Goal: Contribute content: Contribute content

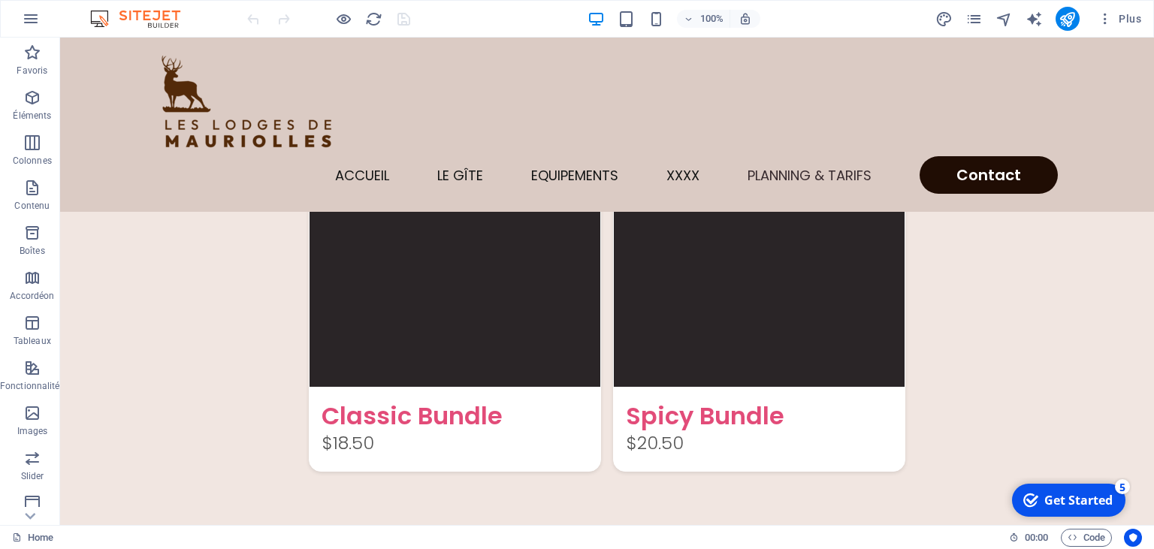
scroll to position [3696, 0]
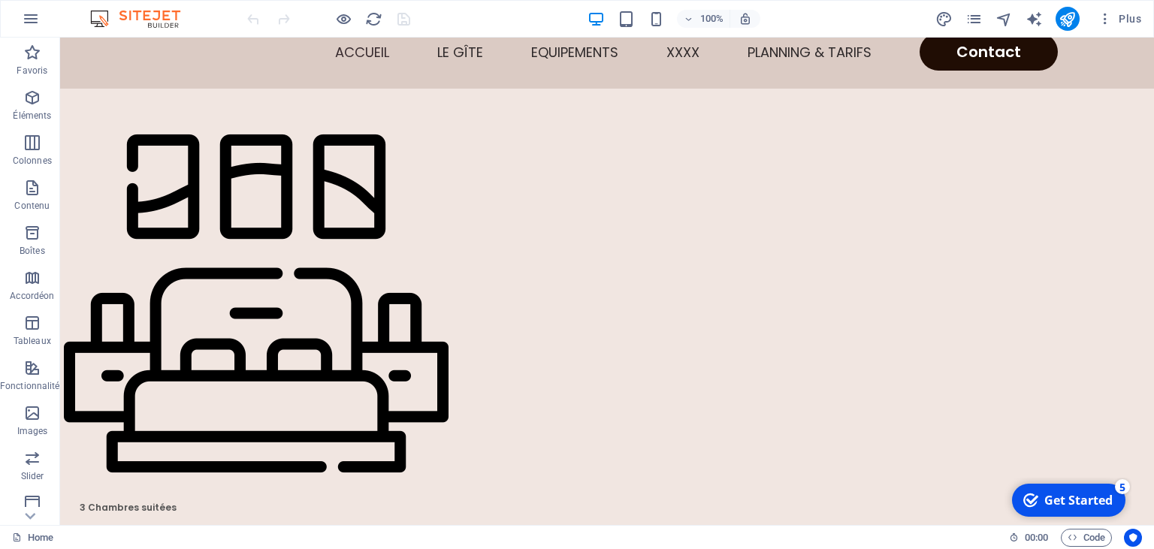
scroll to position [0, 0]
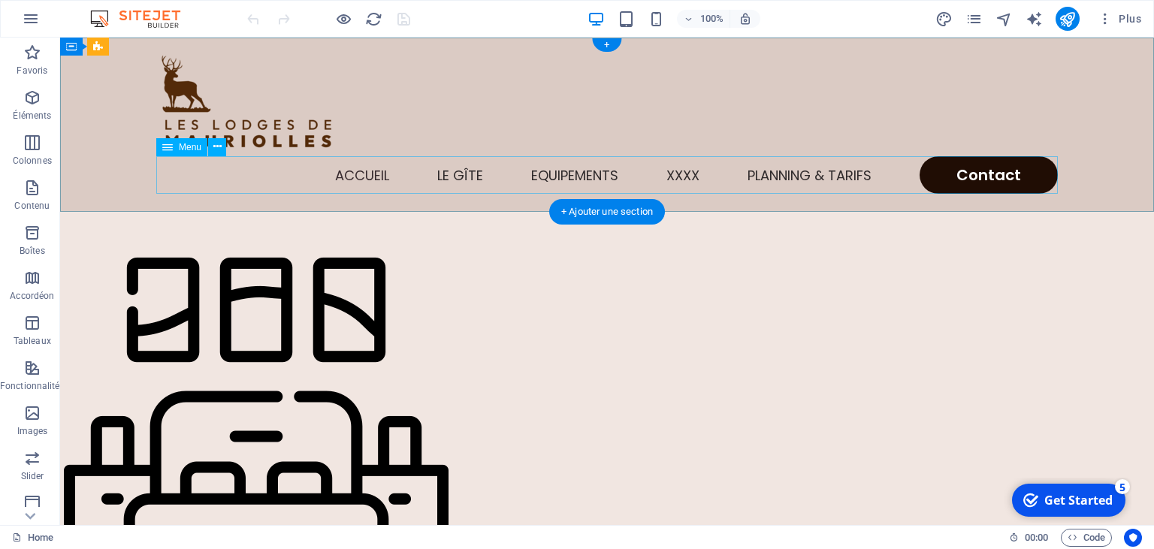
click at [241, 180] on nav "Accueil Le gîte Equipements XXXX Planning & Tarifs Contact" at bounding box center [606, 175] width 901 height 38
select select
select select "1"
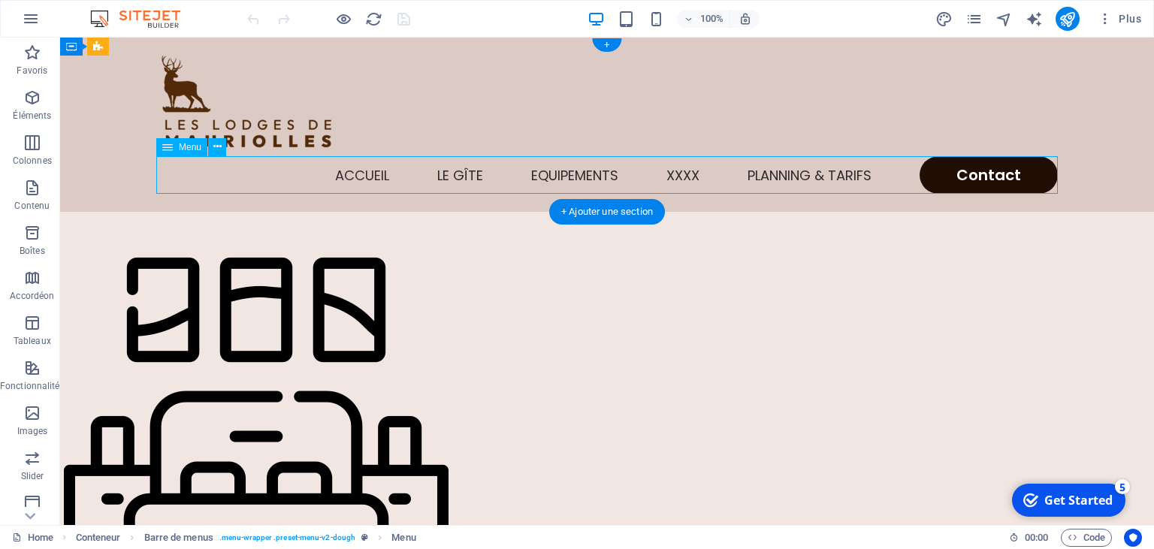
select select
select select "5"
select select
select select "2"
select select
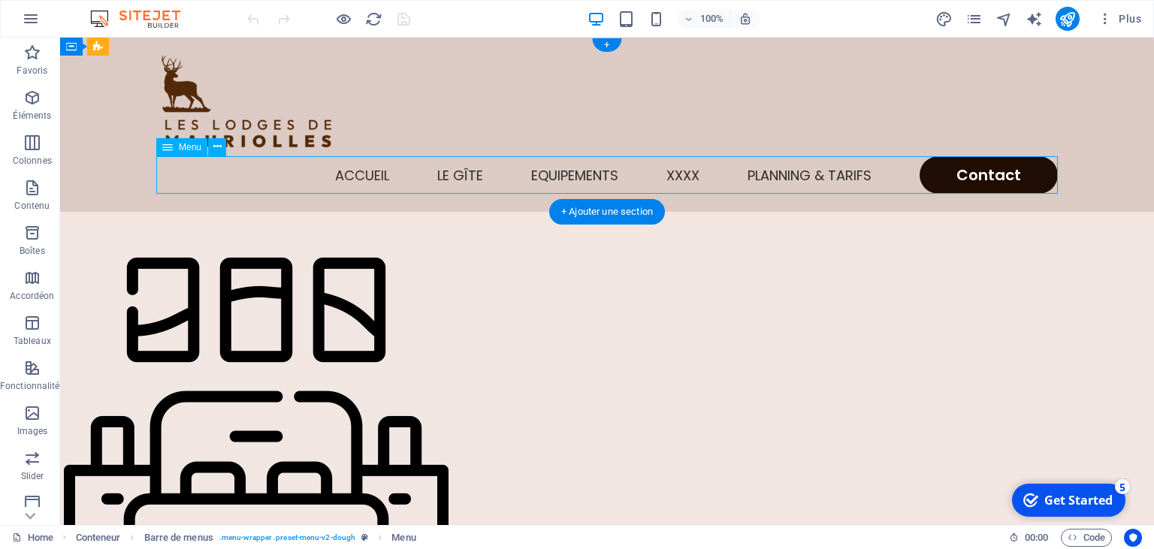
select select "default"
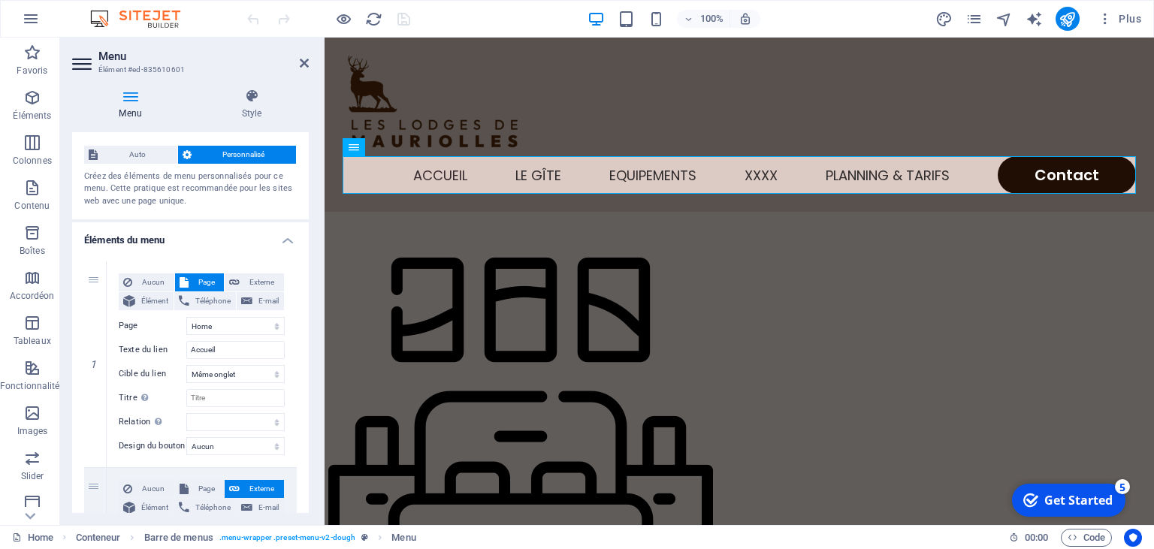
scroll to position [2, 0]
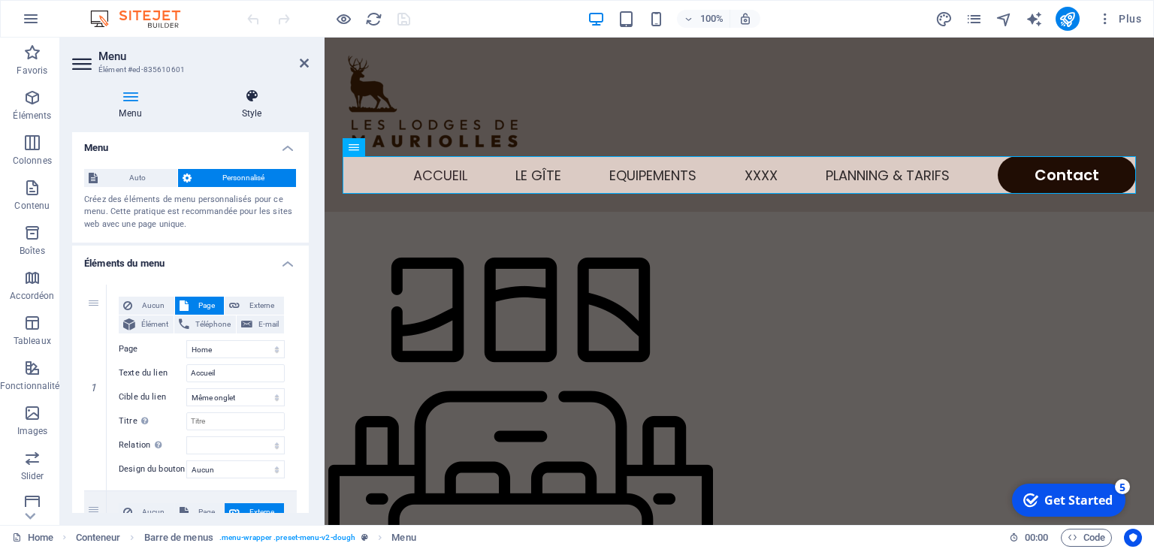
click at [248, 104] on h4 "Style" at bounding box center [252, 105] width 114 height 32
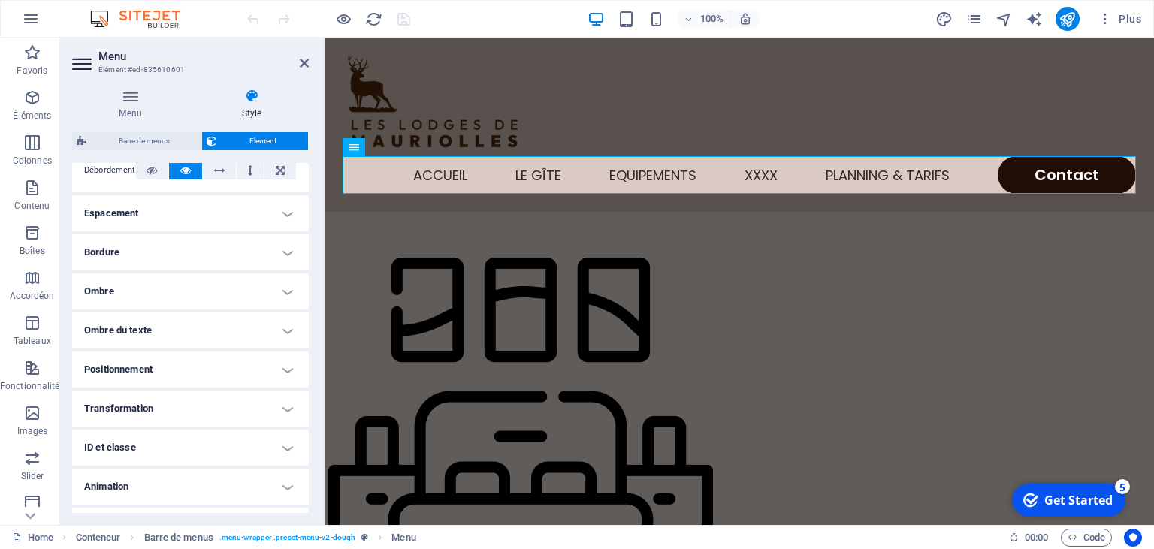
scroll to position [277, 0]
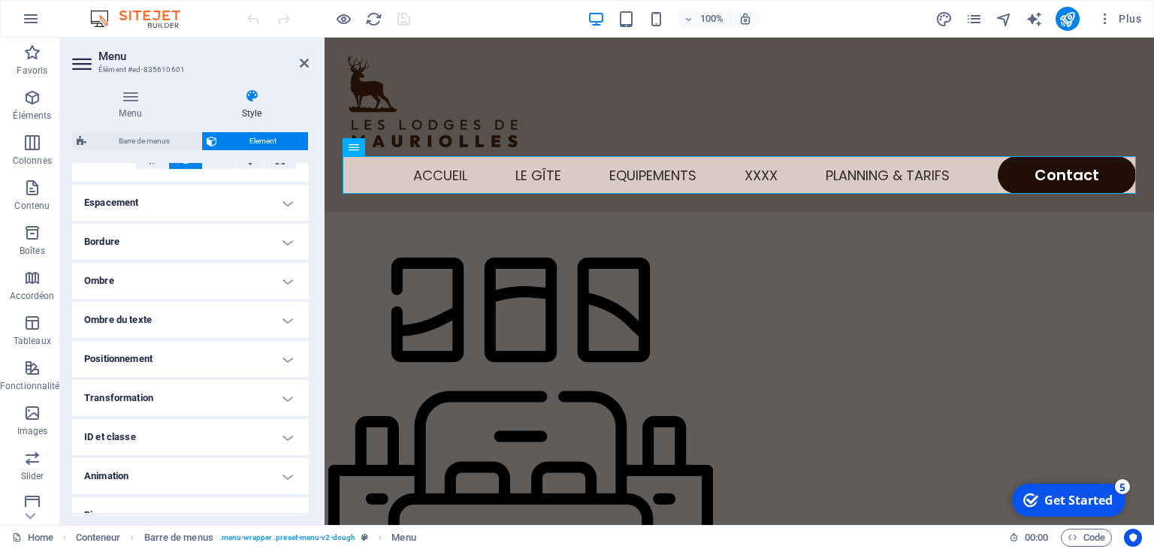
click at [288, 204] on h4 "Espacement" at bounding box center [190, 203] width 237 height 36
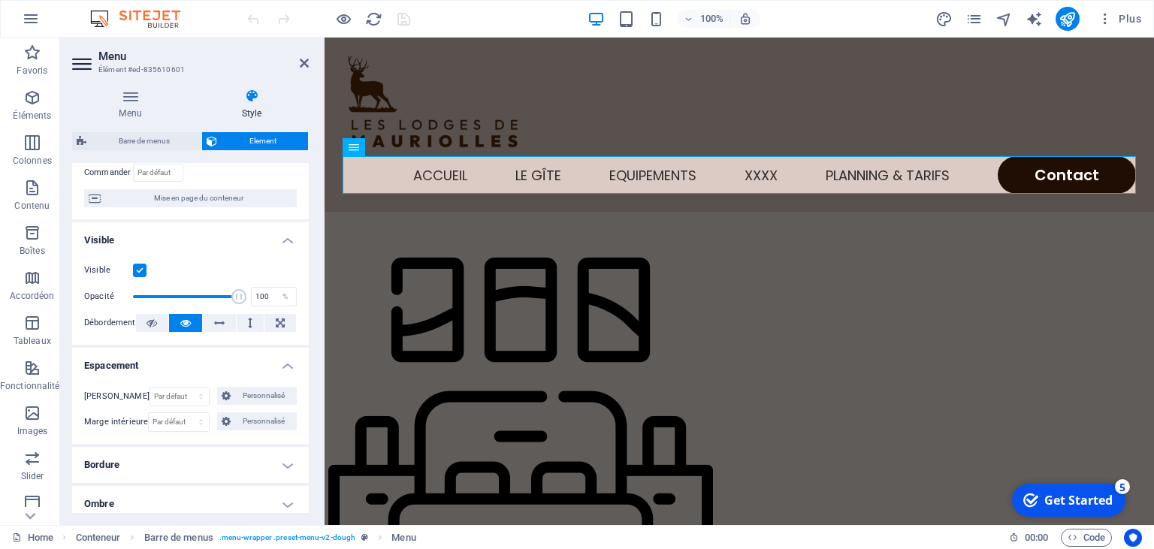
scroll to position [114, 0]
click at [1074, 65] on div "Accueil Le gîte Equipements XXXX Planning & Tarifs Contact" at bounding box center [739, 125] width 829 height 174
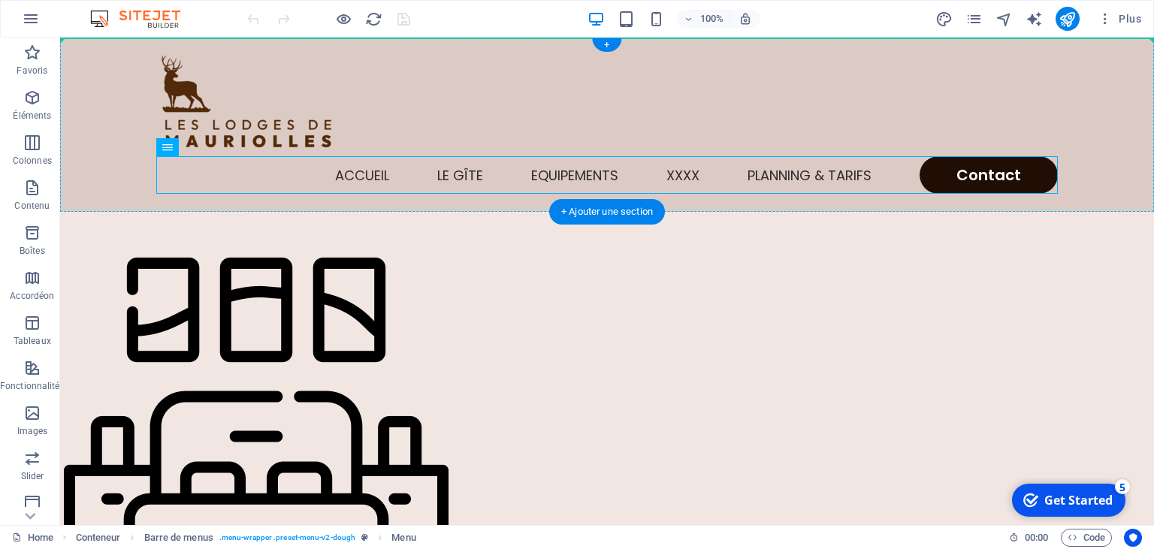
drag, startPoint x: 448, startPoint y: 170, endPoint x: 551, endPoint y: 101, distance: 124.0
click at [551, 101] on div "Accueil Le gîte Equipements XXXX Planning & Tarifs Contact" at bounding box center [607, 125] width 1094 height 174
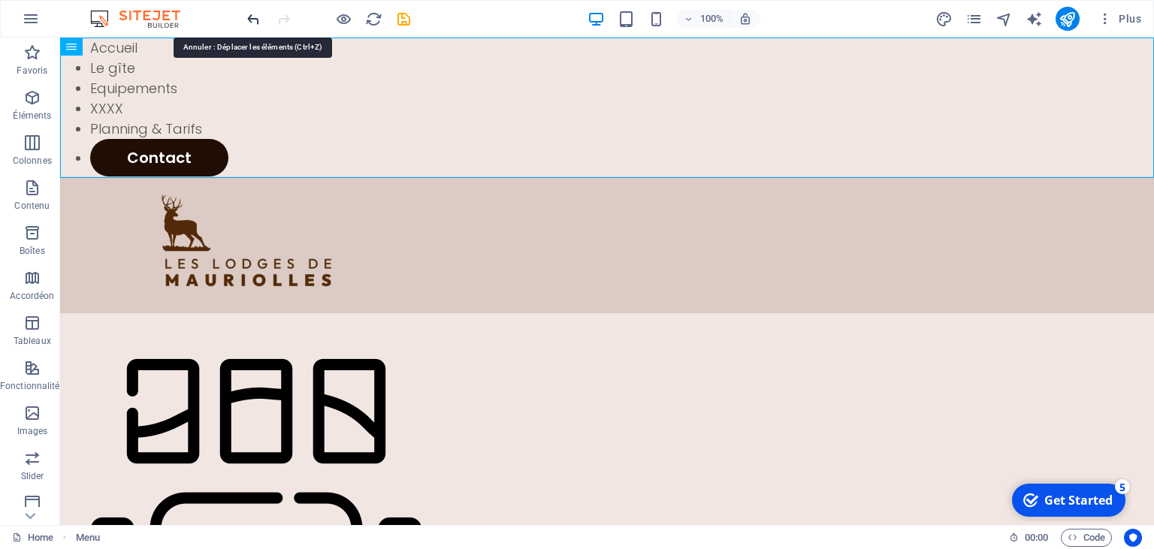
click at [251, 22] on icon "undo" at bounding box center [253, 19] width 17 height 17
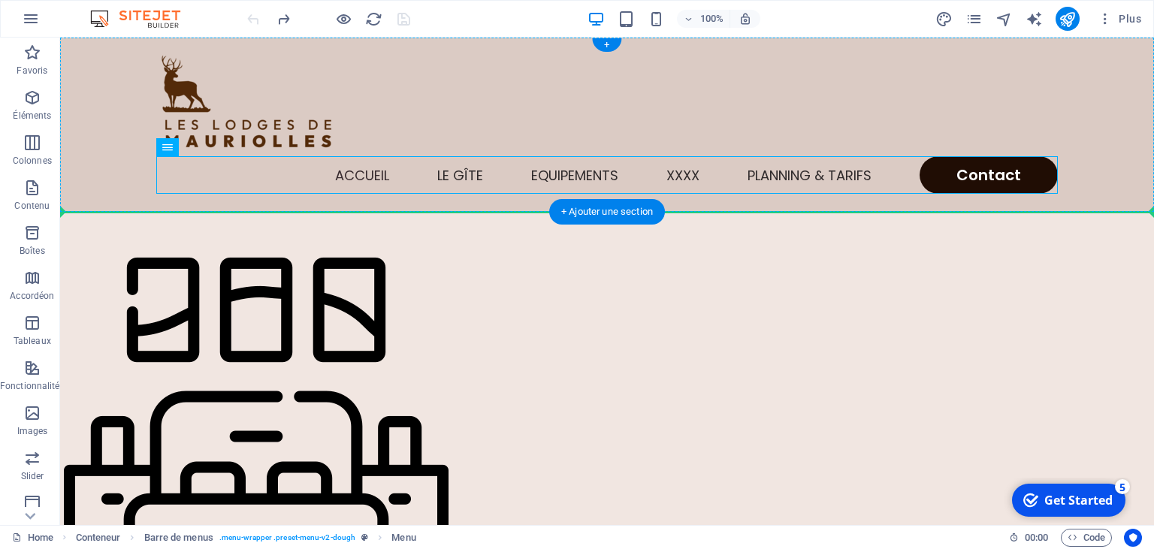
drag, startPoint x: 433, startPoint y: 167, endPoint x: 462, endPoint y: 131, distance: 46.0
click at [462, 131] on div "Accueil Le gîte Equipements XXXX Planning & Tarifs Contact" at bounding box center [607, 125] width 1094 height 174
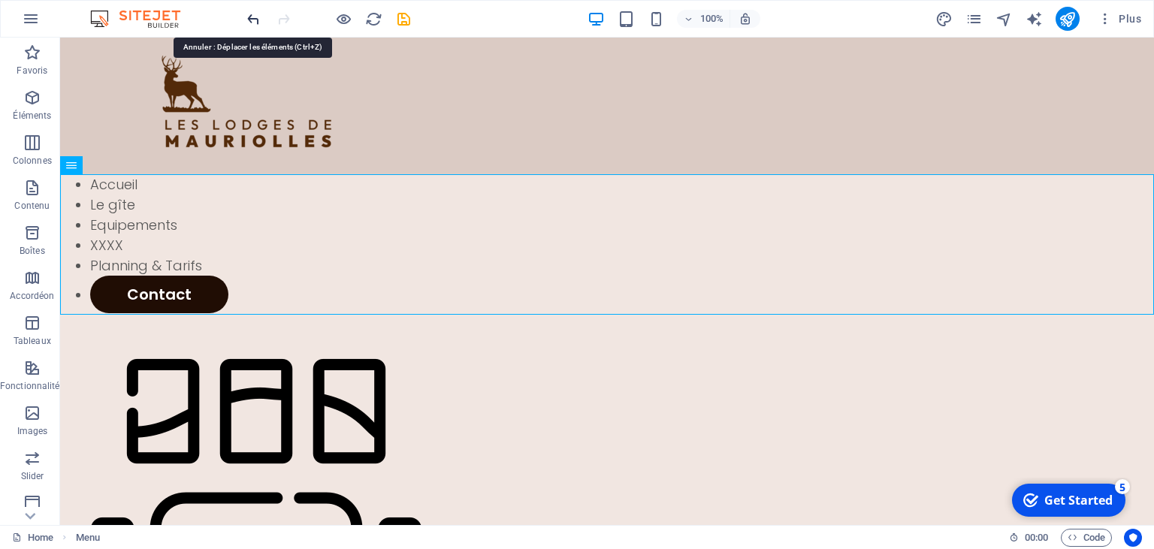
click at [251, 18] on icon "undo" at bounding box center [253, 19] width 17 height 17
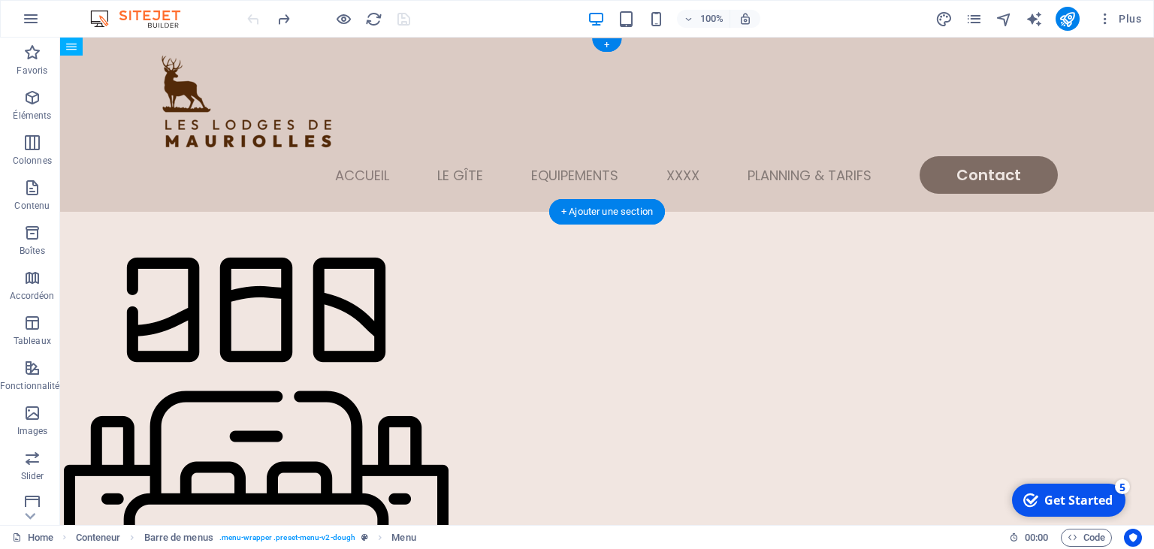
drag, startPoint x: 229, startPoint y: 186, endPoint x: 290, endPoint y: 139, distance: 77.1
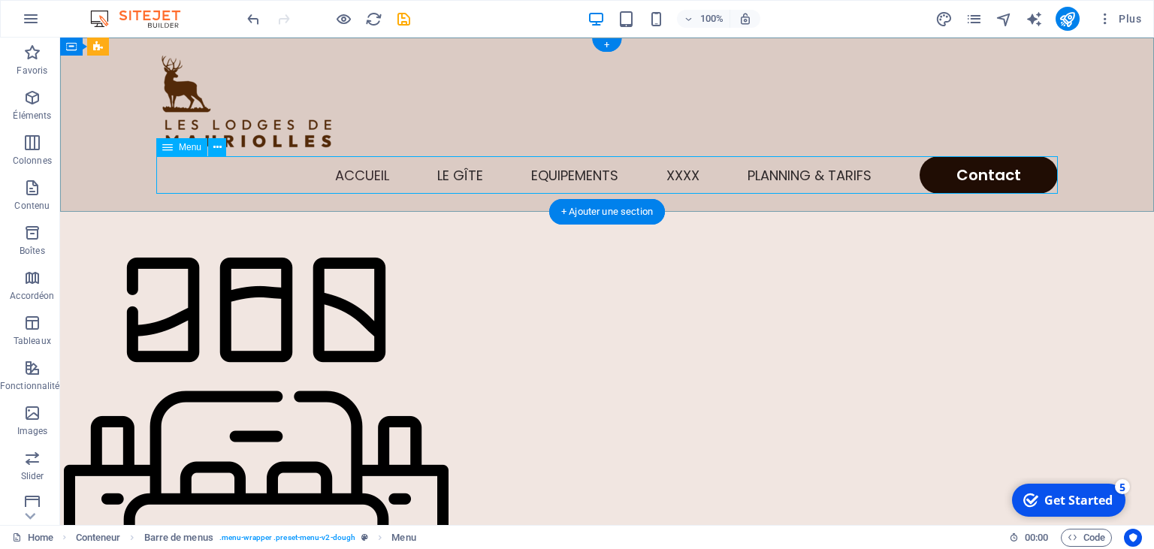
drag, startPoint x: 224, startPoint y: 88, endPoint x: 189, endPoint y: 173, distance: 91.9
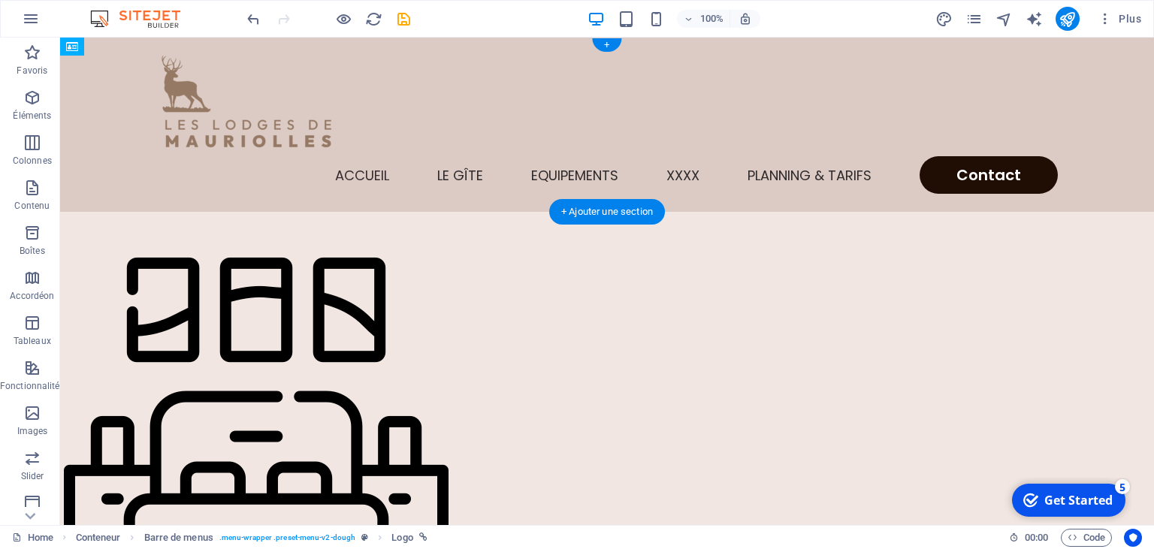
drag, startPoint x: 228, startPoint y: 86, endPoint x: 175, endPoint y: 62, distance: 57.8
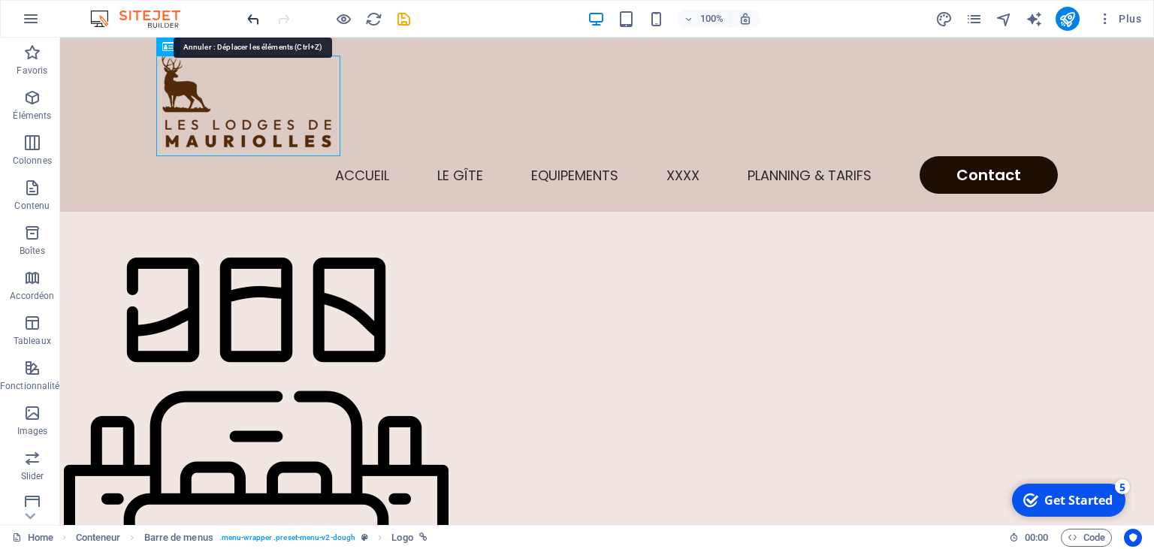
click at [257, 17] on icon "undo" at bounding box center [253, 19] width 17 height 17
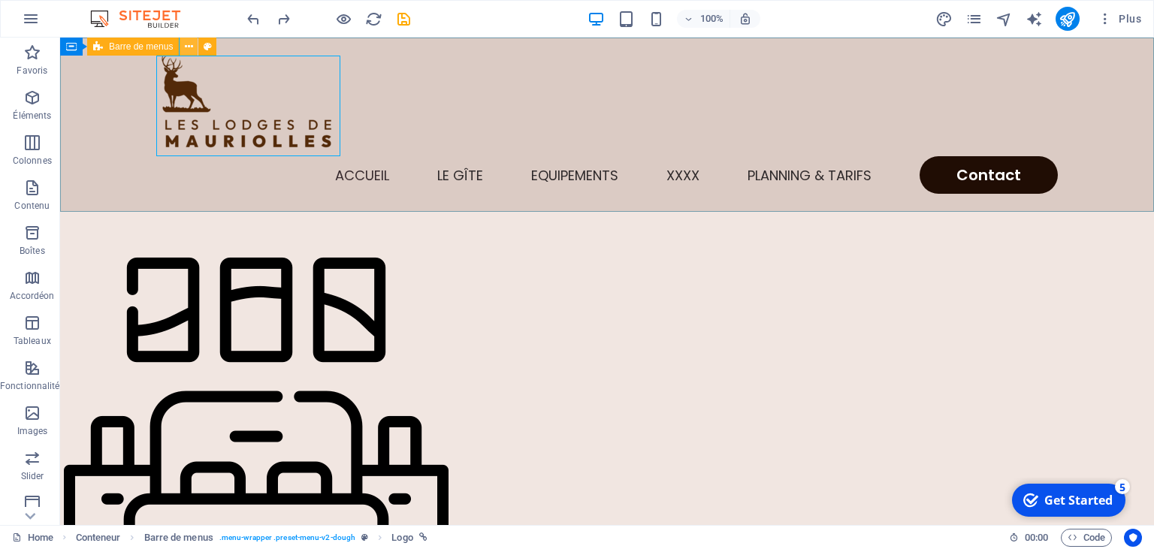
click at [190, 47] on icon at bounding box center [189, 47] width 8 height 16
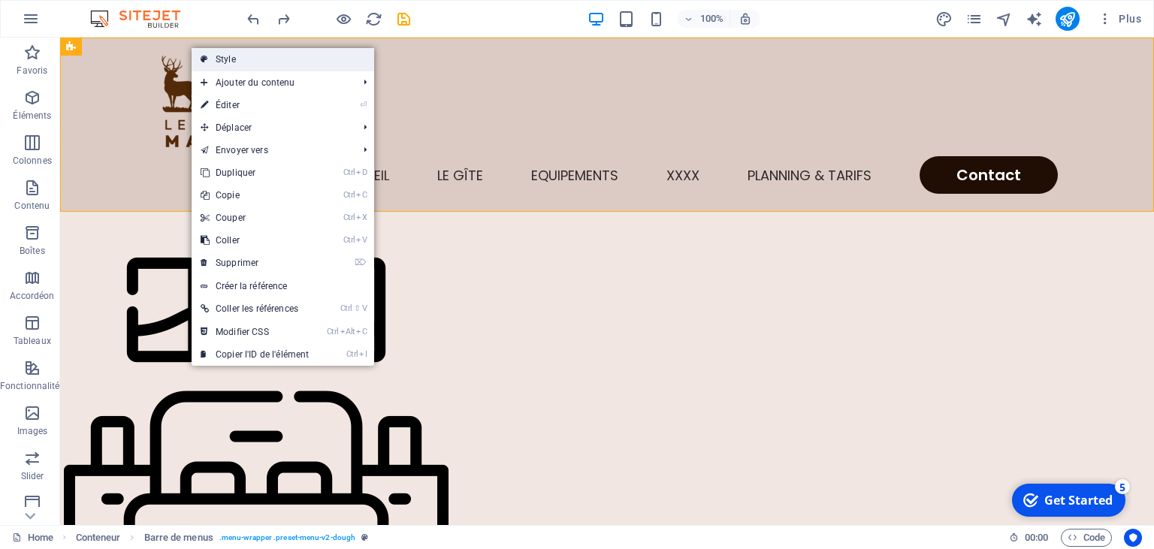
click at [206, 59] on icon at bounding box center [205, 59] width 8 height 23
select select "rem"
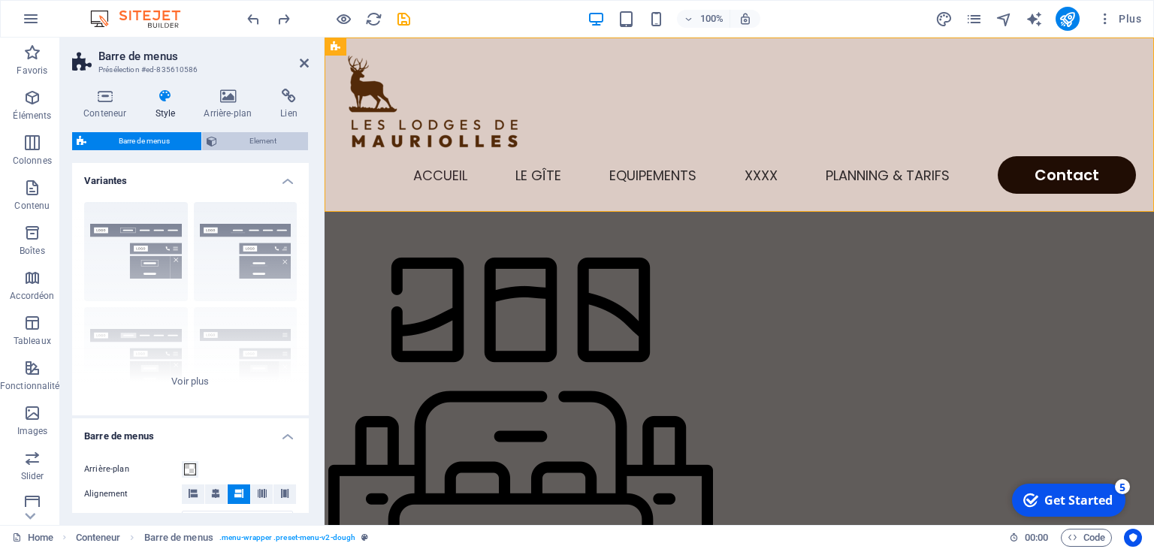
click at [268, 149] on span "Element" at bounding box center [263, 141] width 82 height 18
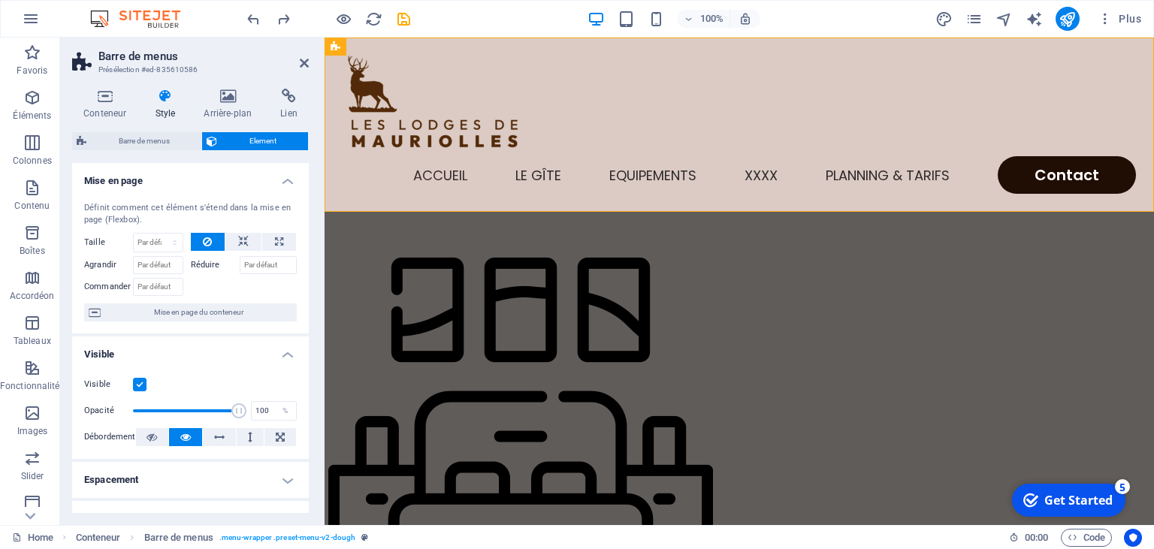
click at [296, 248] on div at bounding box center [244, 242] width 107 height 19
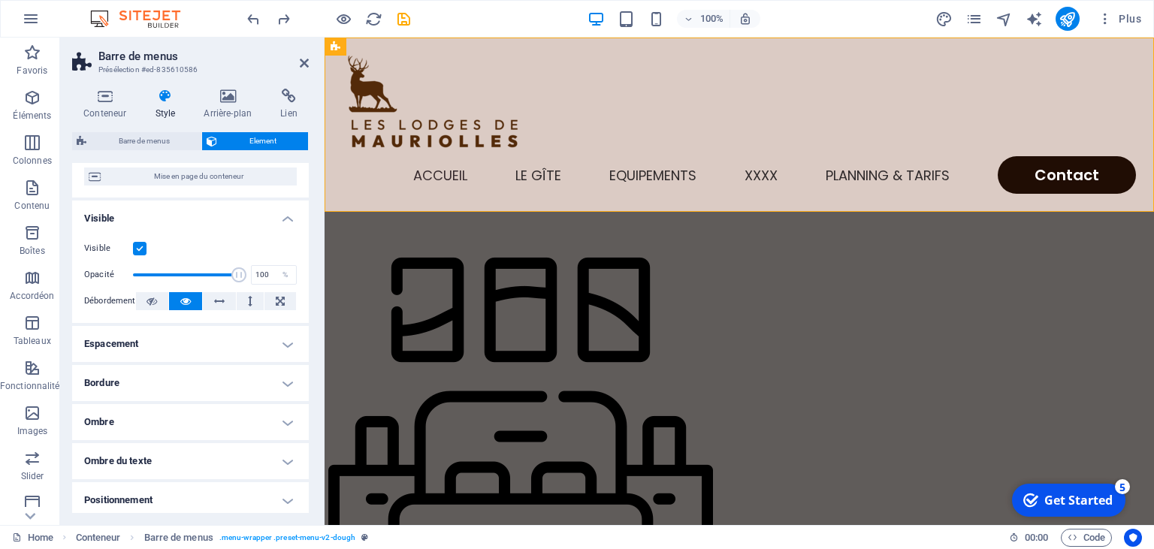
scroll to position [0, 0]
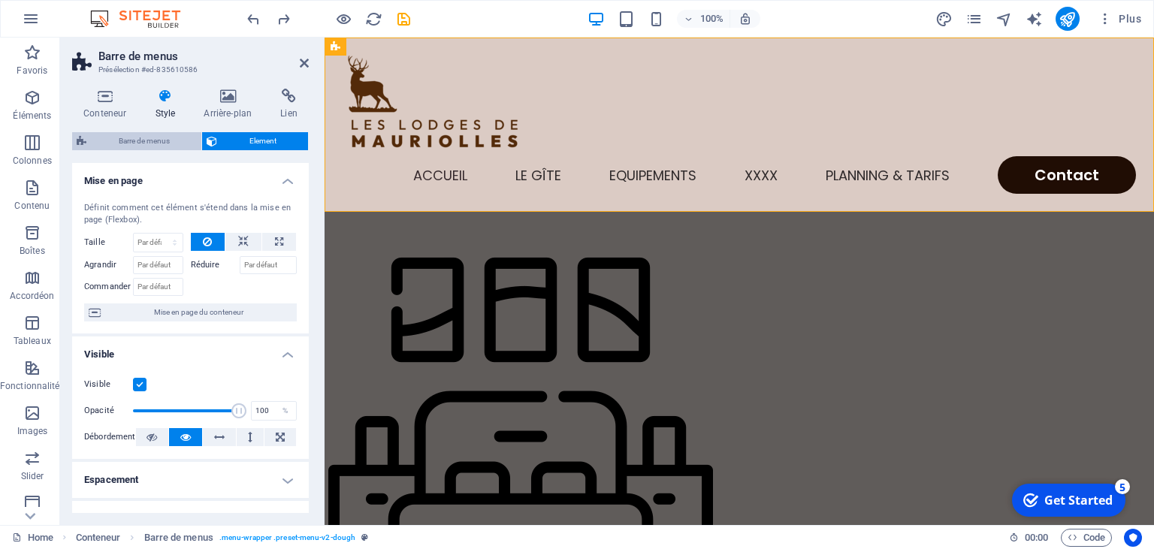
click at [146, 138] on span "Barre de menus" at bounding box center [144, 141] width 106 height 18
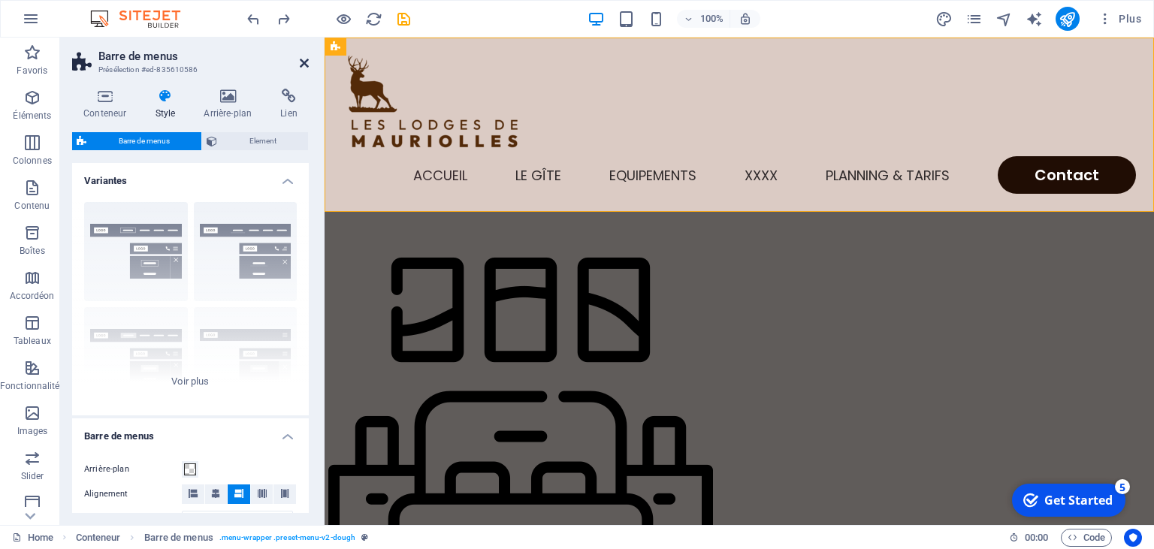
click at [302, 65] on icon at bounding box center [304, 63] width 9 height 12
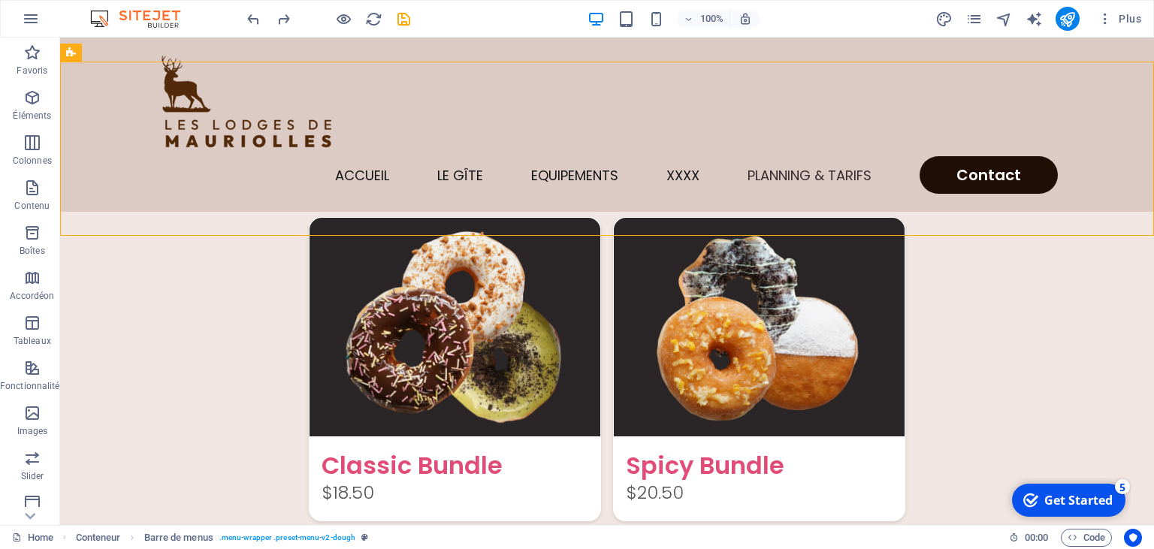
scroll to position [3668, 0]
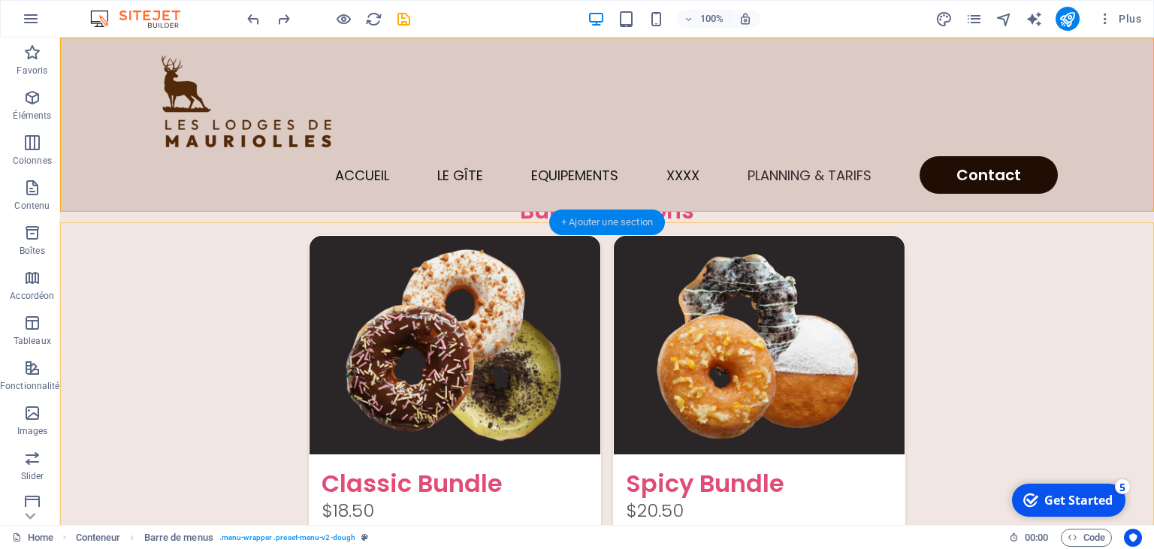
click at [600, 230] on div "+ Ajouter une section" at bounding box center [607, 223] width 116 height 26
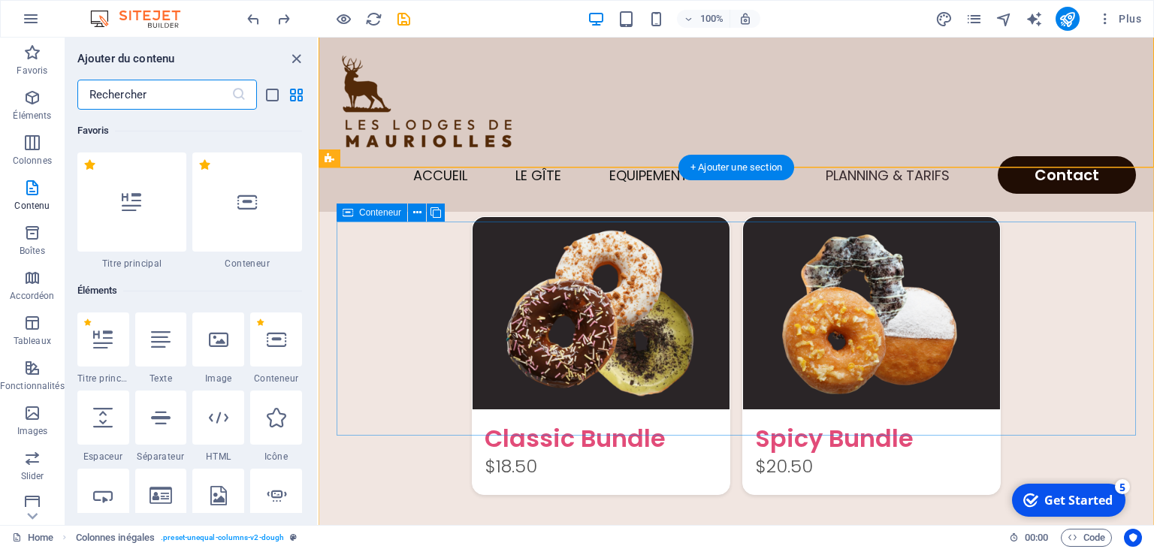
scroll to position [2628, 0]
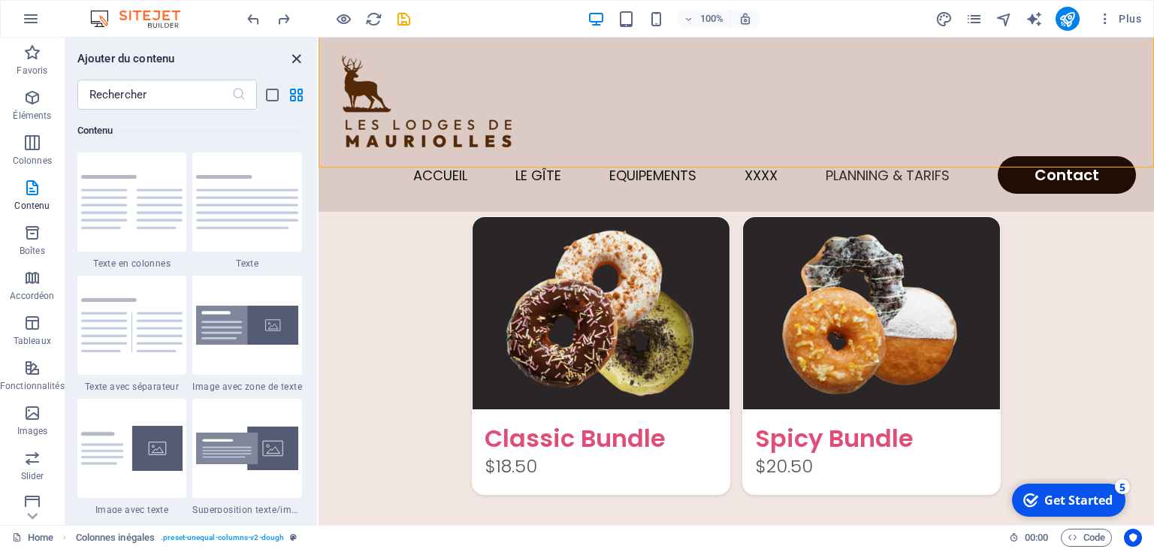
click at [295, 61] on icon "close panel" at bounding box center [296, 58] width 17 height 17
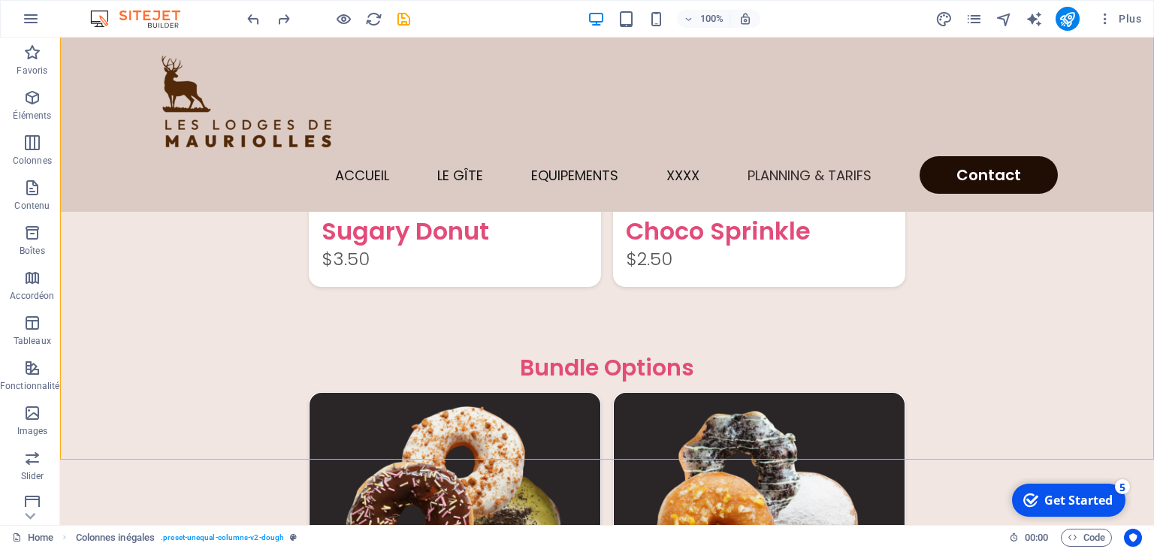
scroll to position [3522, 0]
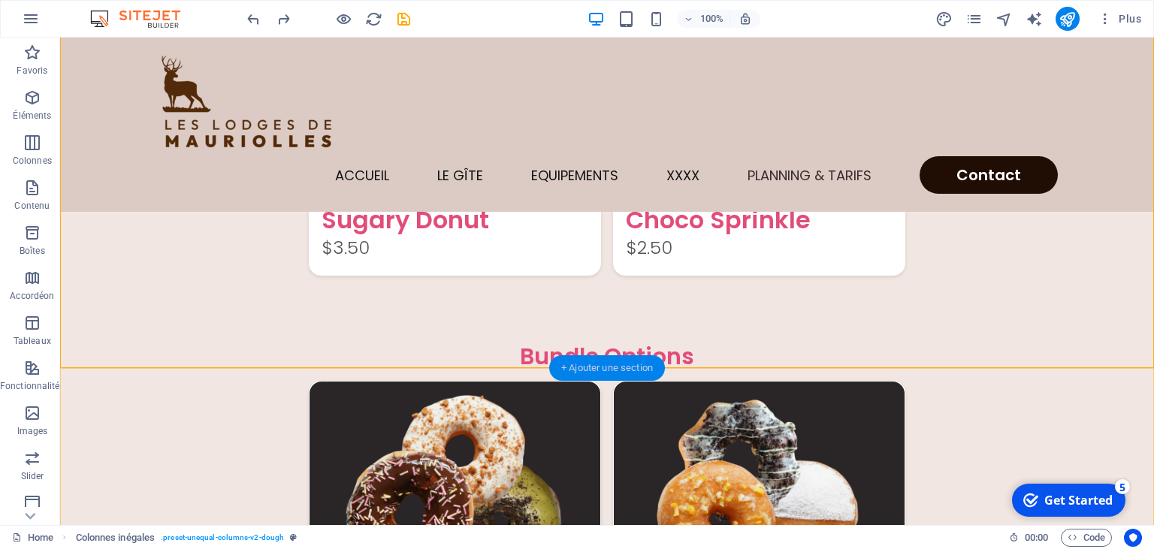
click at [625, 368] on div "+ Ajouter une section" at bounding box center [607, 368] width 116 height 26
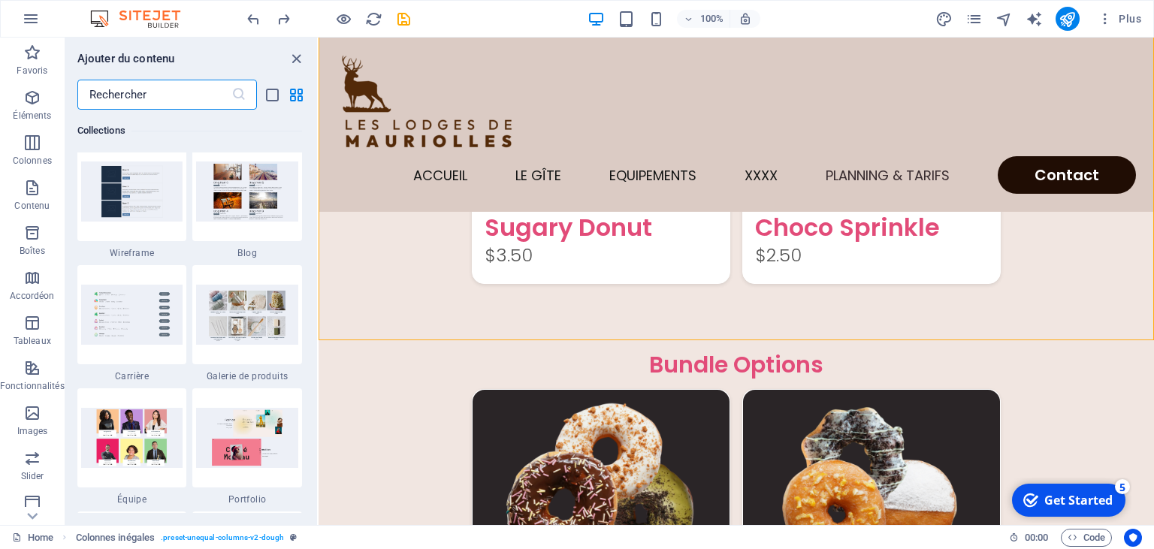
scroll to position [14135, 0]
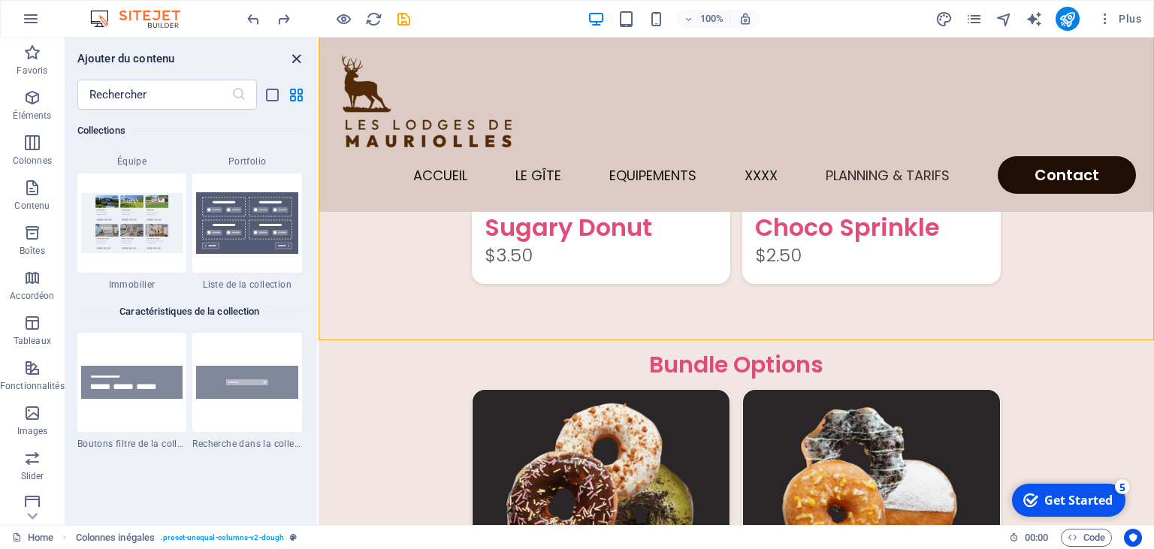
click at [293, 56] on icon "close panel" at bounding box center [296, 58] width 17 height 17
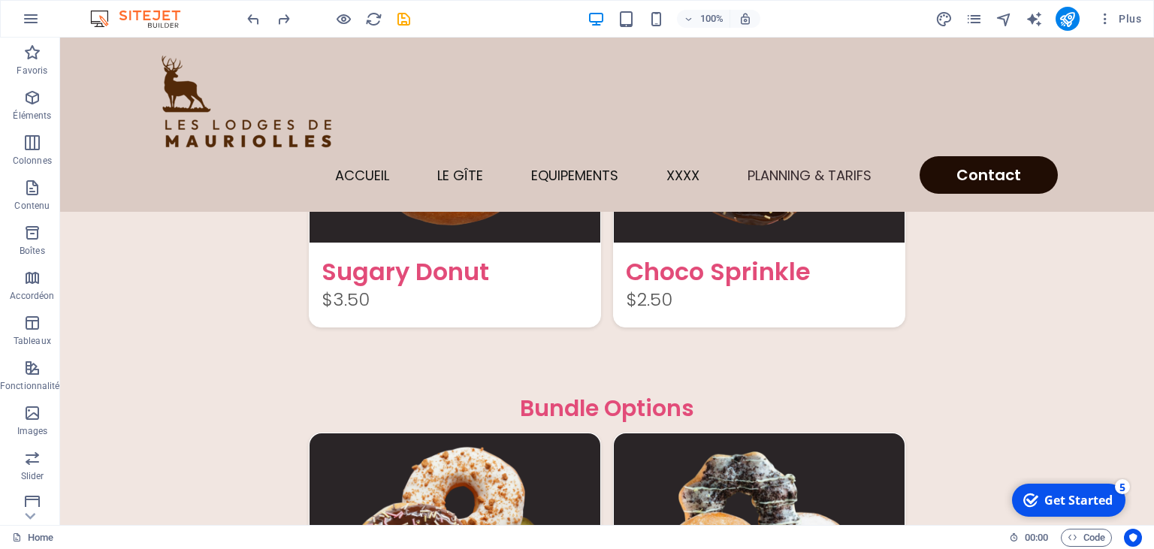
scroll to position [3459, 0]
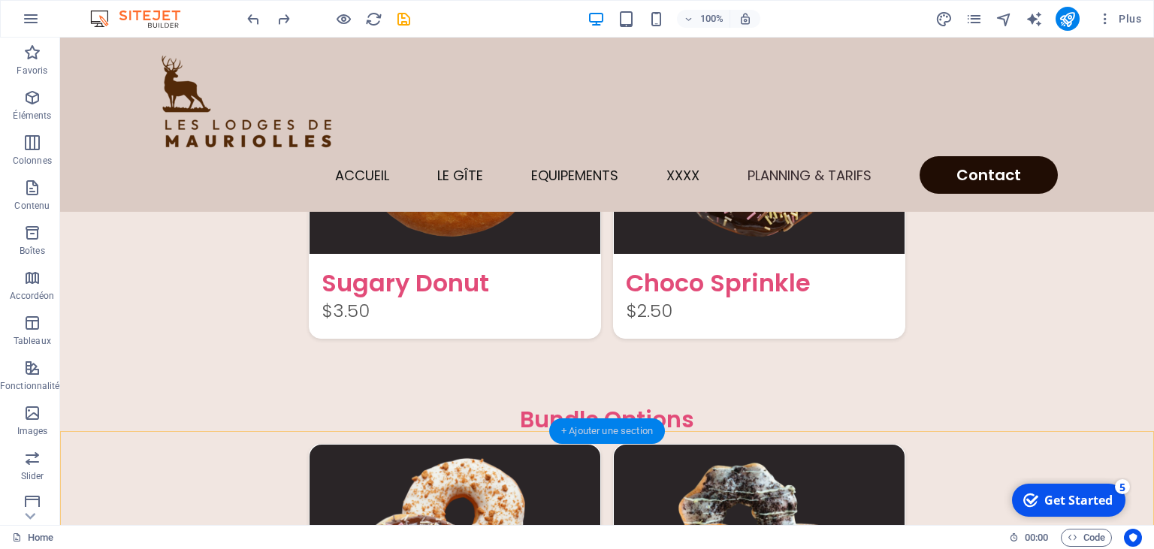
click at [607, 437] on div "+ Ajouter une section" at bounding box center [607, 431] width 116 height 26
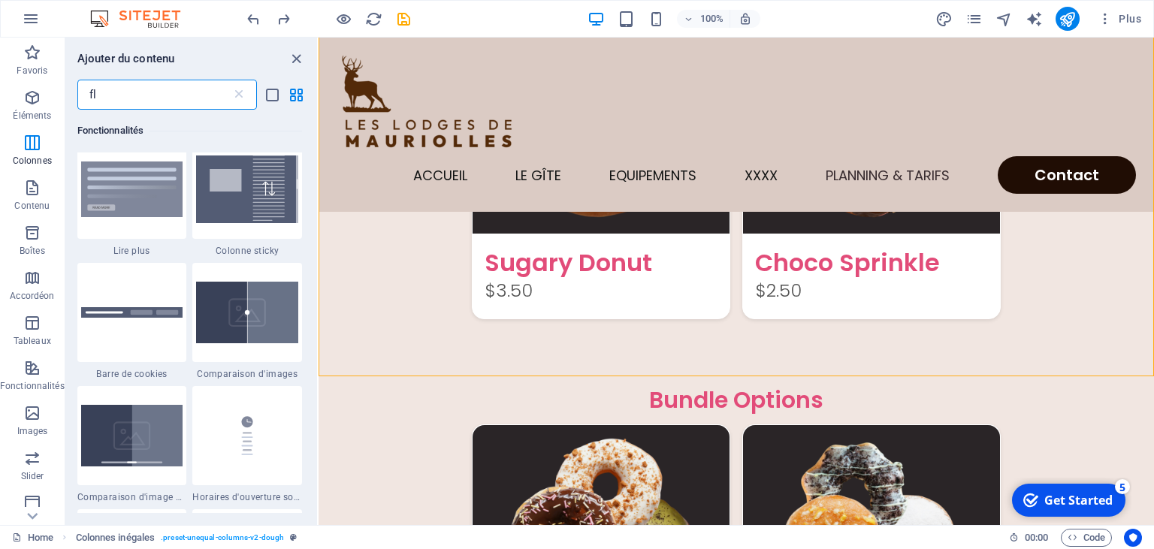
scroll to position [0, 0]
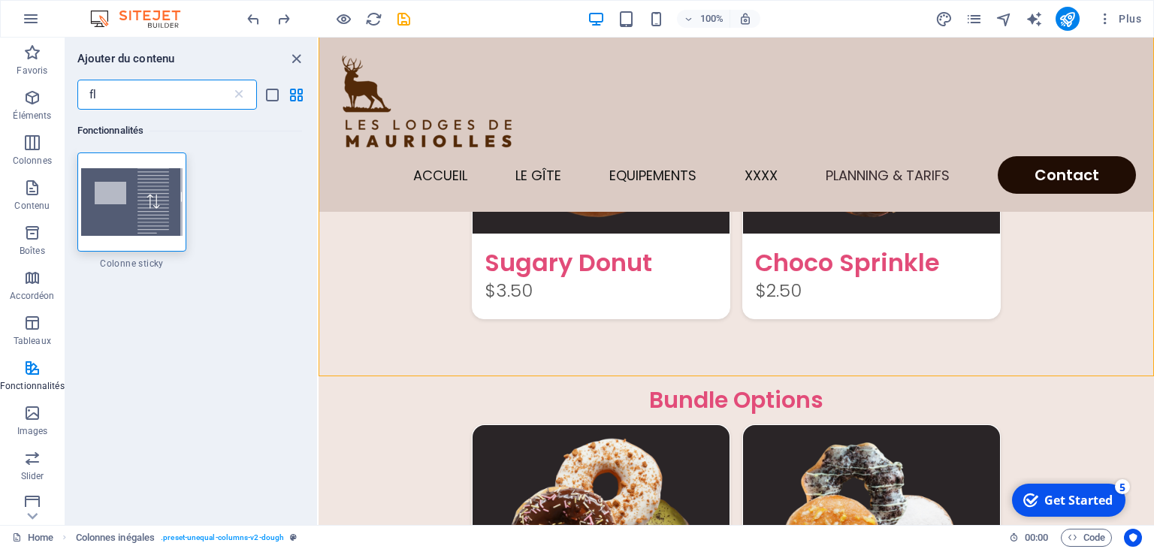
type input "f"
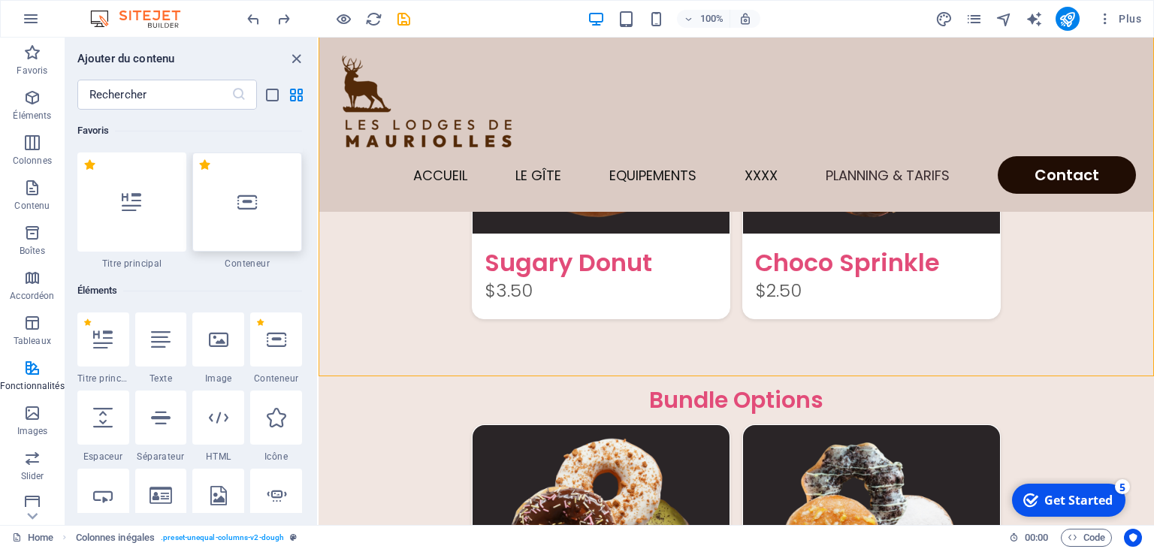
click at [239, 212] on div at bounding box center [247, 201] width 110 height 99
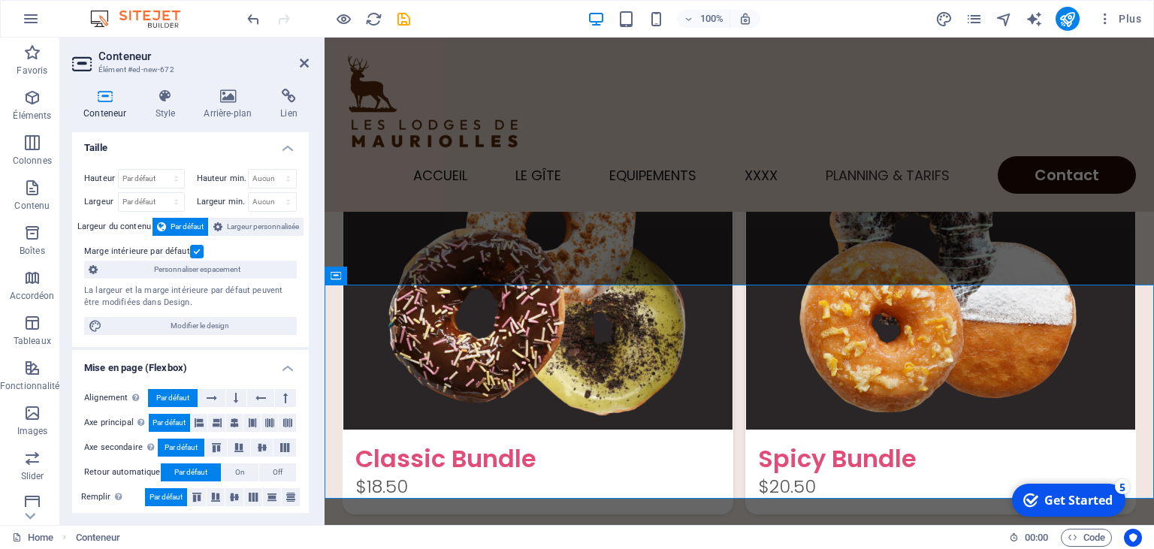
scroll to position [3705, 0]
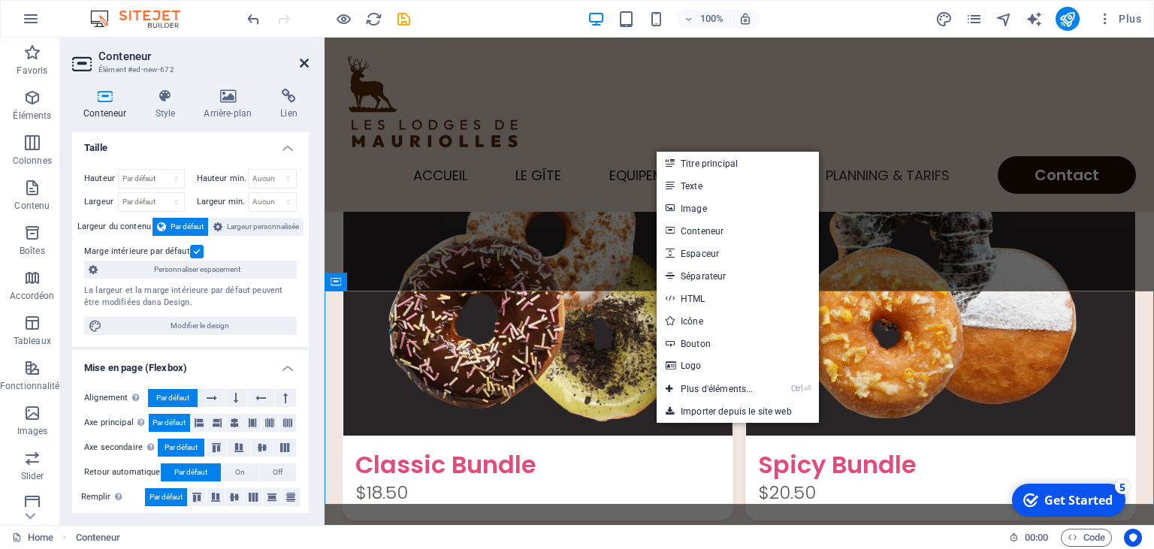
click at [305, 62] on icon at bounding box center [304, 63] width 9 height 12
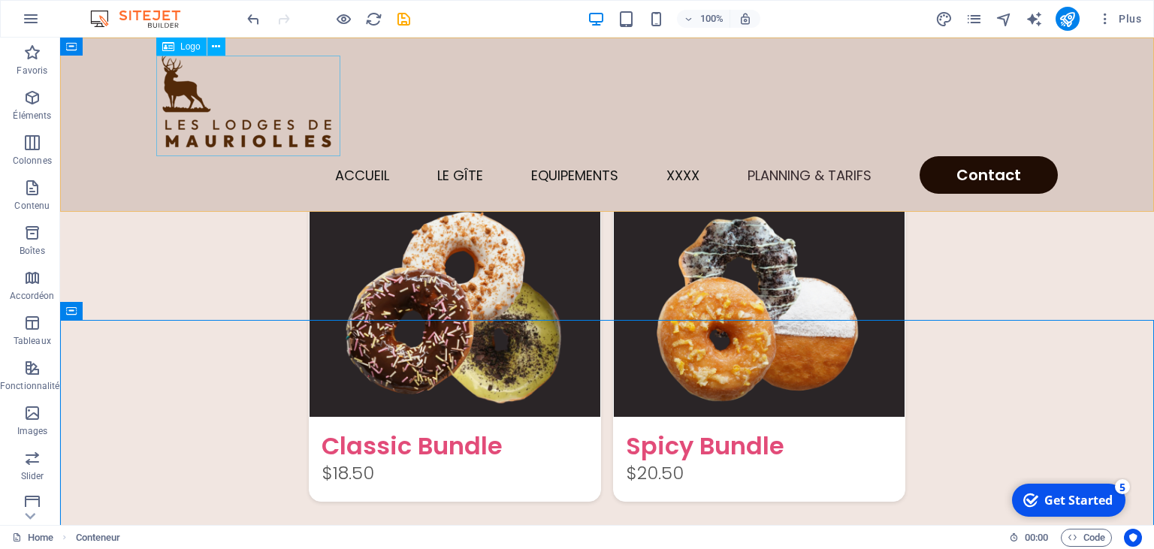
scroll to position [3570, 0]
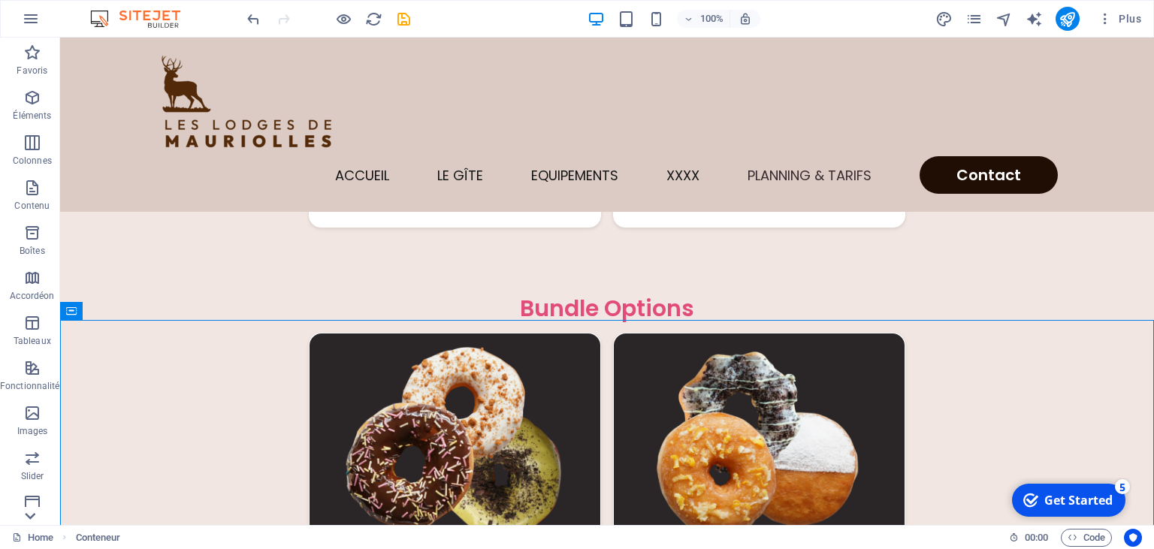
click at [27, 57] on icon at bounding box center [30, 46] width 21 height 21
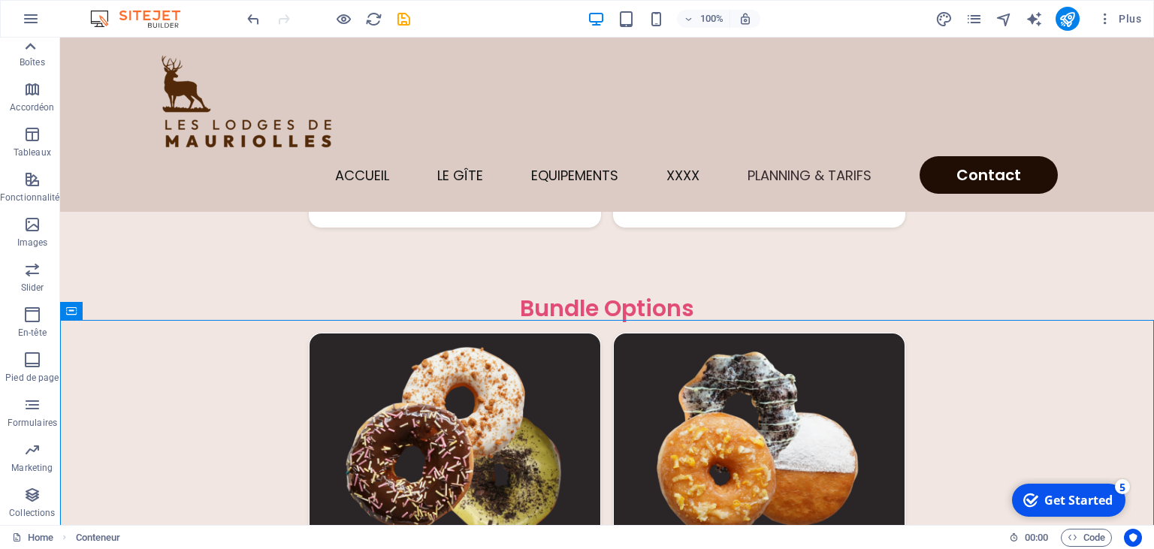
click at [32, 49] on icon at bounding box center [30, 46] width 21 height 21
click at [32, 499] on icon "button" at bounding box center [32, 503] width 18 height 18
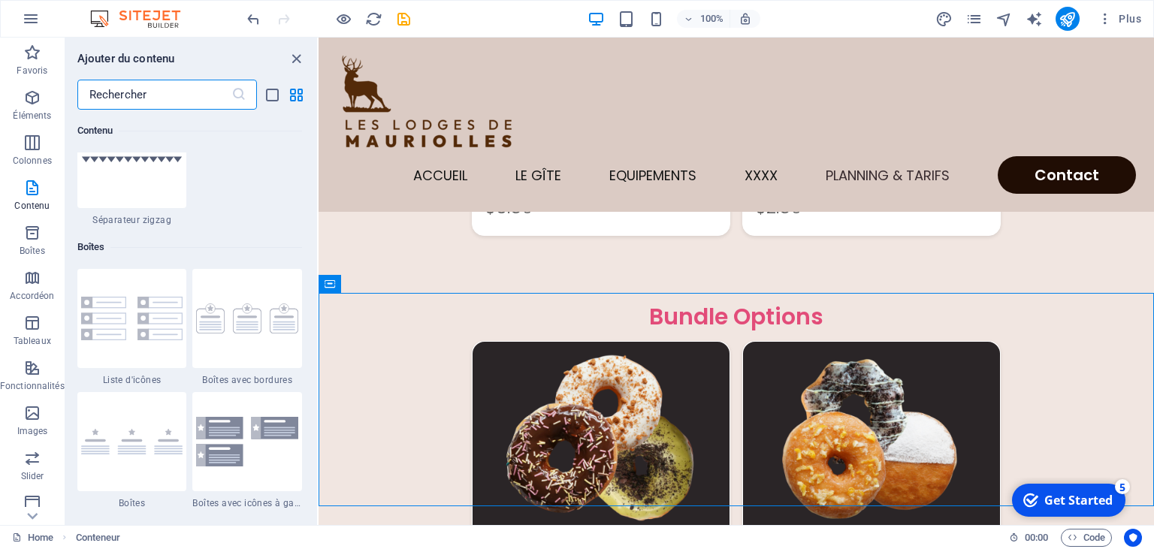
scroll to position [2899, 0]
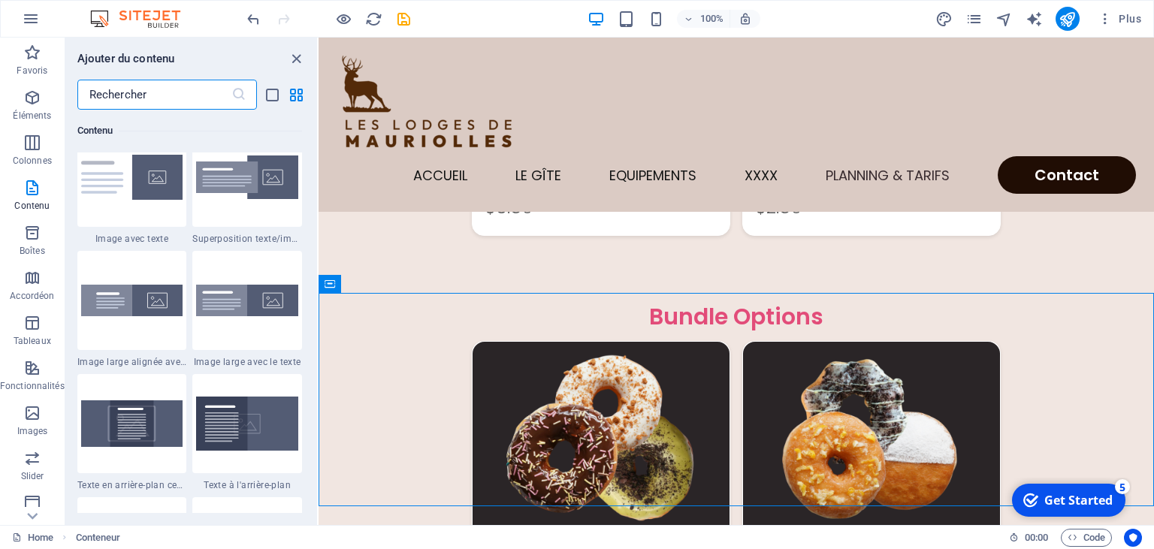
click at [151, 102] on input "text" at bounding box center [154, 95] width 154 height 30
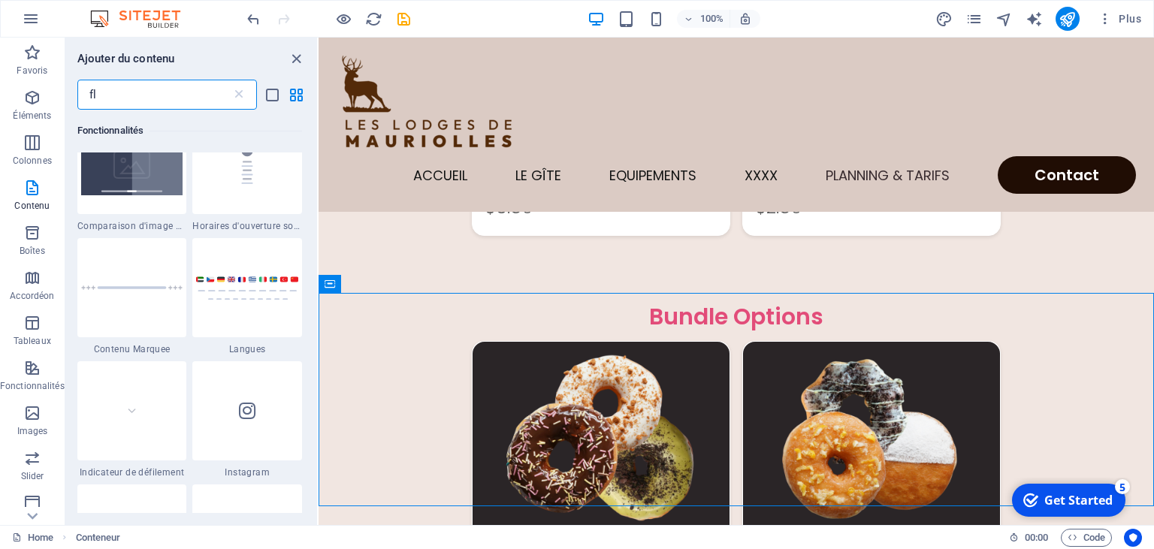
scroll to position [0, 0]
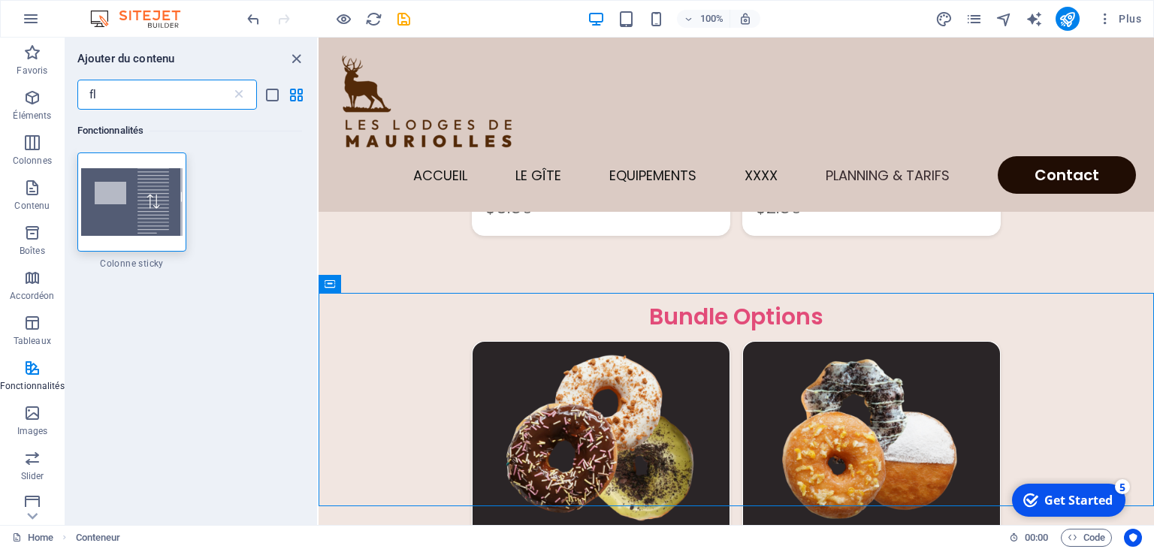
type input "f"
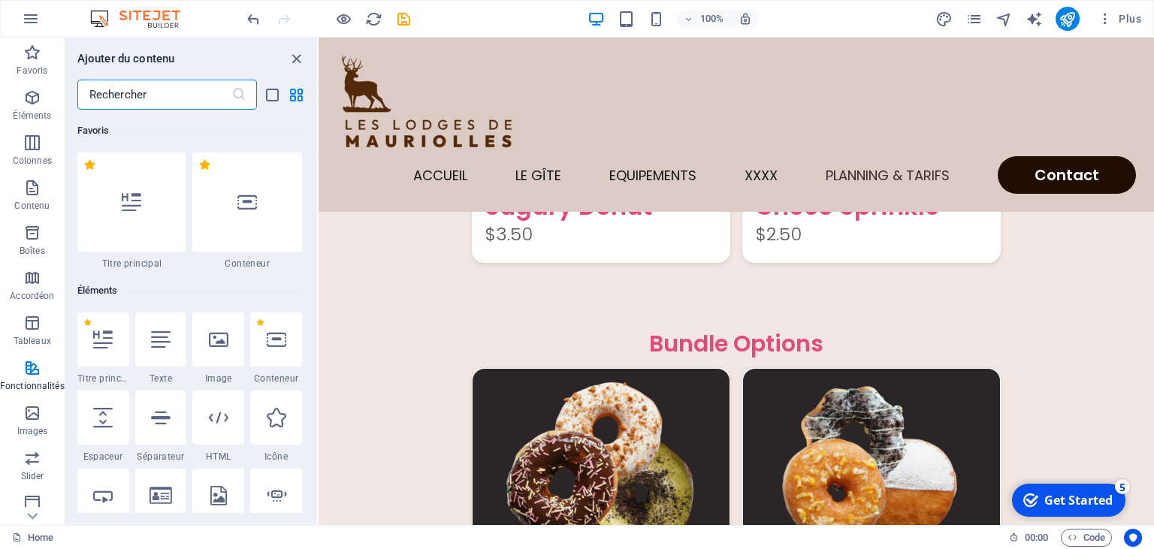
scroll to position [3391, 0]
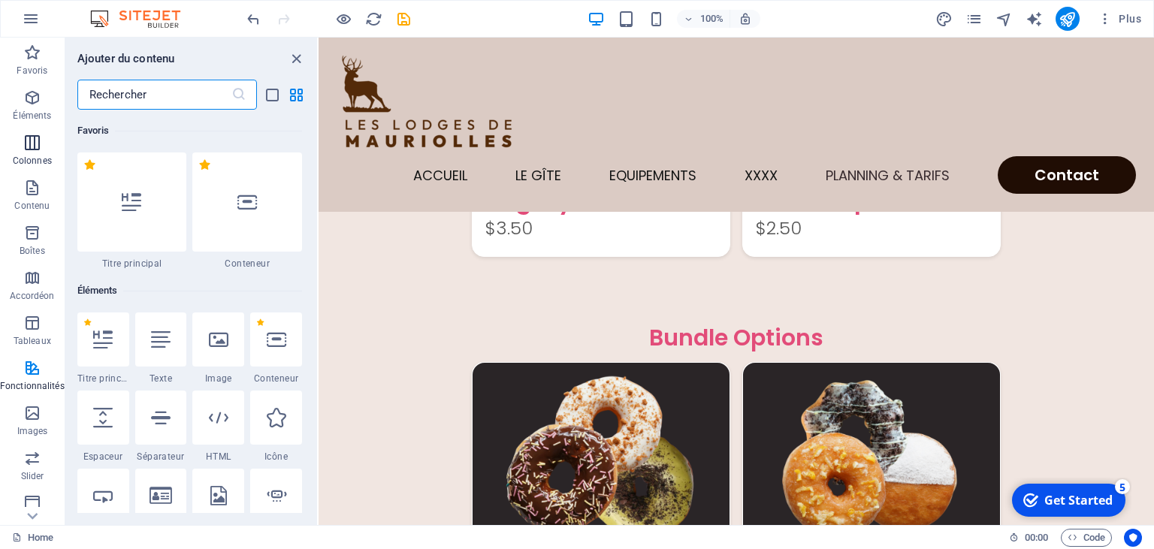
click at [29, 145] on icon "button" at bounding box center [32, 143] width 18 height 18
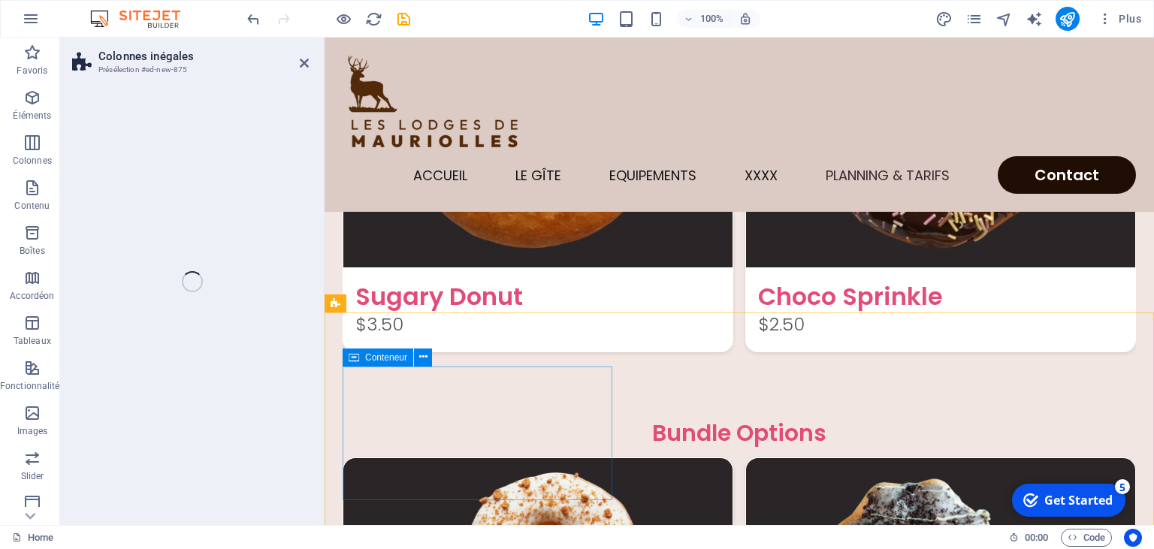
scroll to position [3684, 0]
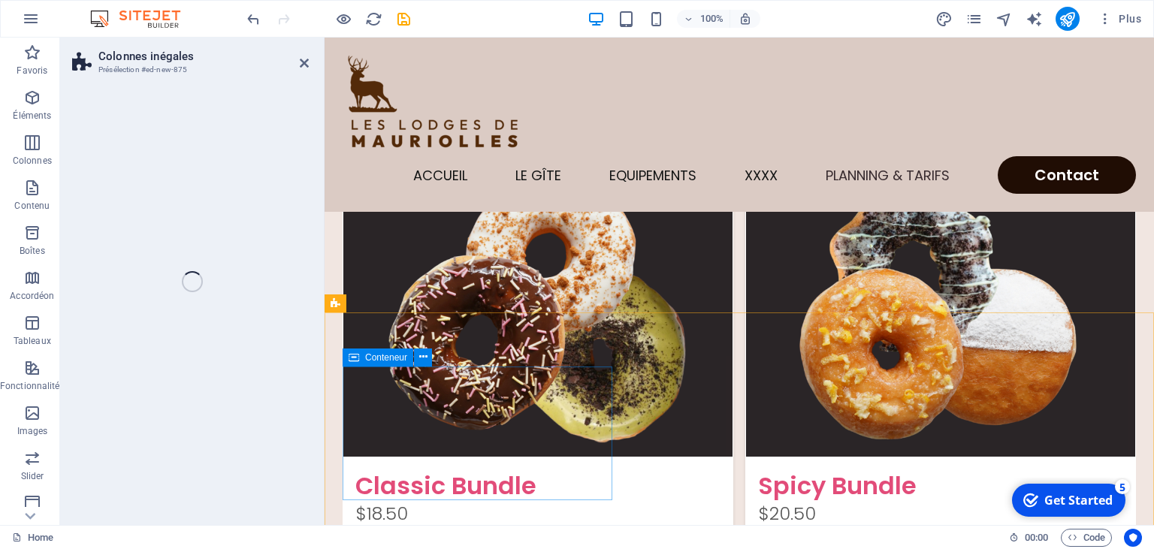
select select "%"
select select "rem"
select select "preset-unequal-columns-v2-default"
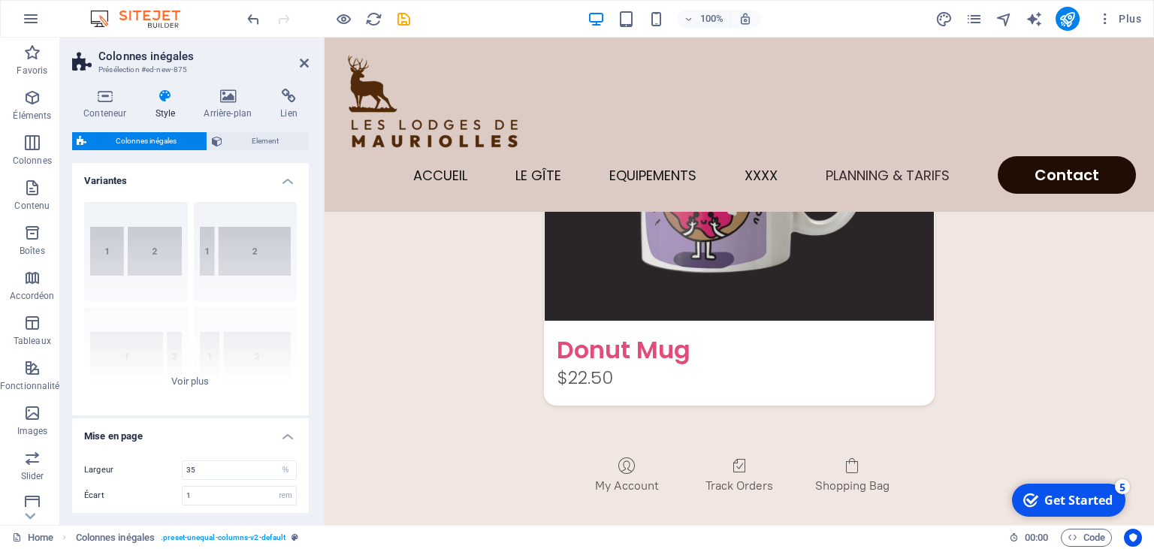
scroll to position [4322, 0]
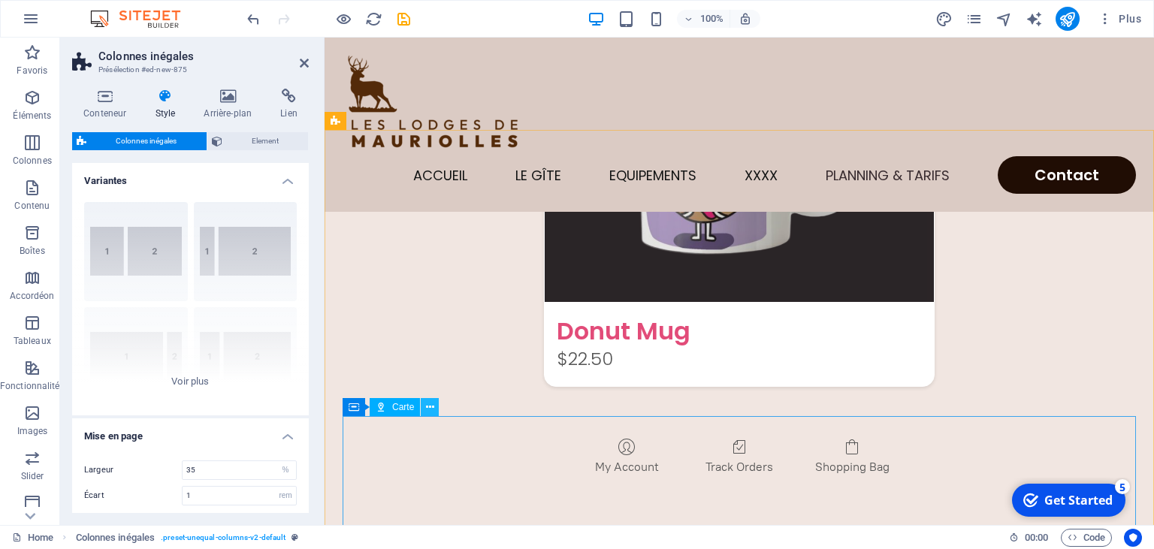
click at [431, 406] on icon at bounding box center [430, 408] width 8 height 16
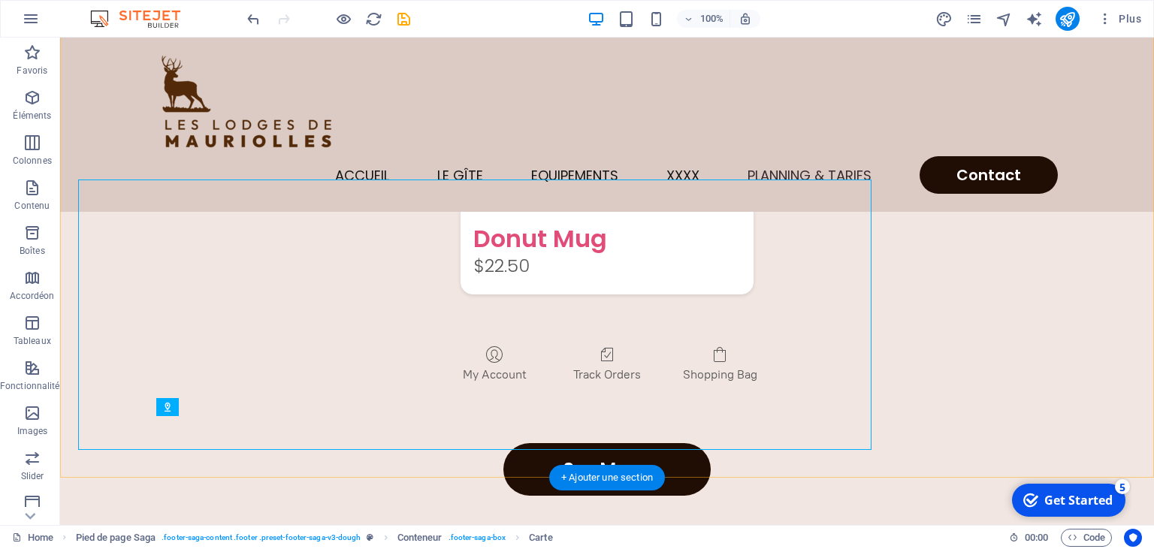
scroll to position [4216, 0]
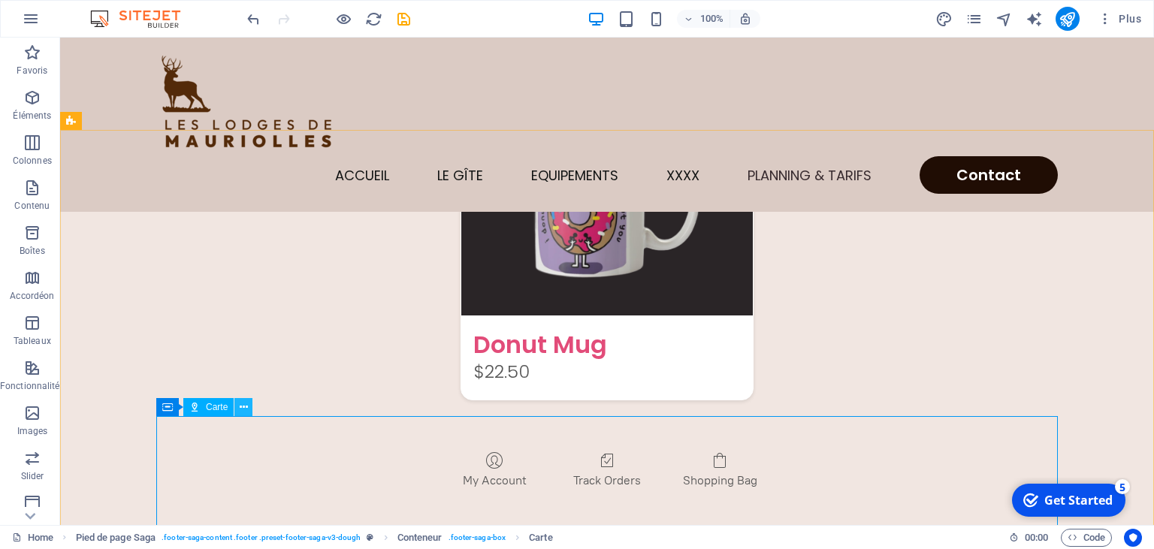
click at [243, 411] on icon at bounding box center [244, 408] width 8 height 16
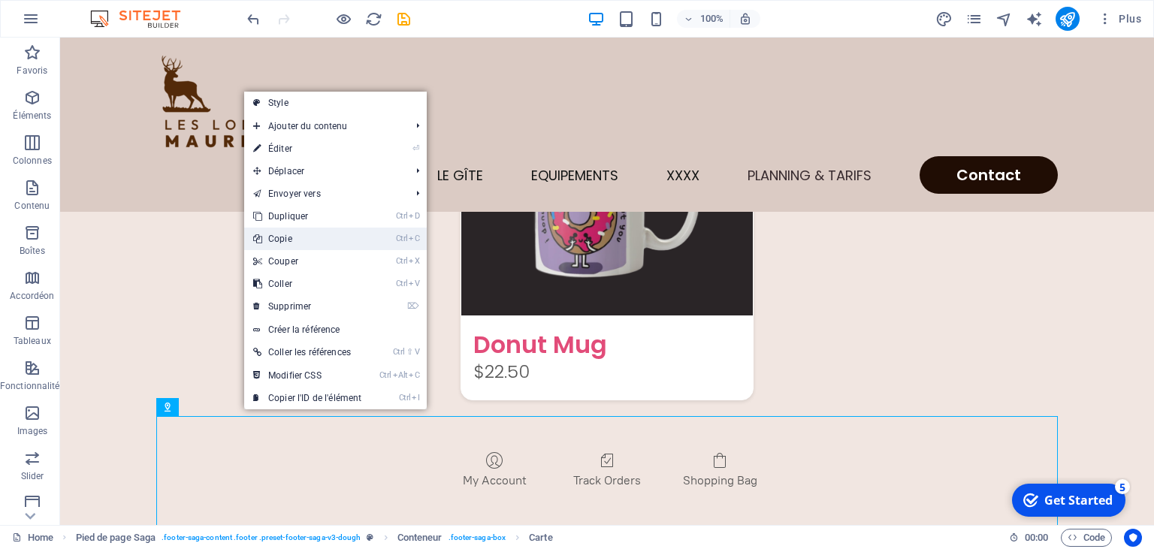
click at [293, 244] on link "Ctrl C Copie" at bounding box center [307, 239] width 126 height 23
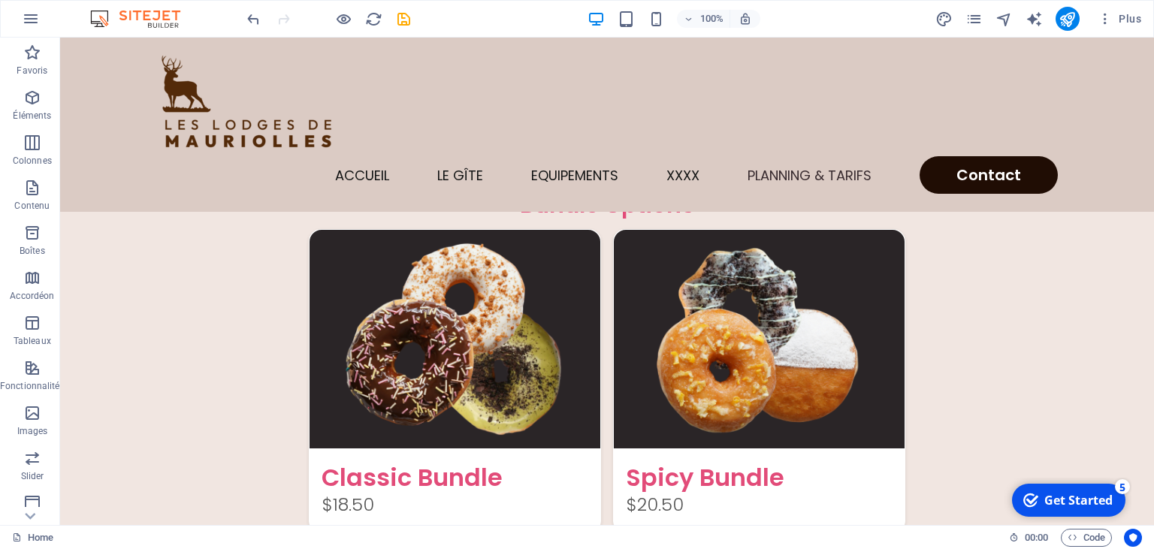
scroll to position [3690, 0]
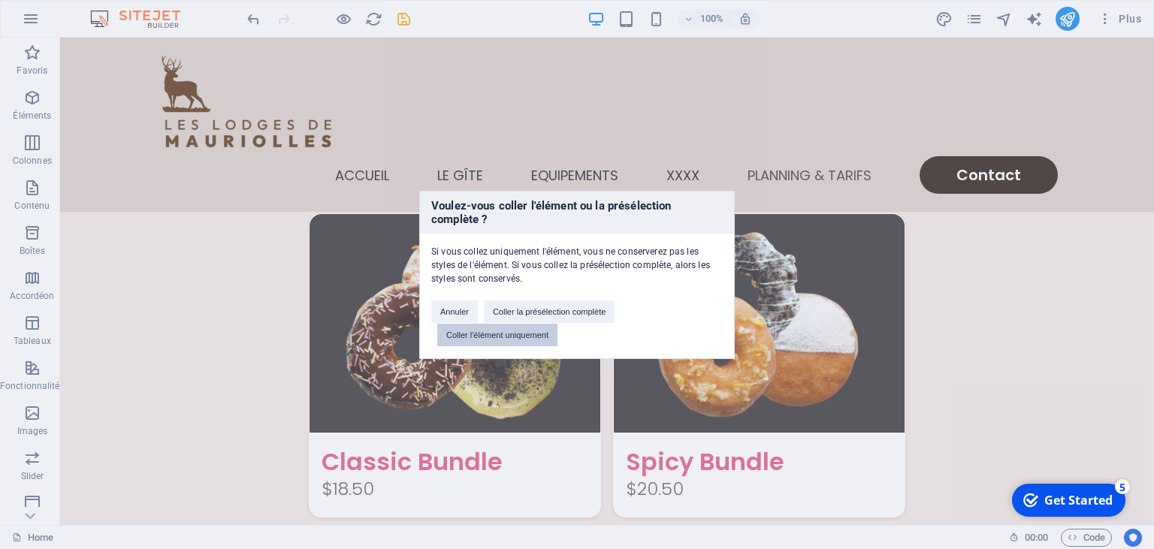
click at [503, 337] on button "Coller l'élément uniquement" at bounding box center [497, 335] width 120 height 23
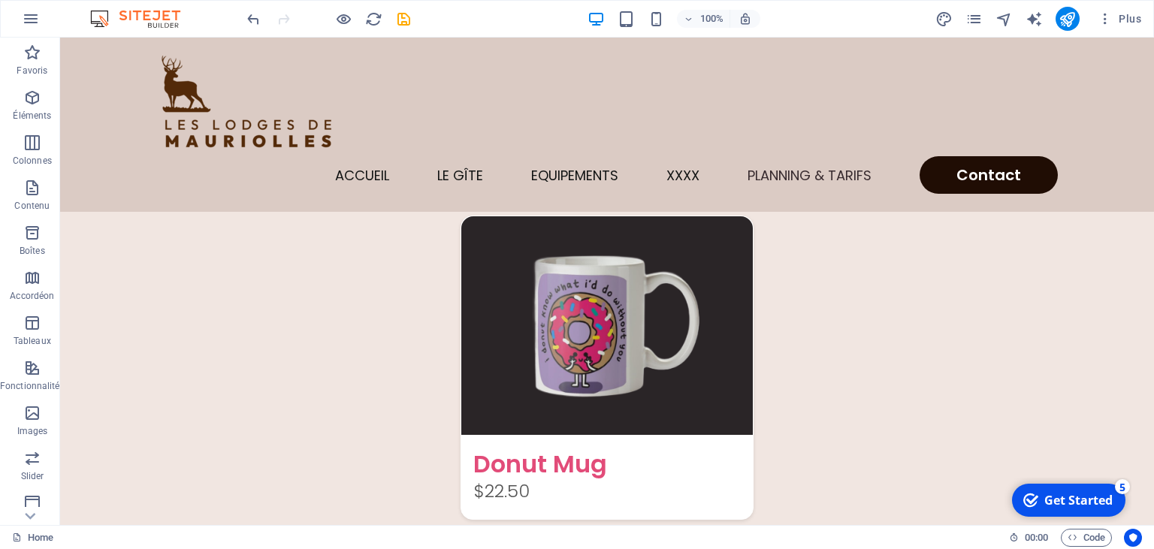
scroll to position [4123, 0]
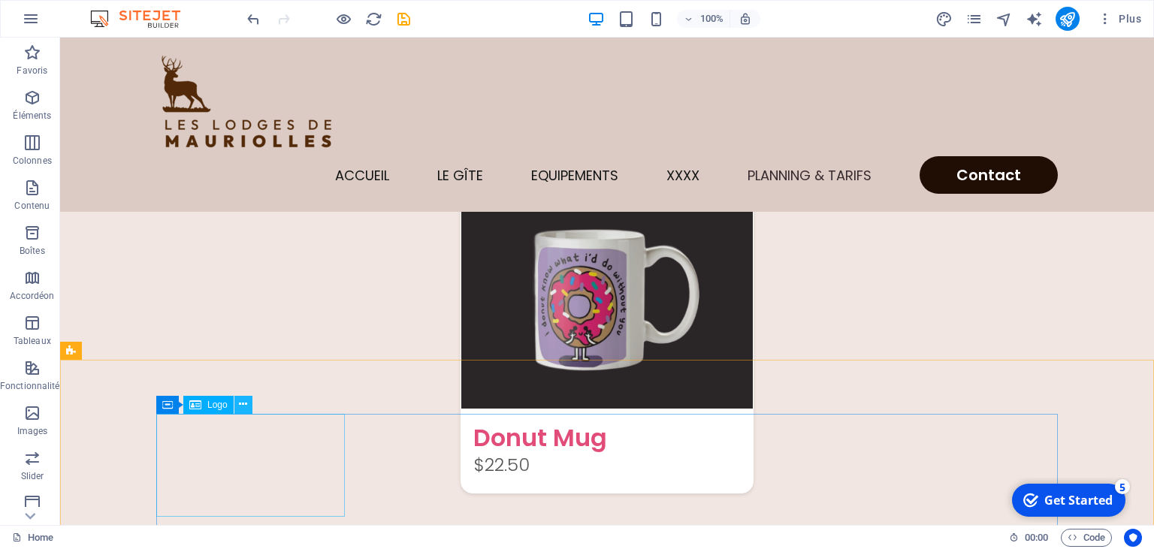
click at [249, 408] on button at bounding box center [243, 405] width 18 height 18
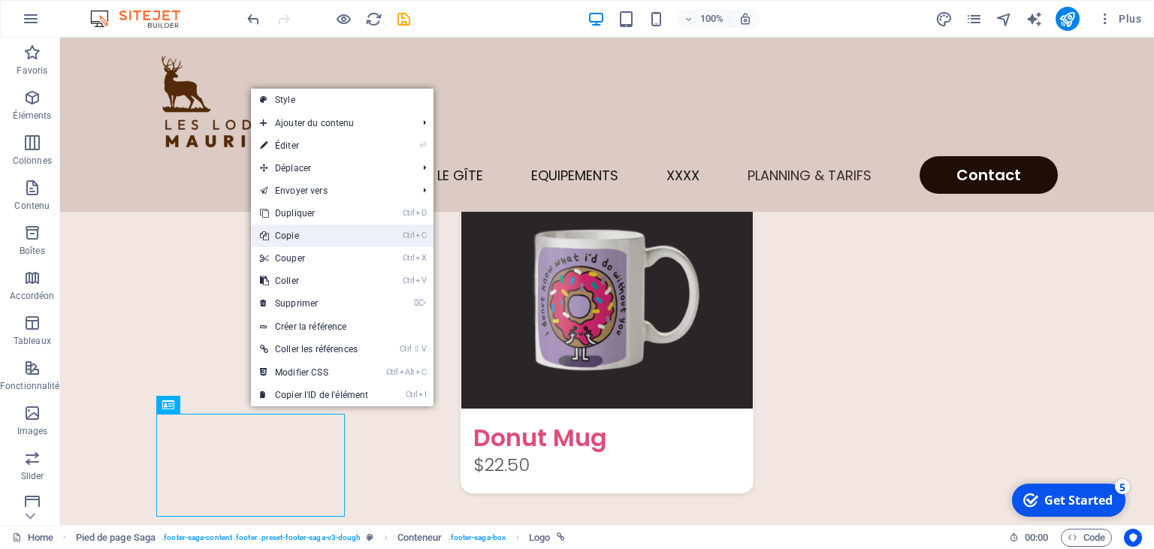
click at [291, 243] on link "Ctrl C Copie" at bounding box center [314, 236] width 126 height 23
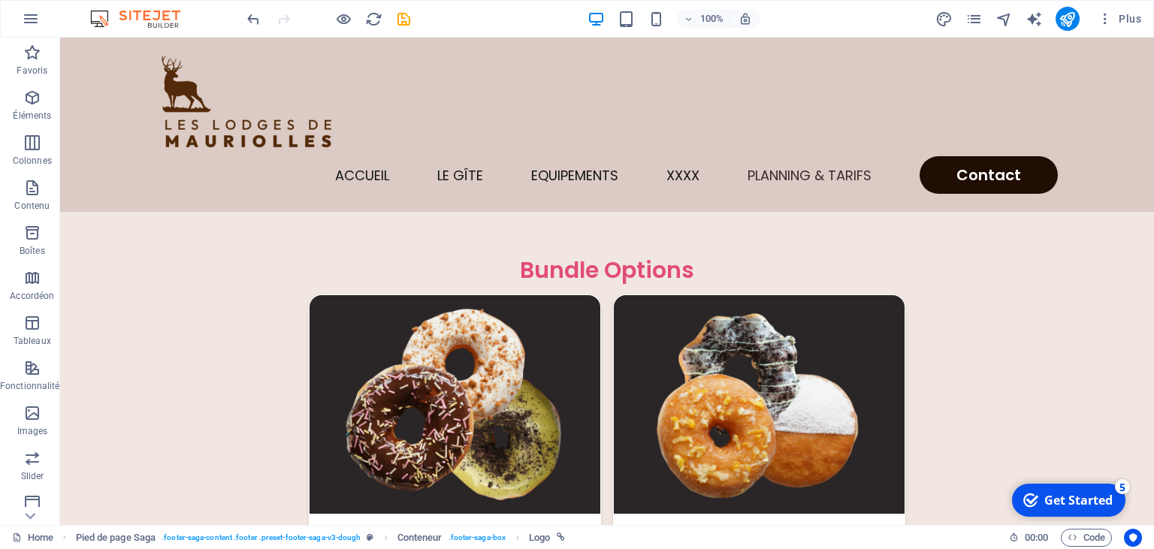
scroll to position [3621, 0]
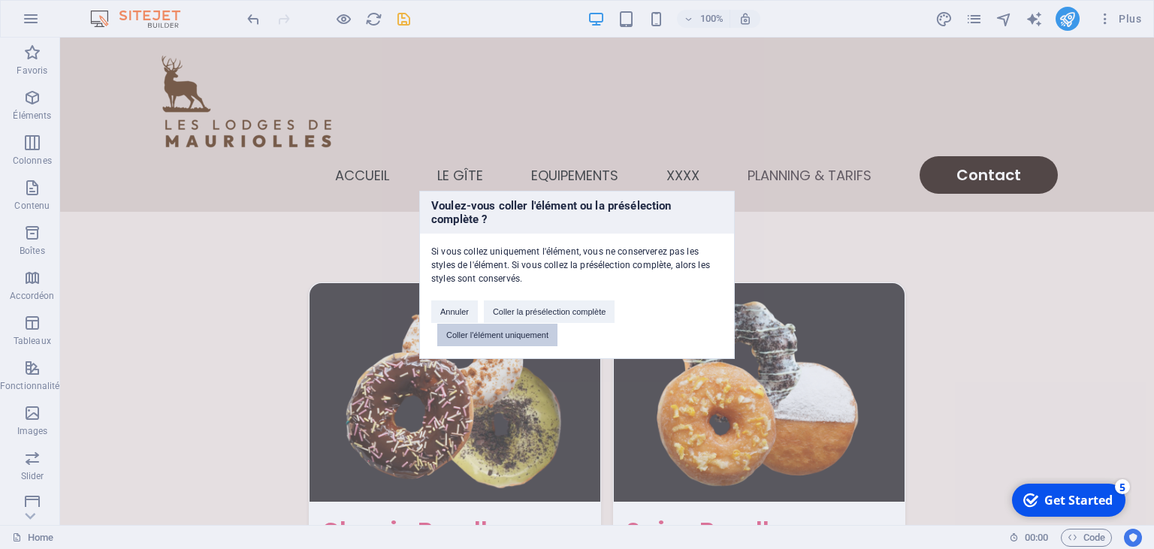
click at [539, 335] on button "Coller l'élément uniquement" at bounding box center [497, 335] width 120 height 23
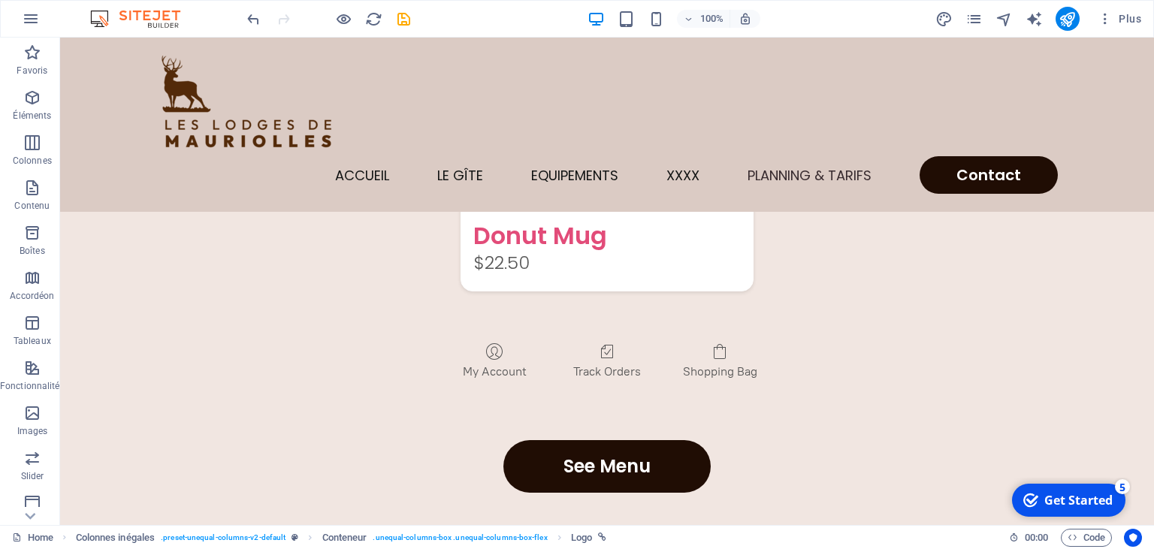
scroll to position [4397, 0]
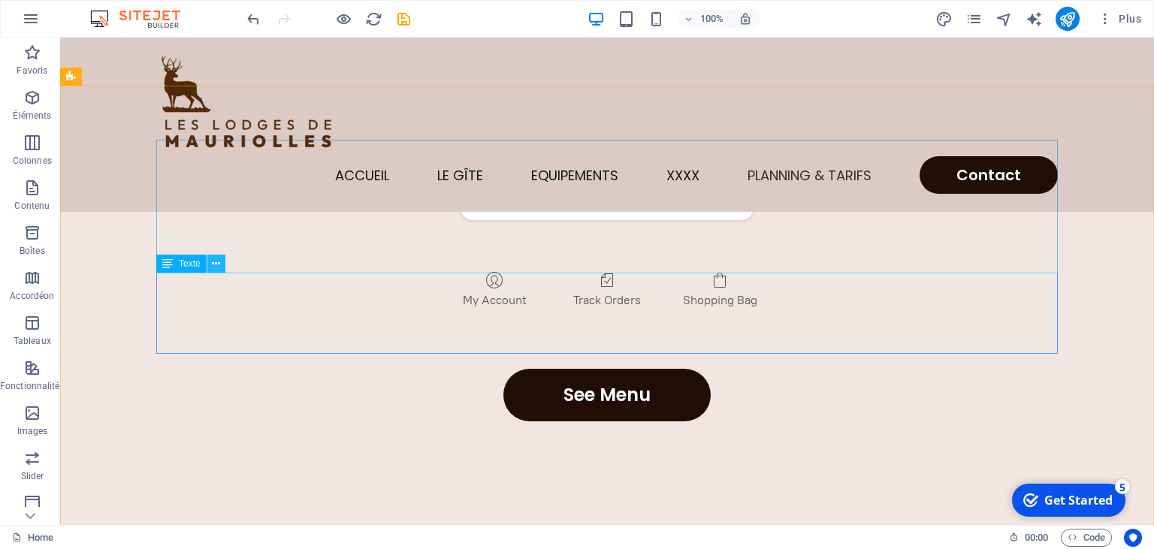
click at [222, 264] on button at bounding box center [216, 264] width 18 height 18
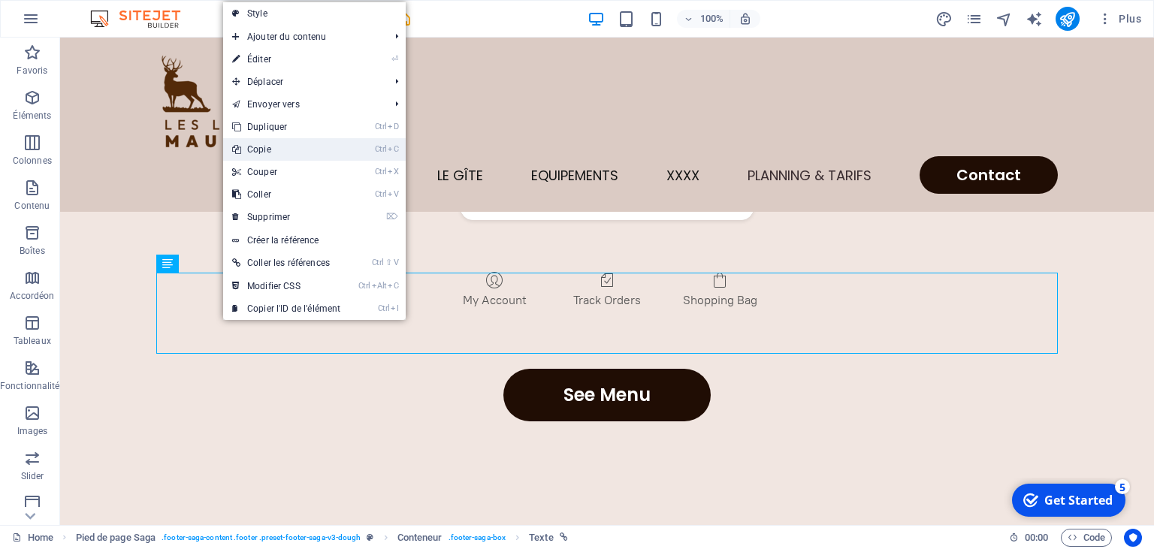
click at [264, 153] on link "Ctrl C Copie" at bounding box center [286, 149] width 126 height 23
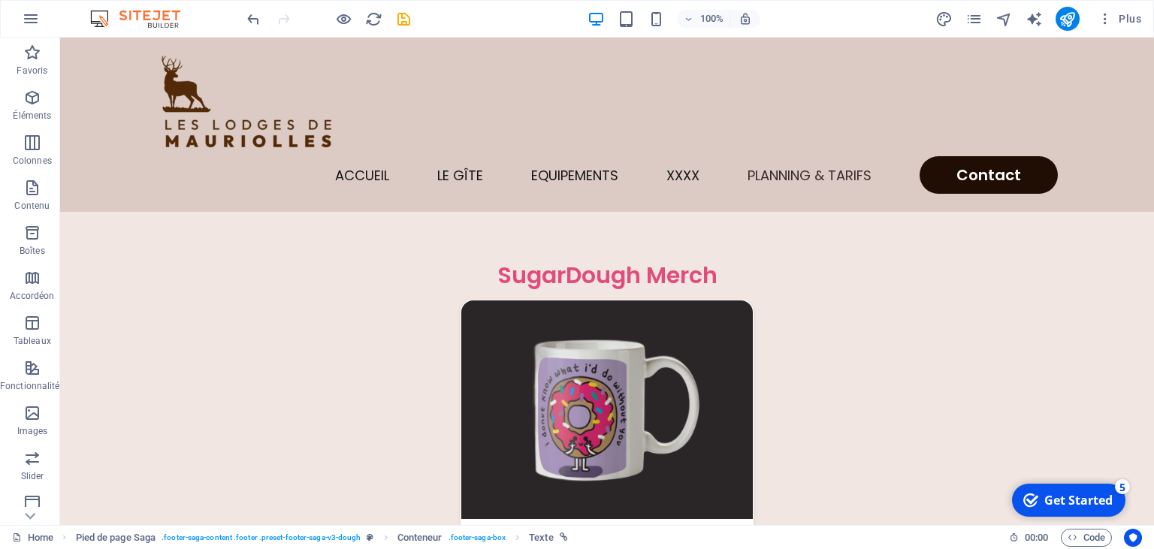
scroll to position [4000, 0]
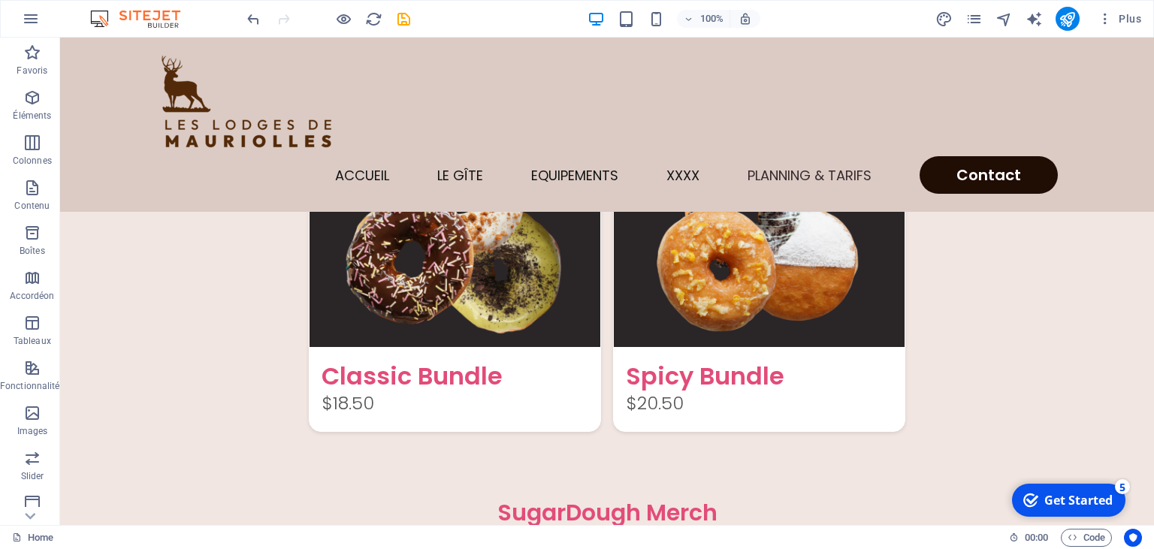
drag, startPoint x: 1151, startPoint y: 44, endPoint x: 1130, endPoint y: 55, distance: 23.2
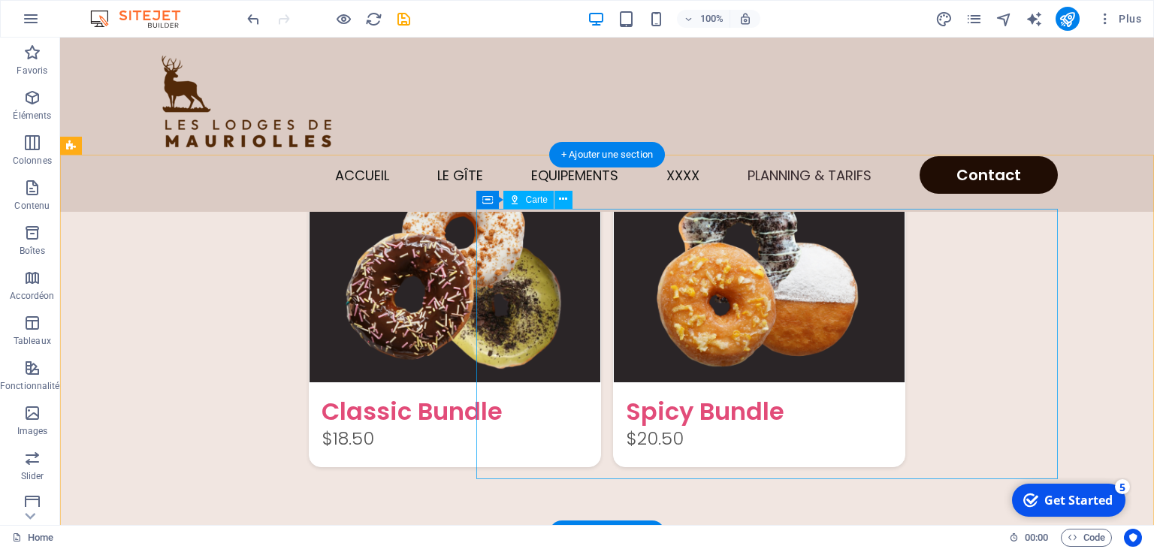
scroll to position [3736, 0]
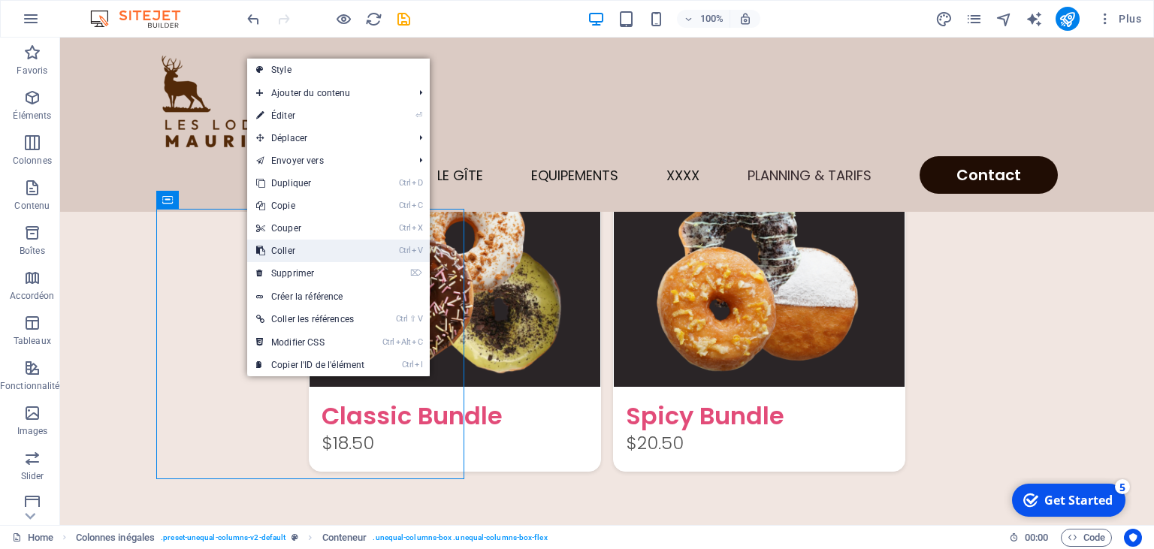
click at [292, 248] on link "Ctrl V Coller" at bounding box center [310, 251] width 126 height 23
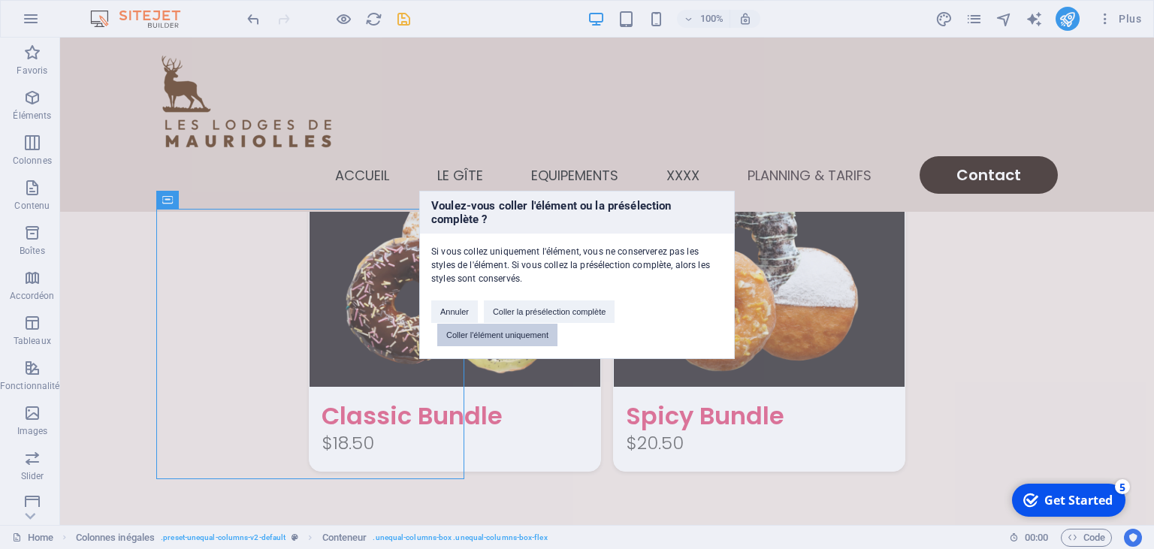
click at [446, 335] on button "Coller l'élément uniquement" at bounding box center [497, 335] width 120 height 23
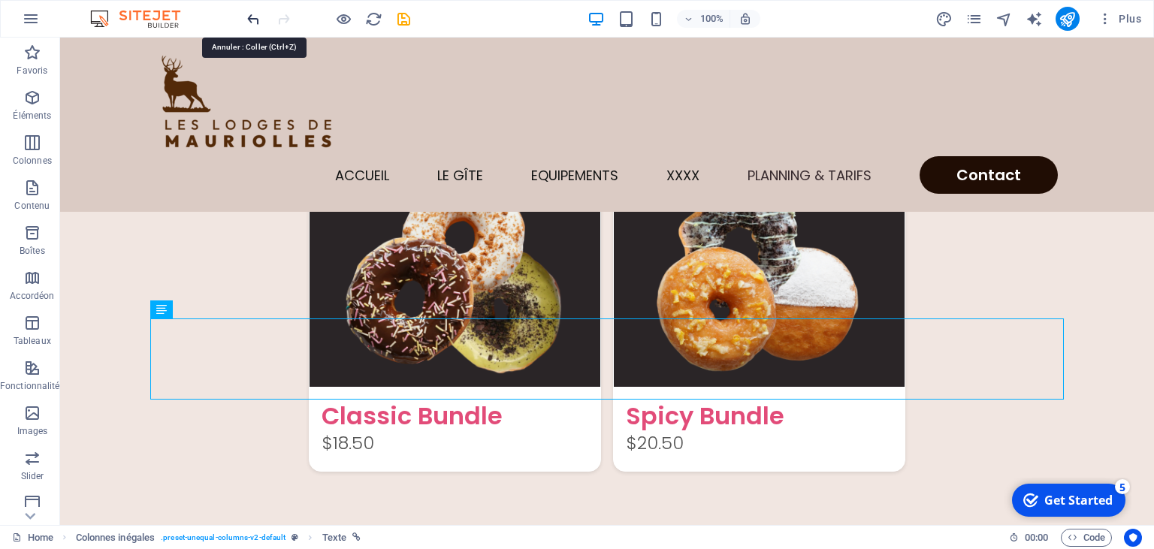
click at [252, 17] on icon "undo" at bounding box center [253, 19] width 17 height 17
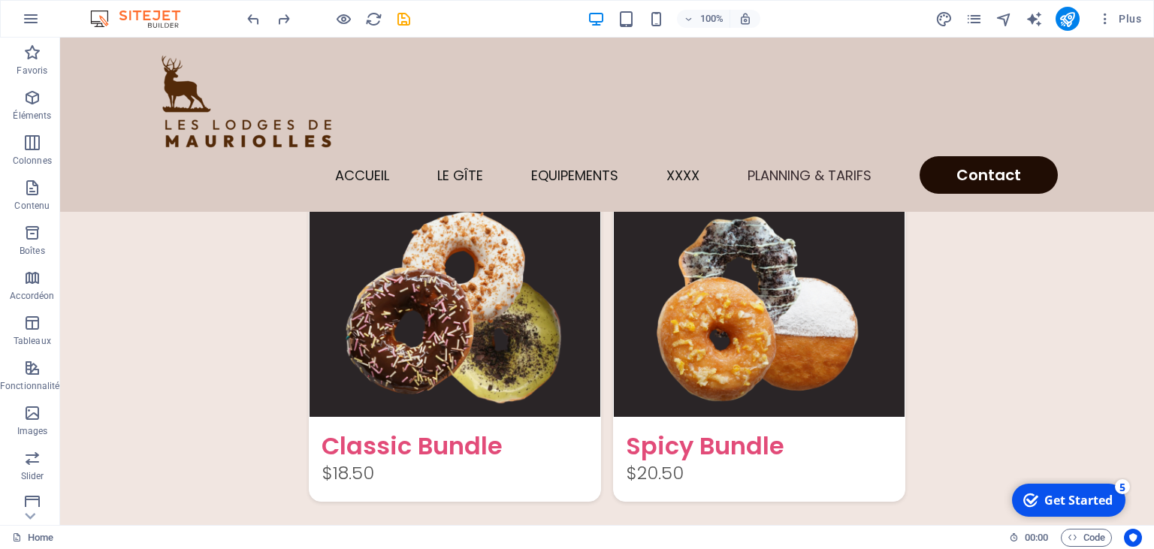
scroll to position [3712, 0]
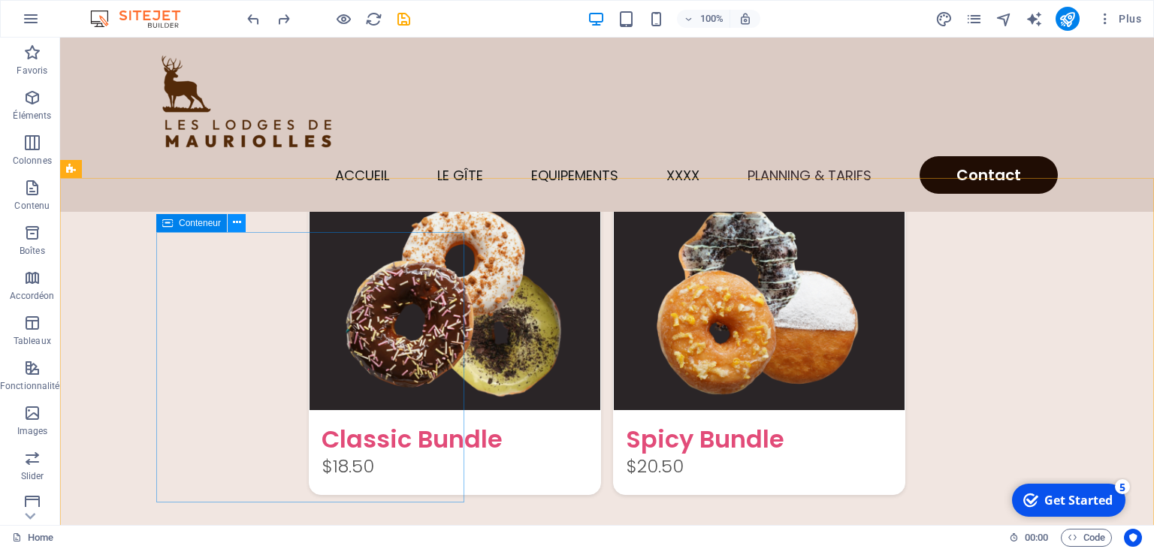
click at [233, 221] on icon at bounding box center [237, 223] width 8 height 16
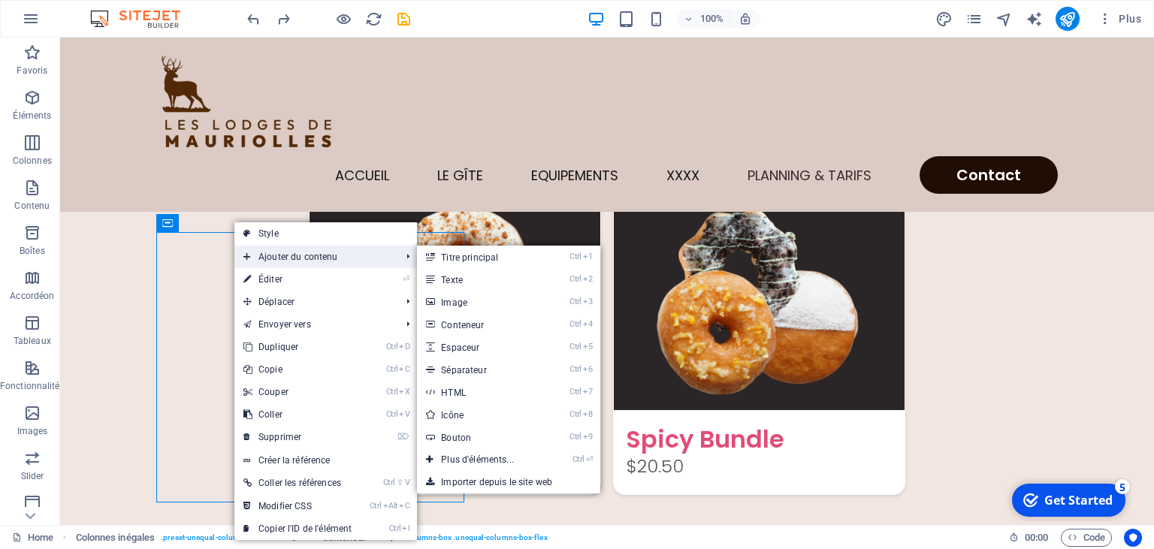
click at [292, 257] on span "Ajouter du contenu" at bounding box center [314, 257] width 160 height 23
click at [439, 281] on link "Ctrl 2 Texte" at bounding box center [480, 279] width 127 height 23
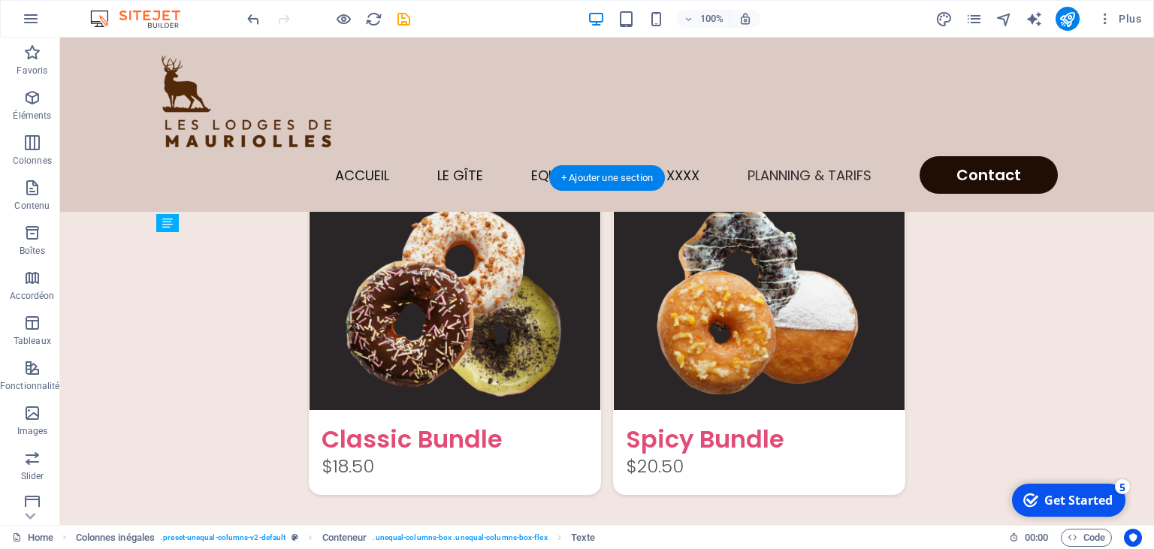
drag, startPoint x: 288, startPoint y: 240, endPoint x: 293, endPoint y: 340, distance: 100.0
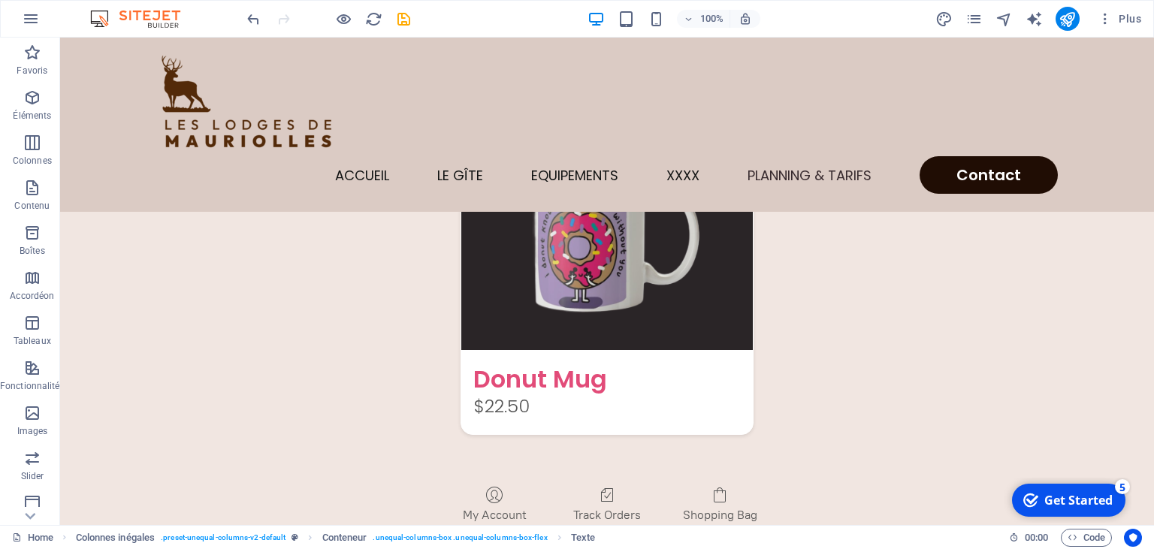
scroll to position [4306, 0]
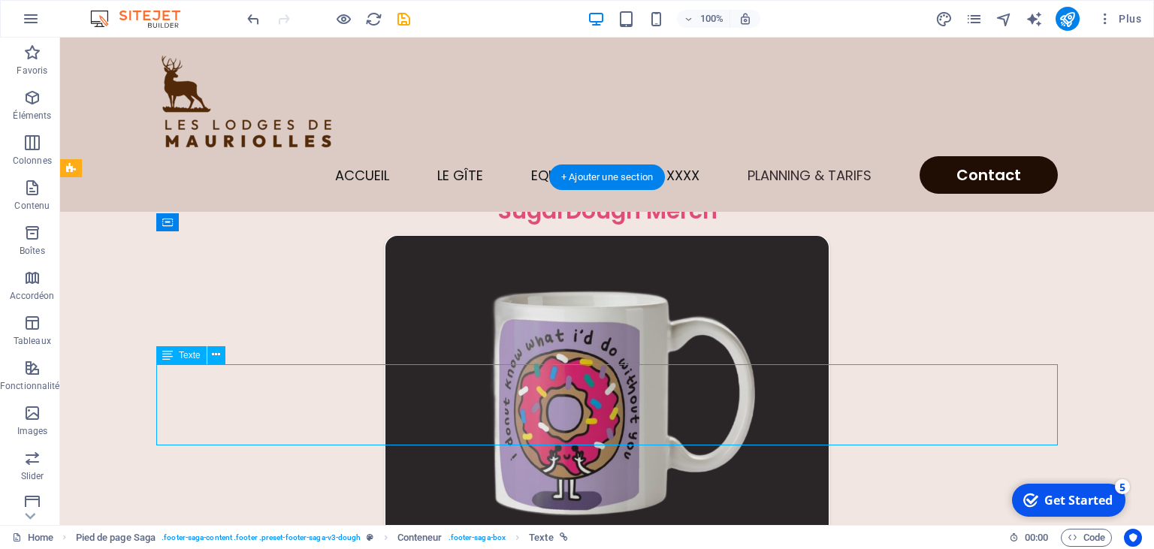
scroll to position [4412, 0]
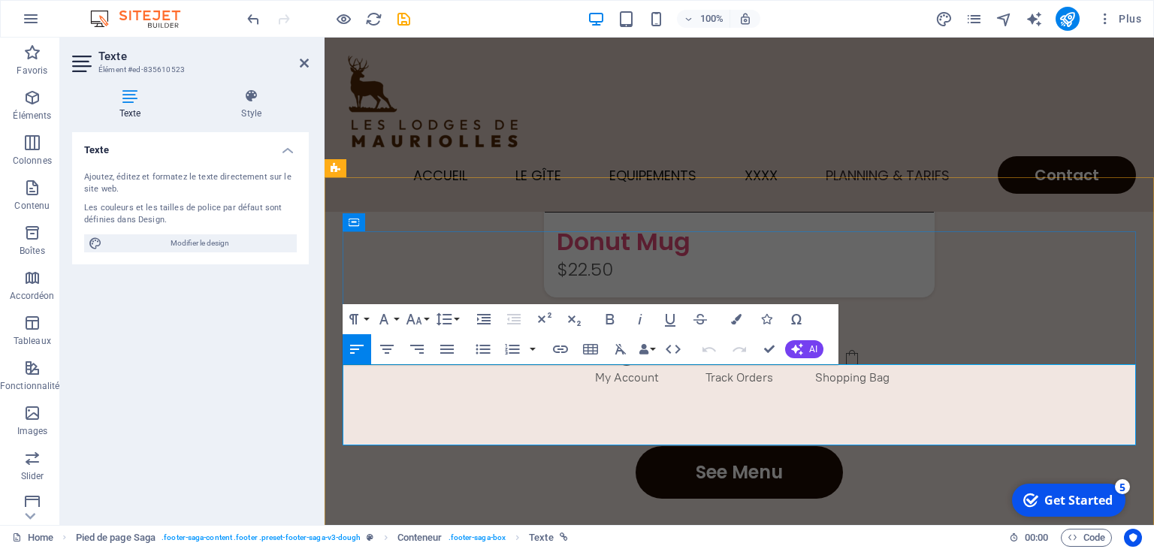
drag, startPoint x: 573, startPoint y: 437, endPoint x: 343, endPoint y: 373, distance: 239.3
copy div "[STREET_ADDRESS] [PHONE_NUMBER]"
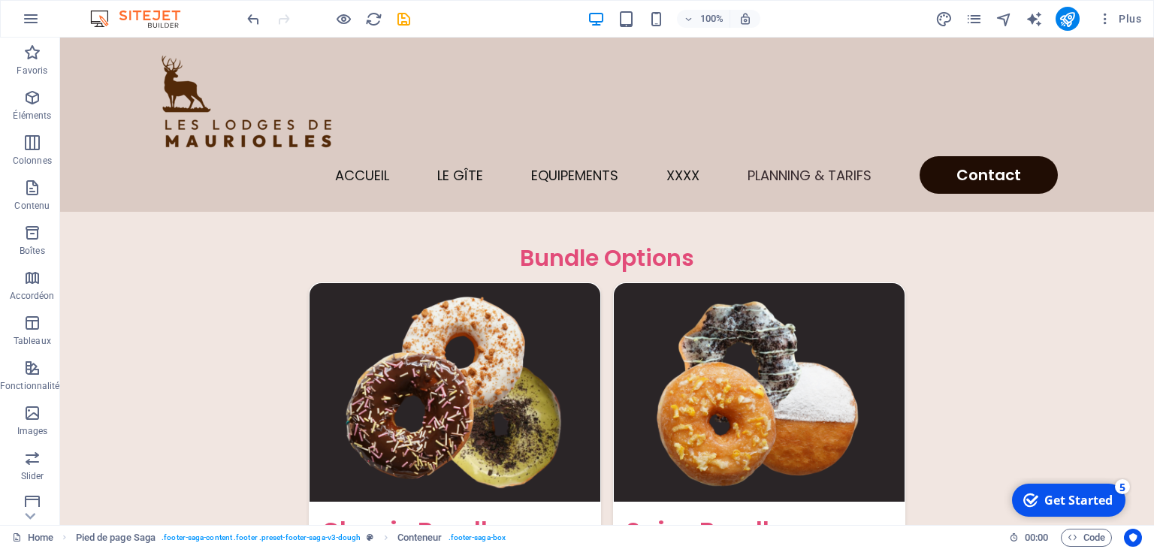
scroll to position [3634, 0]
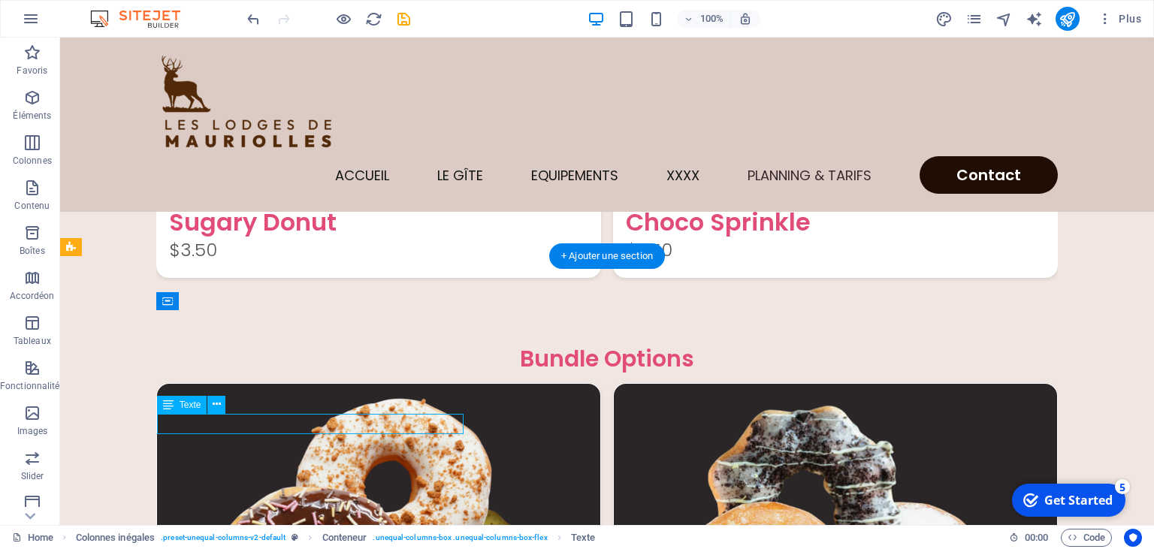
scroll to position [3798, 0]
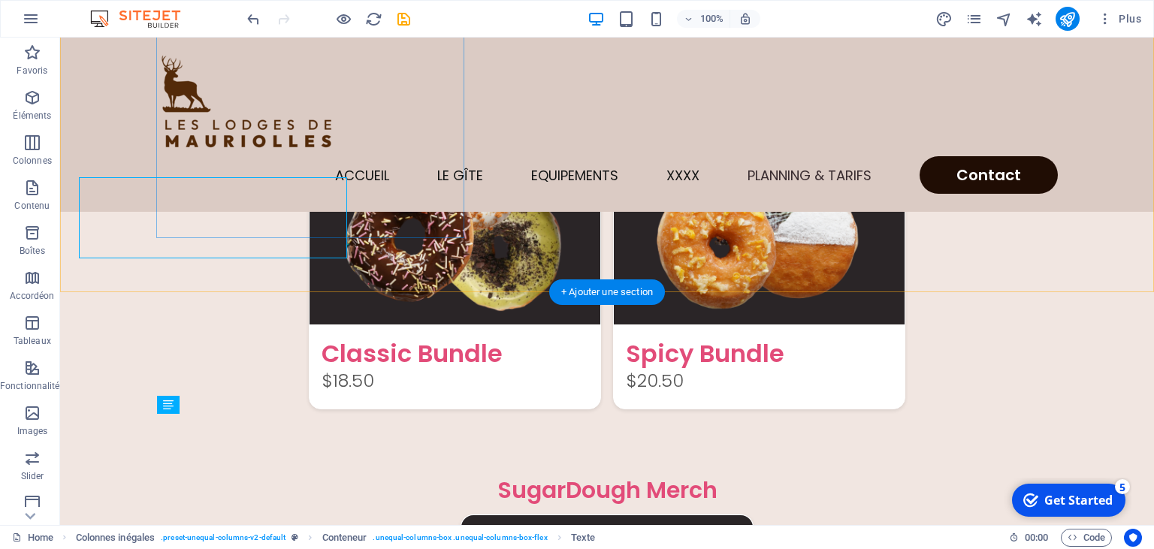
scroll to position [3634, 0]
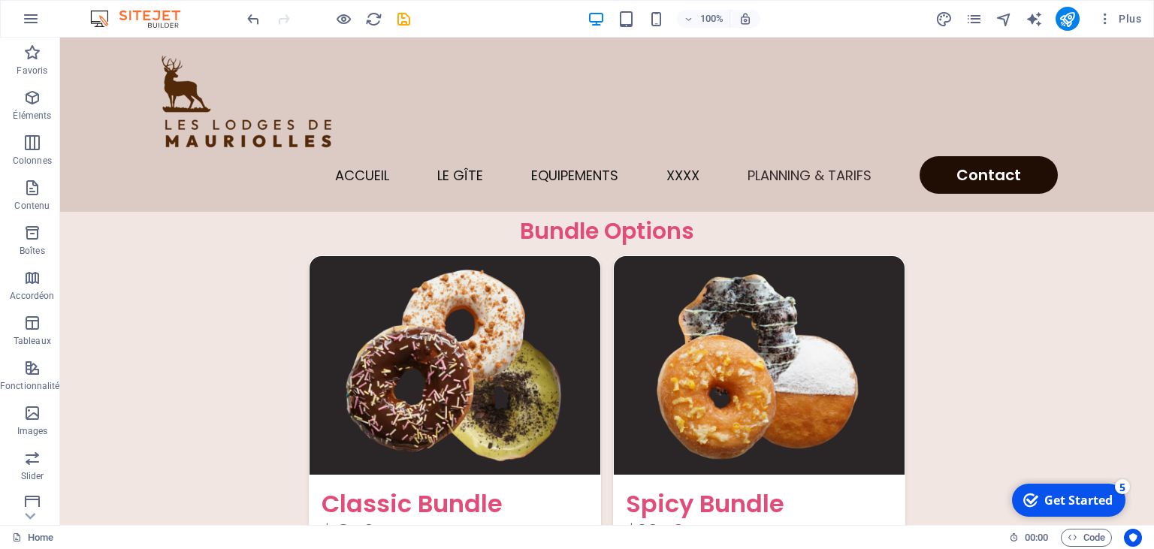
scroll to position [3654, 0]
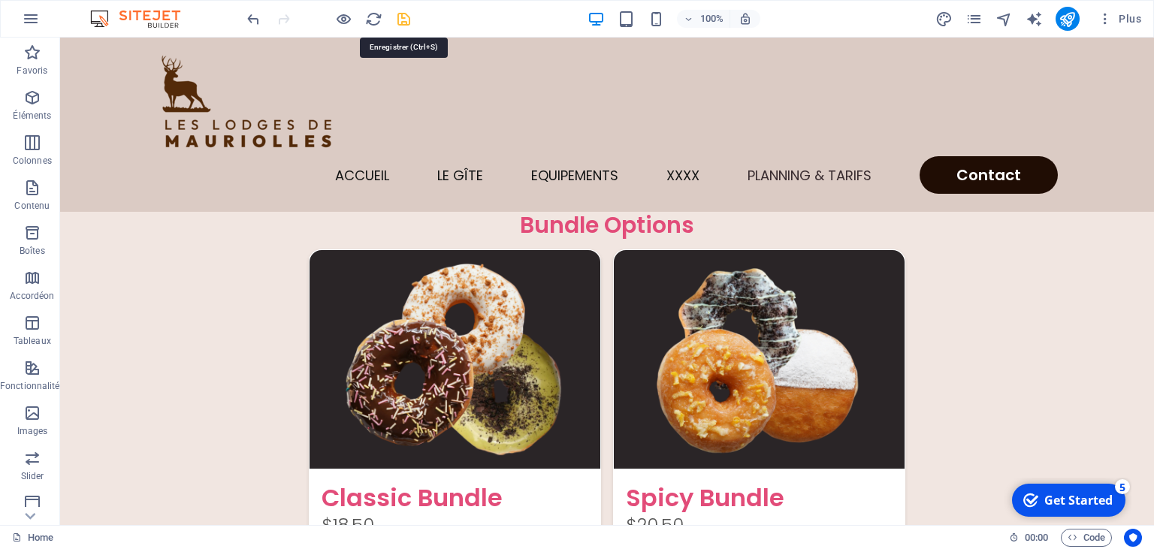
click at [398, 18] on icon "save" at bounding box center [403, 19] width 17 height 17
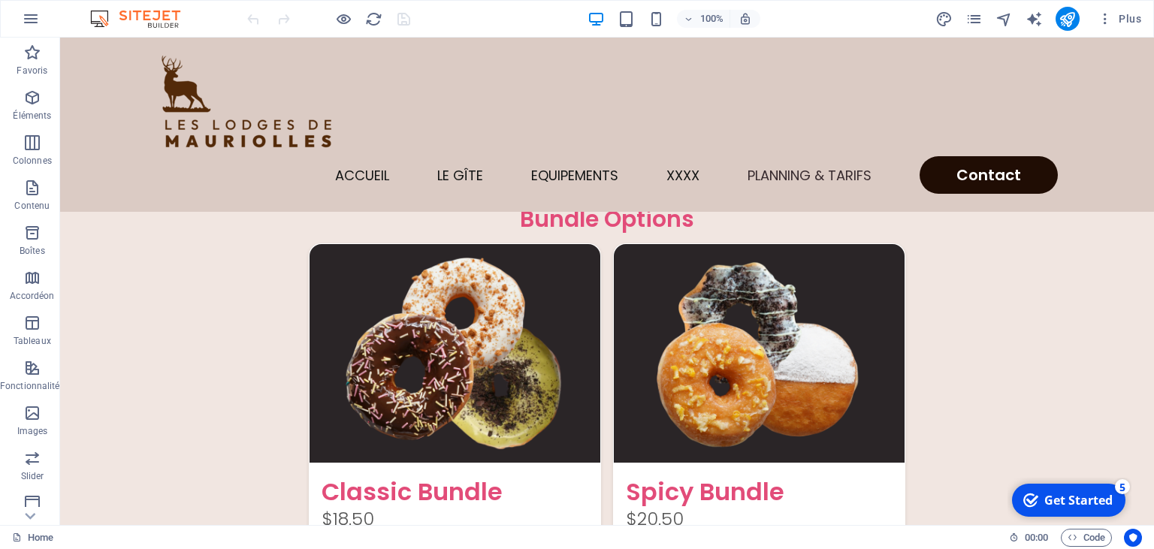
scroll to position [3654, 0]
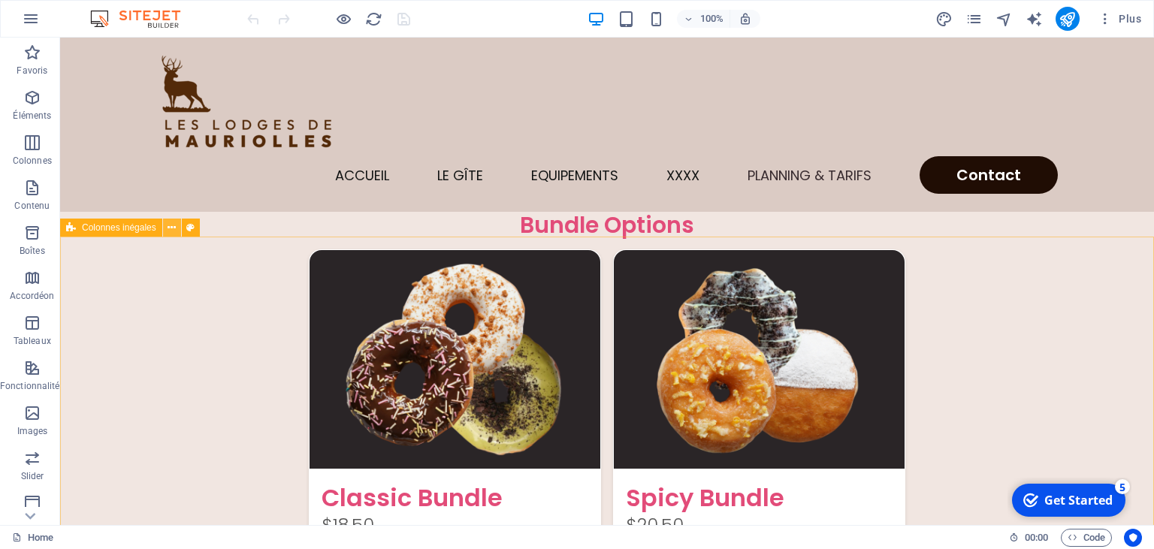
click at [172, 228] on icon at bounding box center [172, 228] width 8 height 16
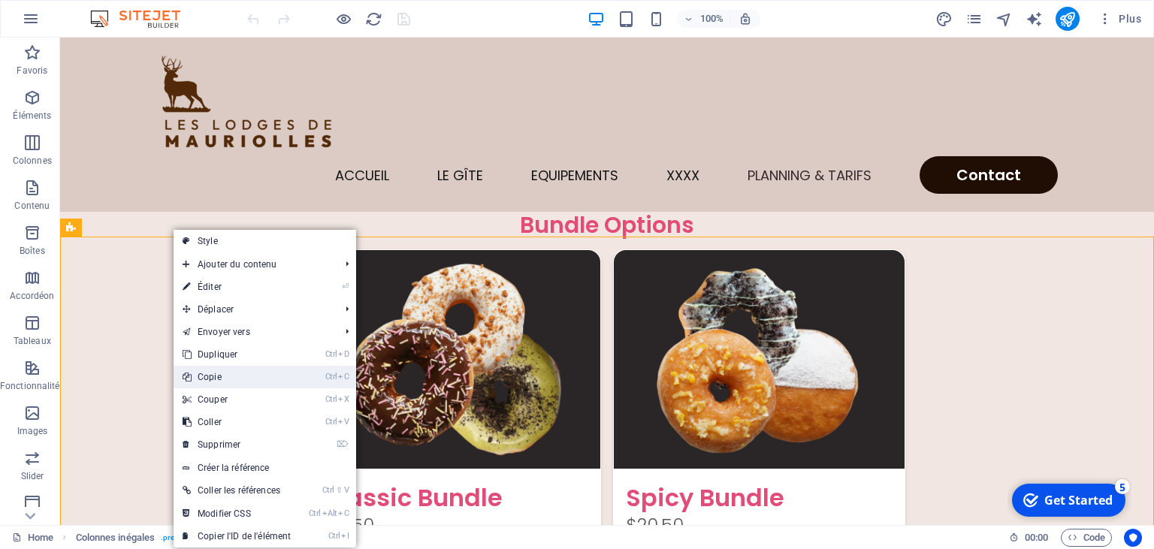
click at [224, 376] on link "Ctrl C Copie" at bounding box center [237, 377] width 126 height 23
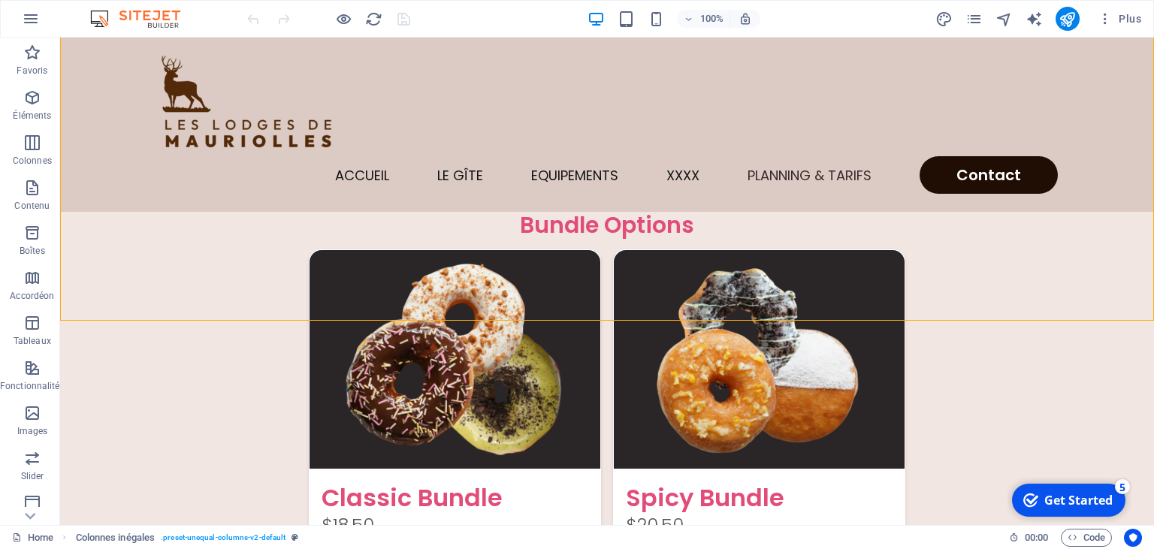
scroll to position [4116, 0]
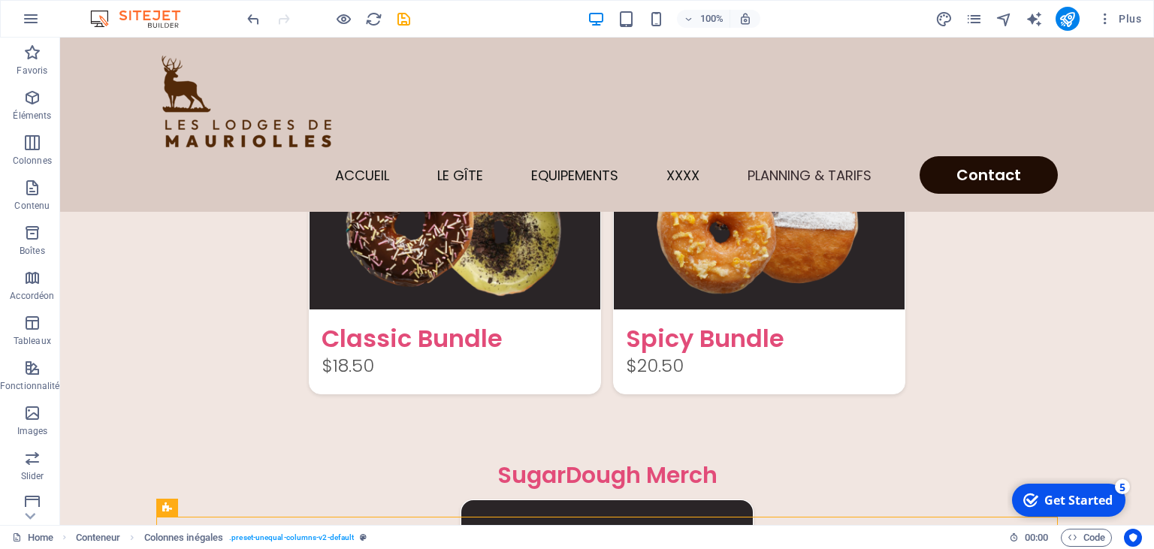
scroll to position [3826, 0]
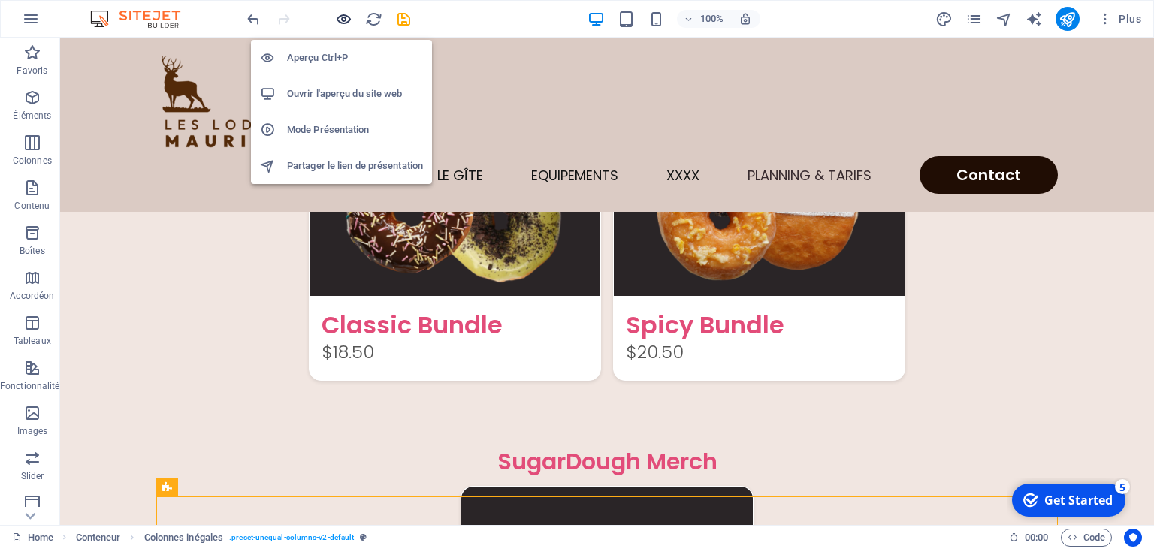
click at [343, 20] on icon "button" at bounding box center [343, 19] width 17 height 17
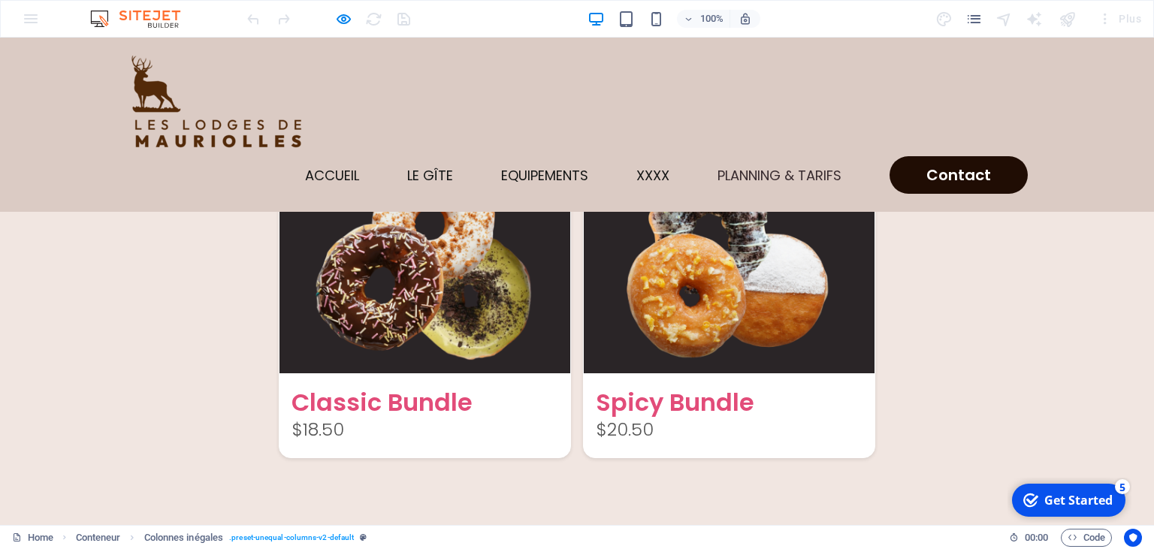
scroll to position [3628, 0]
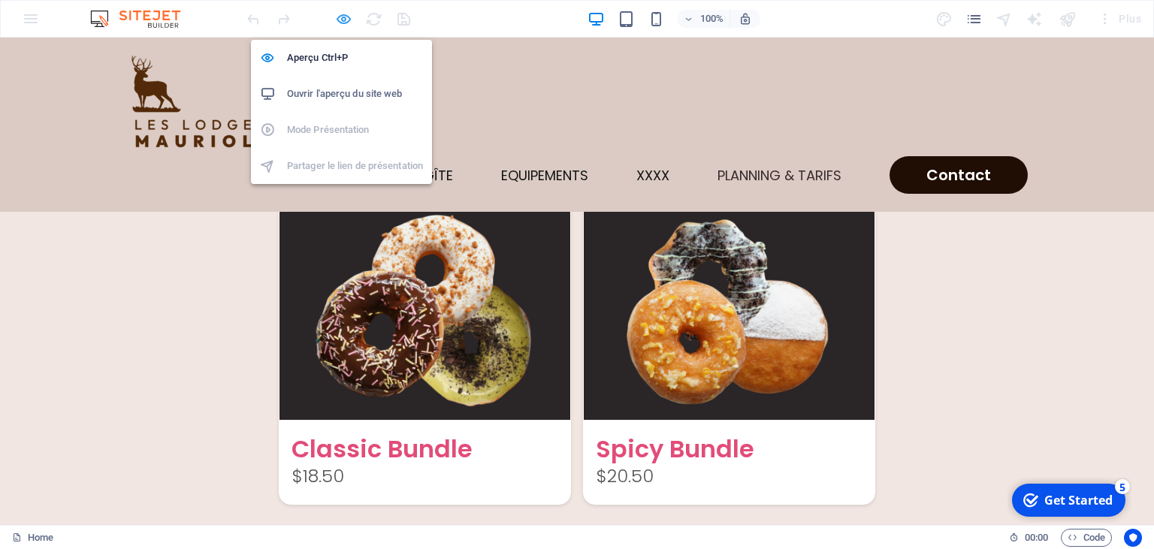
click at [344, 14] on icon "button" at bounding box center [343, 19] width 17 height 17
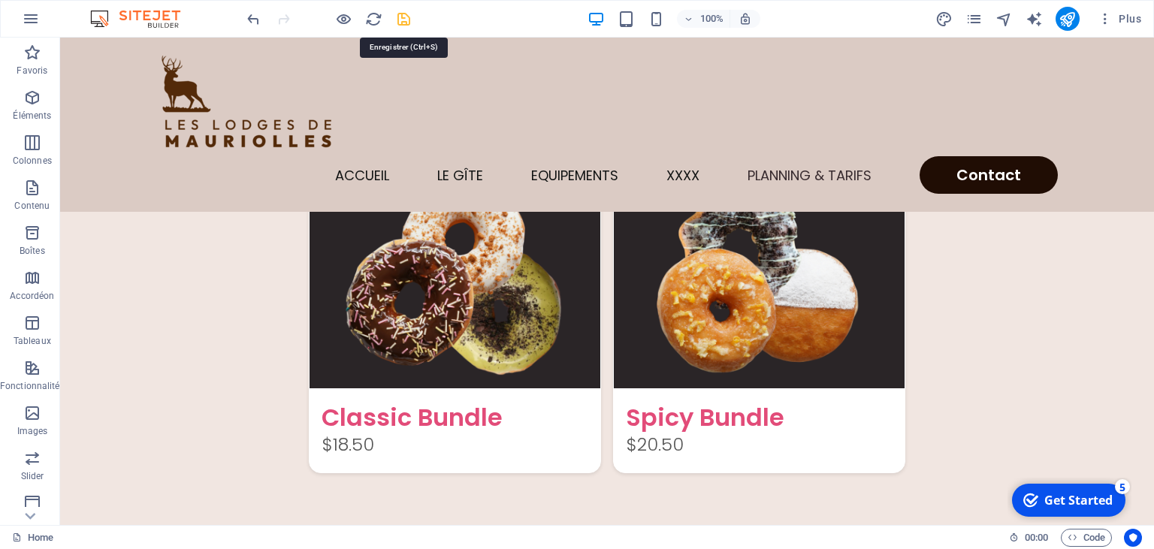
click at [402, 18] on icon "save" at bounding box center [403, 19] width 17 height 17
click at [1071, 20] on icon "publish" at bounding box center [1066, 19] width 17 height 17
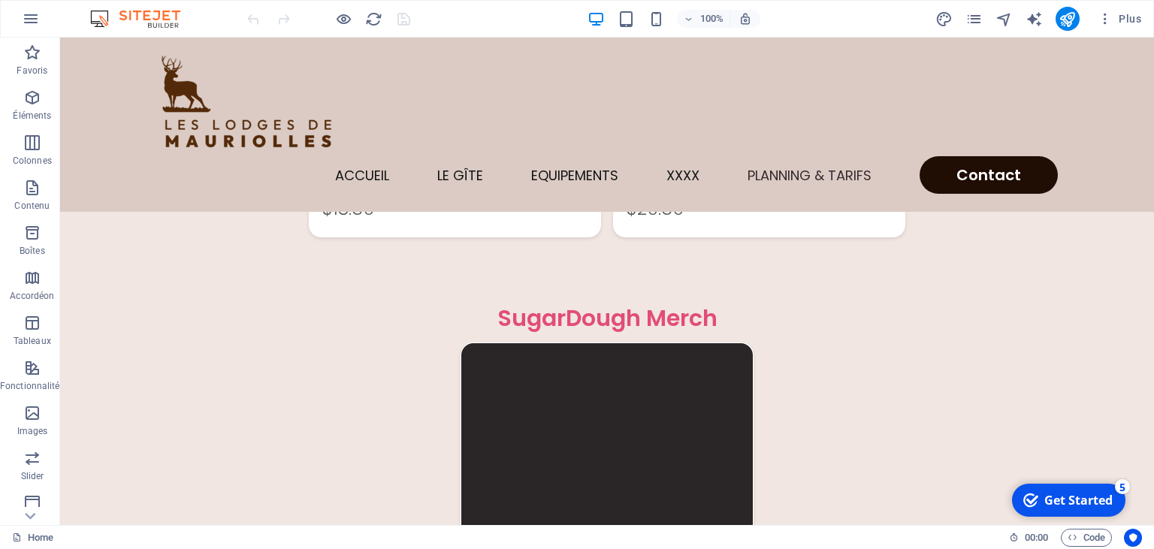
scroll to position [3976, 0]
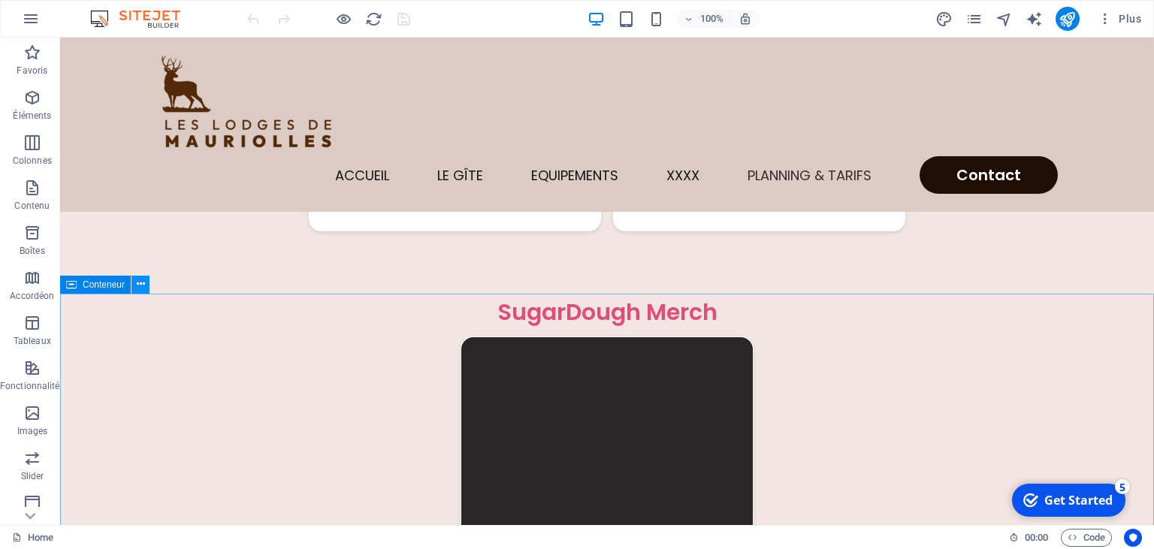
click at [140, 288] on icon at bounding box center [141, 284] width 8 height 16
click at [139, 285] on icon at bounding box center [141, 284] width 8 height 16
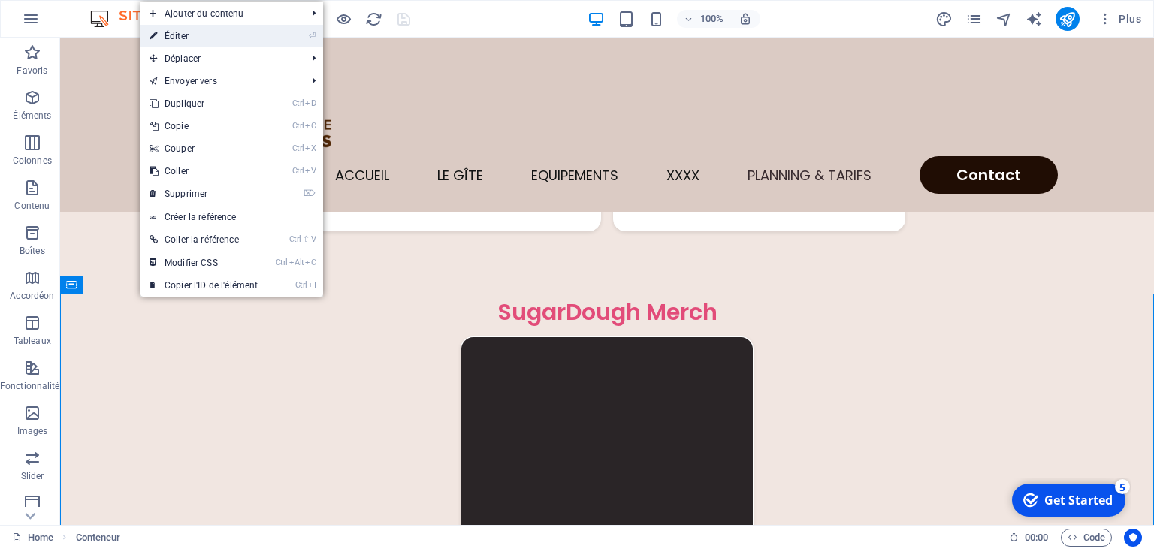
click at [196, 42] on link "⏎ Éditer" at bounding box center [203, 36] width 126 height 23
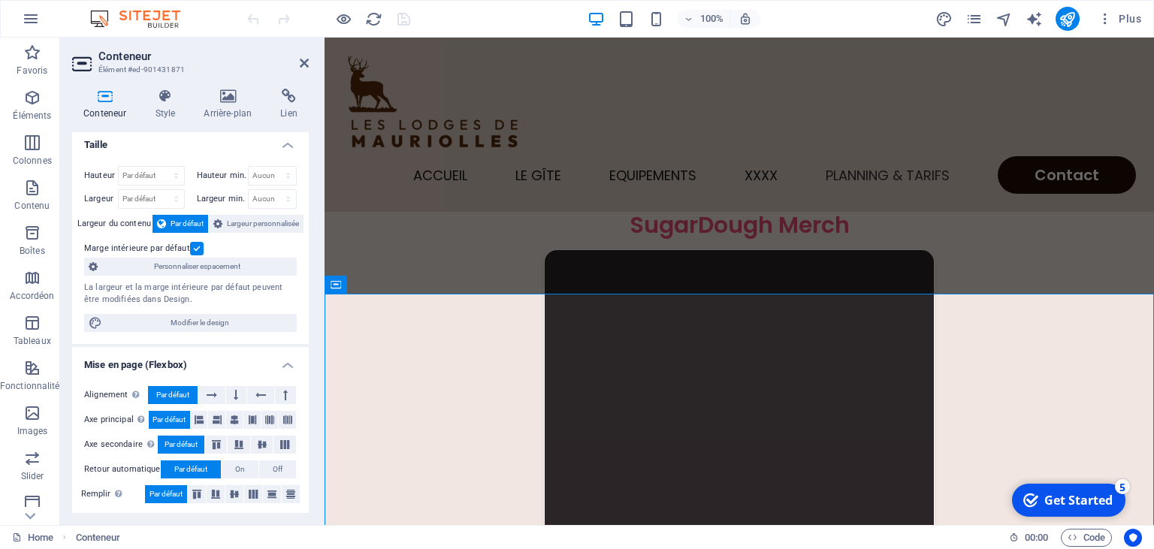
scroll to position [0, 0]
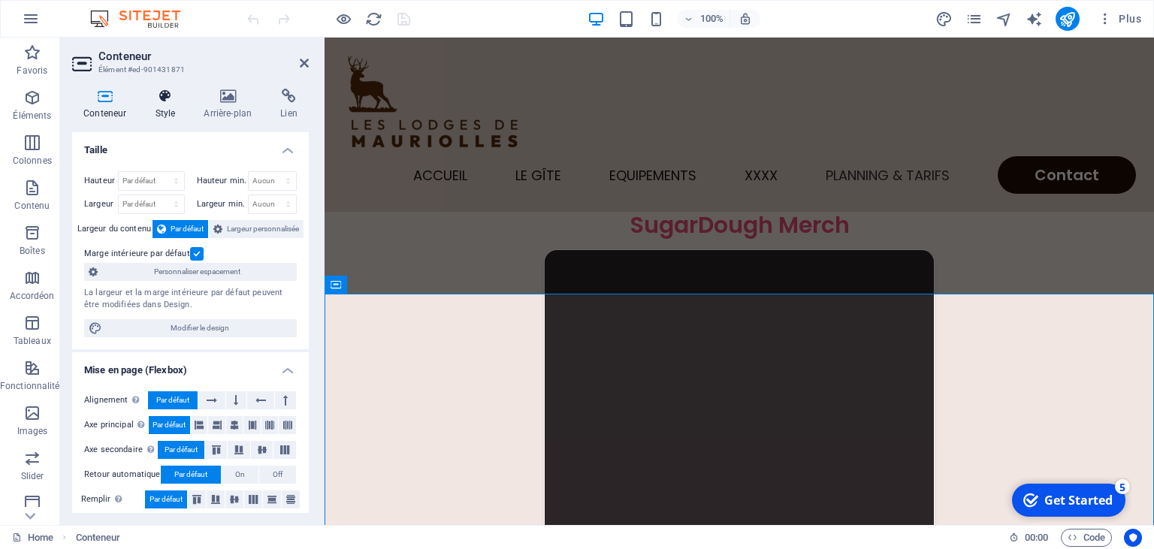
click at [166, 100] on icon at bounding box center [164, 96] width 43 height 15
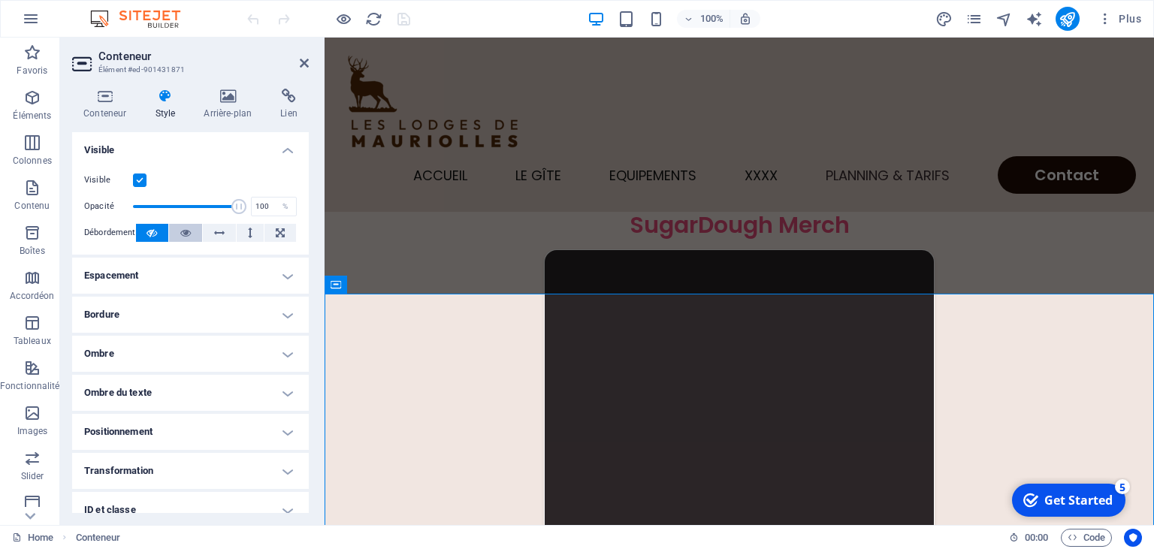
click at [191, 237] on icon at bounding box center [185, 233] width 11 height 18
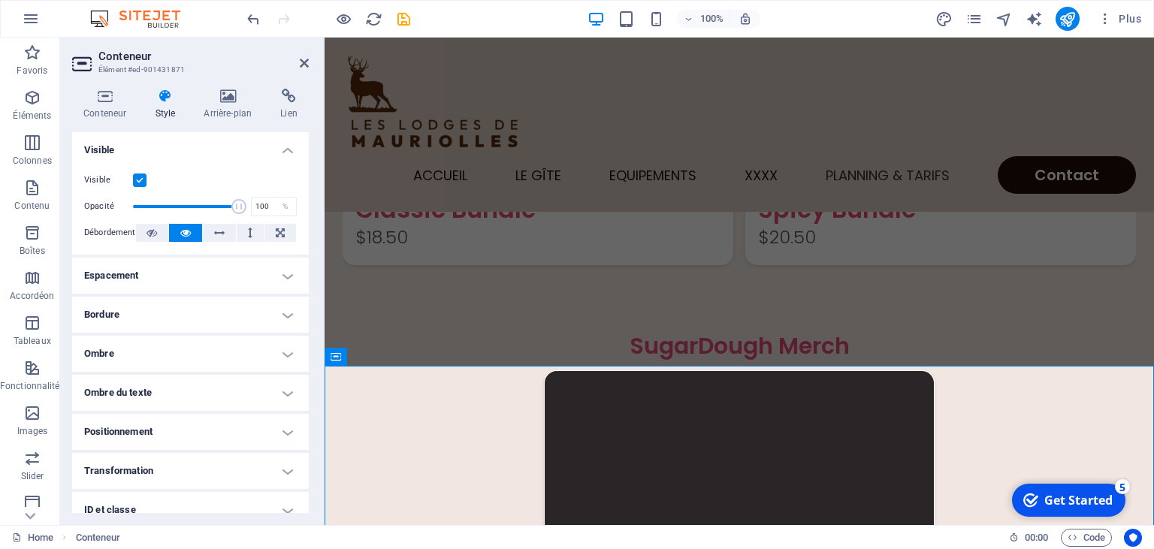
scroll to position [4229, 0]
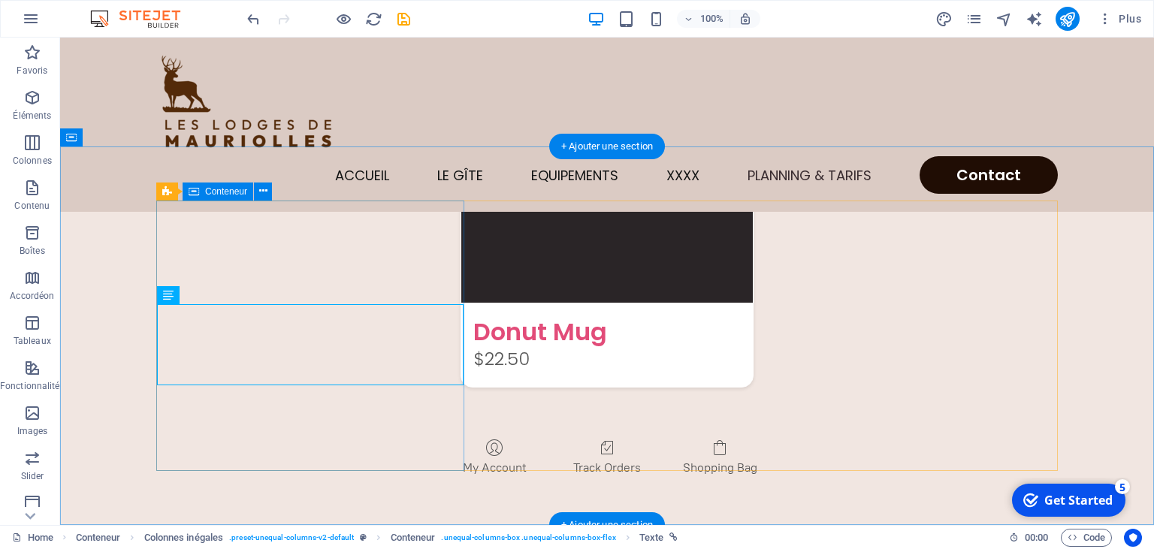
scroll to position [4123, 0]
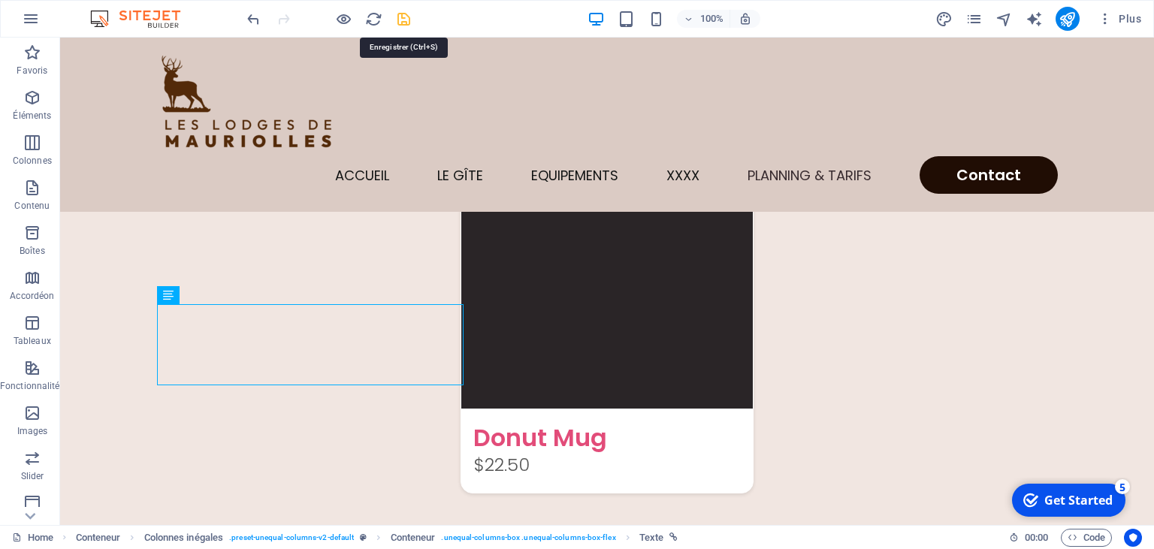
click at [401, 20] on icon "save" at bounding box center [403, 19] width 17 height 17
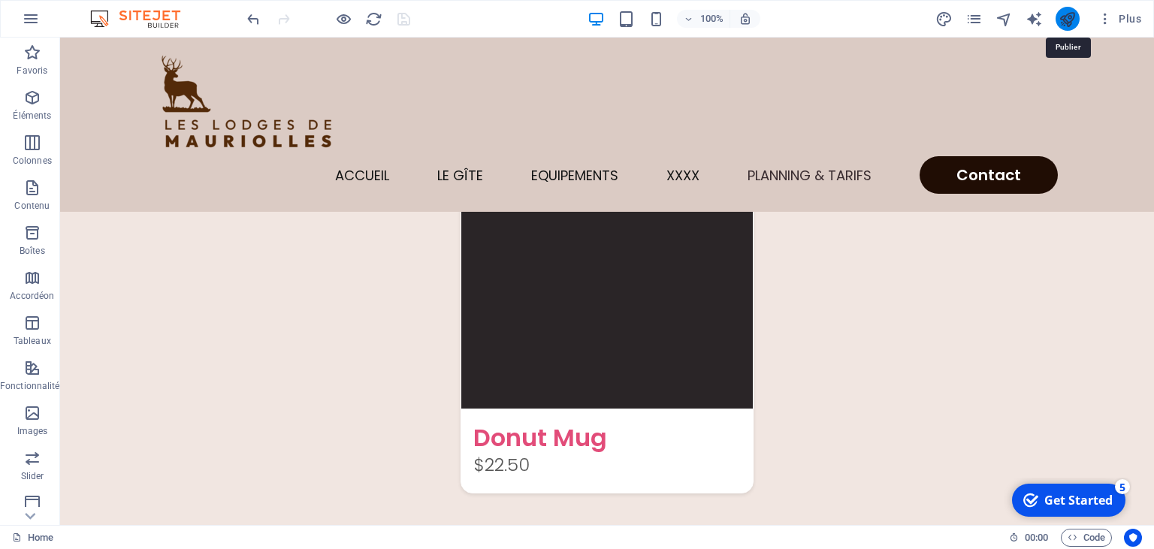
click at [1065, 18] on icon "publish" at bounding box center [1066, 19] width 17 height 17
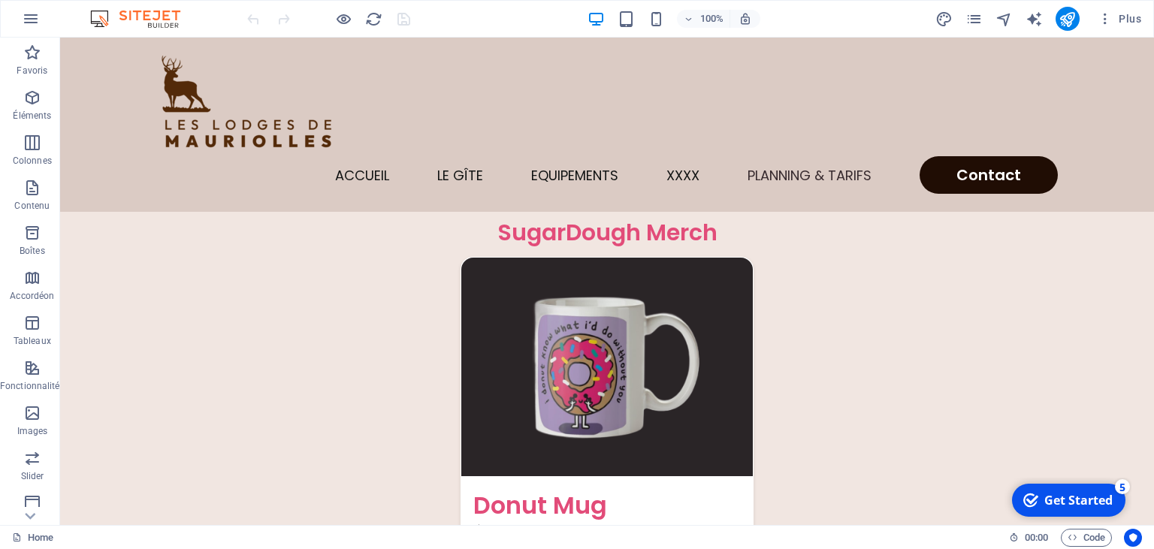
scroll to position [4068, 0]
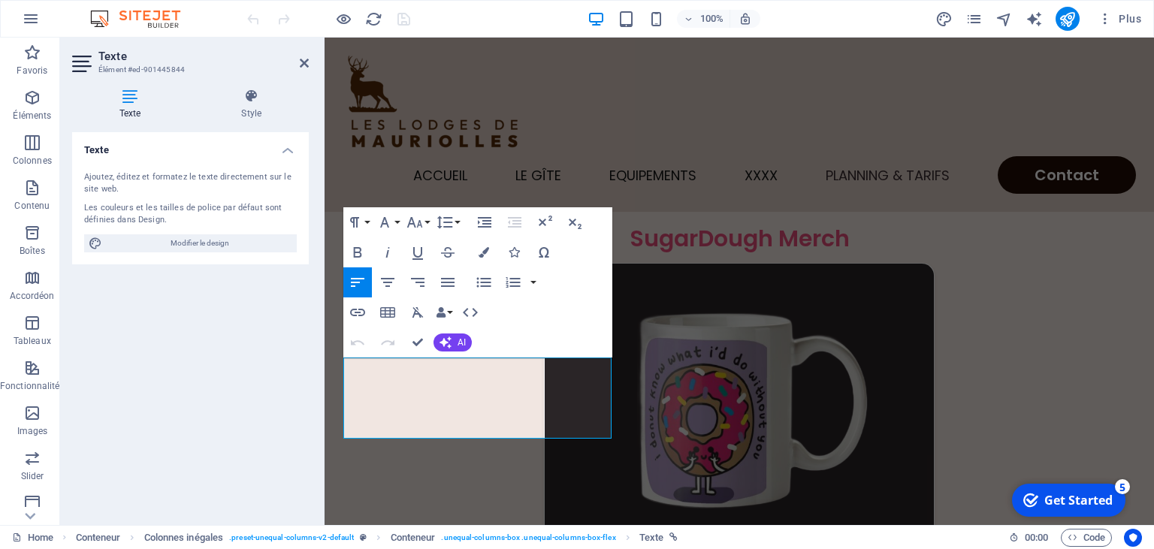
scroll to position [4175, 0]
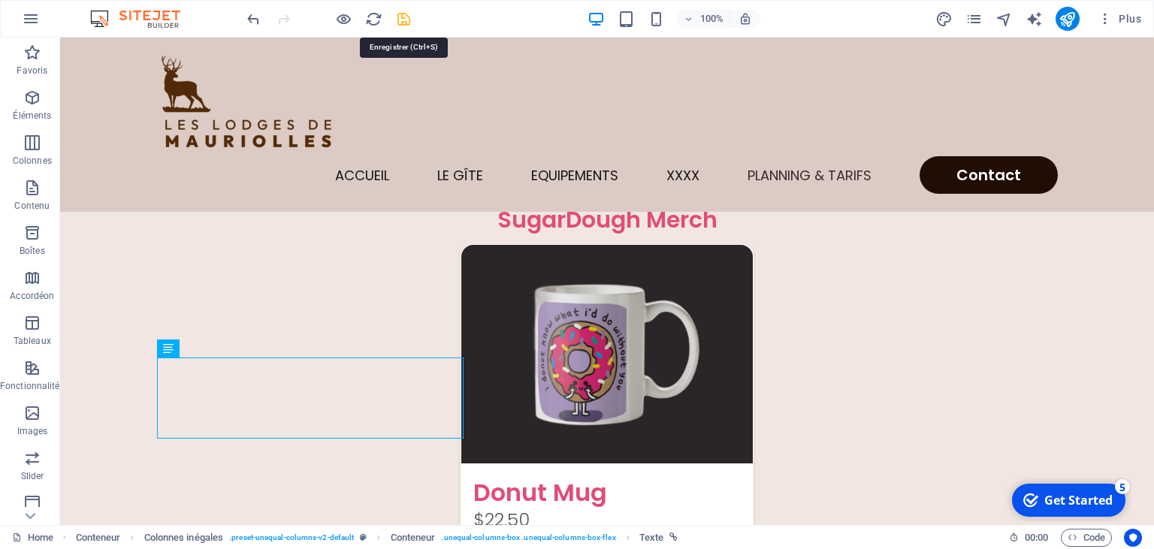
click at [405, 20] on icon "save" at bounding box center [403, 19] width 17 height 17
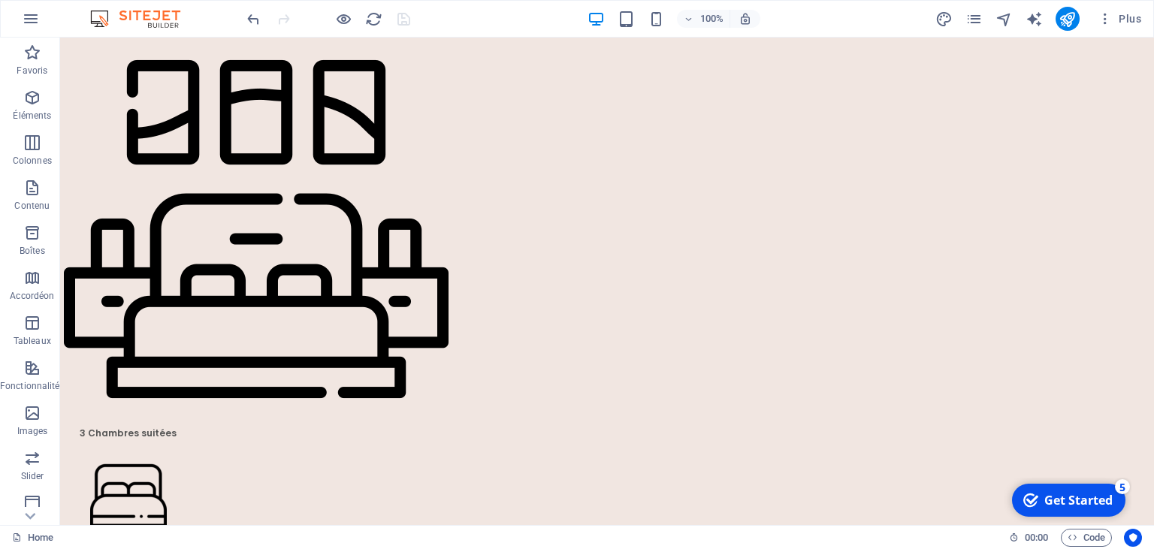
scroll to position [0, 0]
